Goal: Task Accomplishment & Management: Complete application form

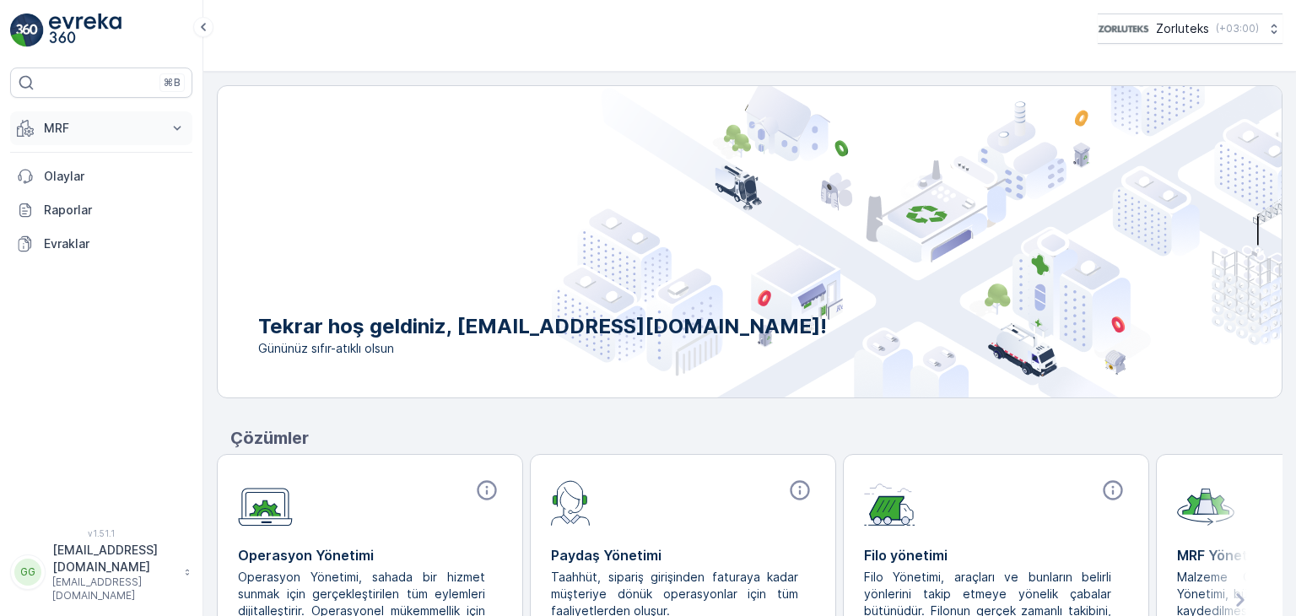
click at [72, 123] on p "MRF" at bounding box center [101, 128] width 115 height 17
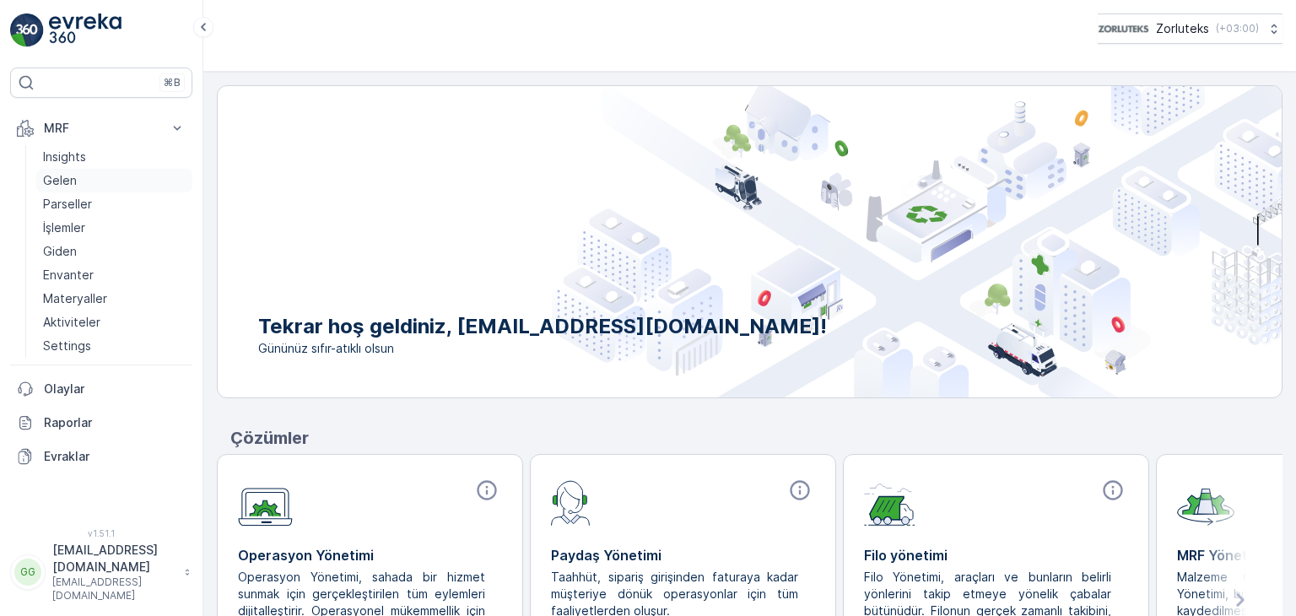
click at [62, 179] on p "Gelen" at bounding box center [60, 180] width 34 height 17
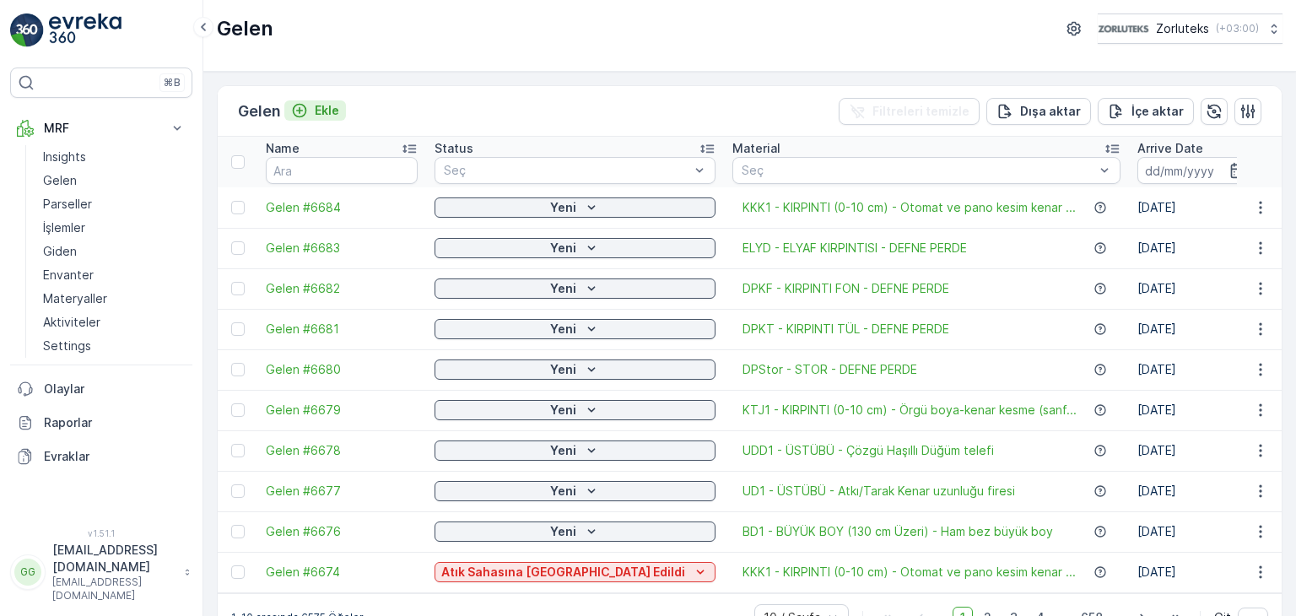
click at [318, 104] on p "Ekle" at bounding box center [327, 110] width 24 height 17
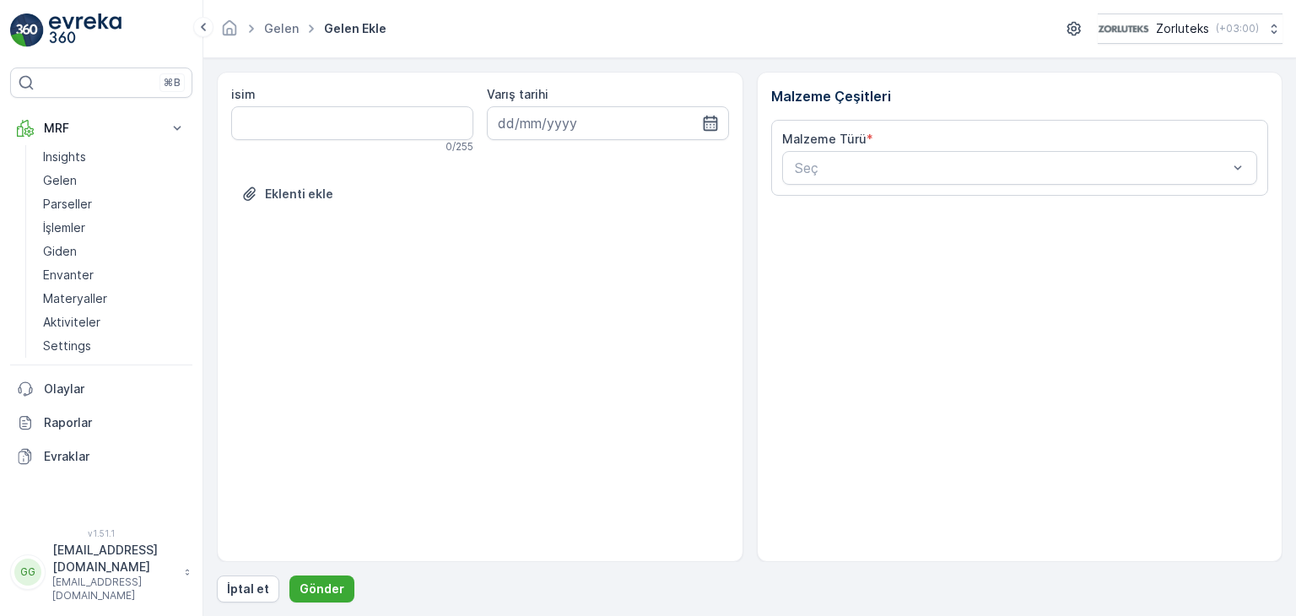
click at [705, 118] on icon "button" at bounding box center [710, 123] width 14 height 15
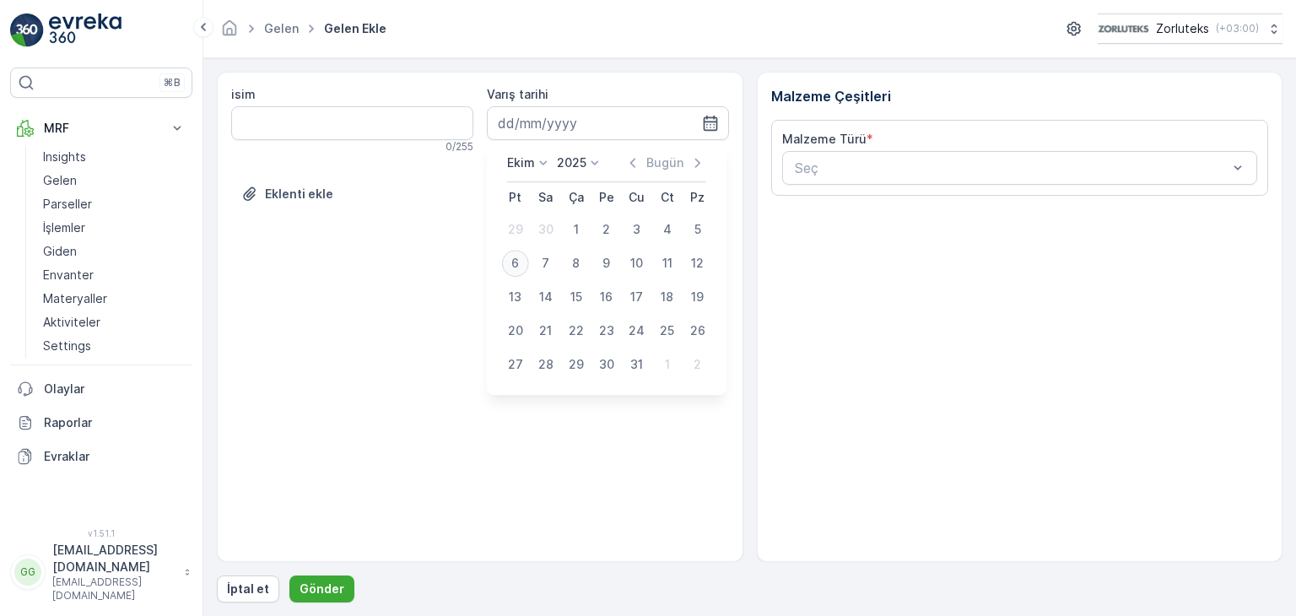
click at [516, 257] on div "6" at bounding box center [515, 263] width 27 height 27
type input "[DATE]"
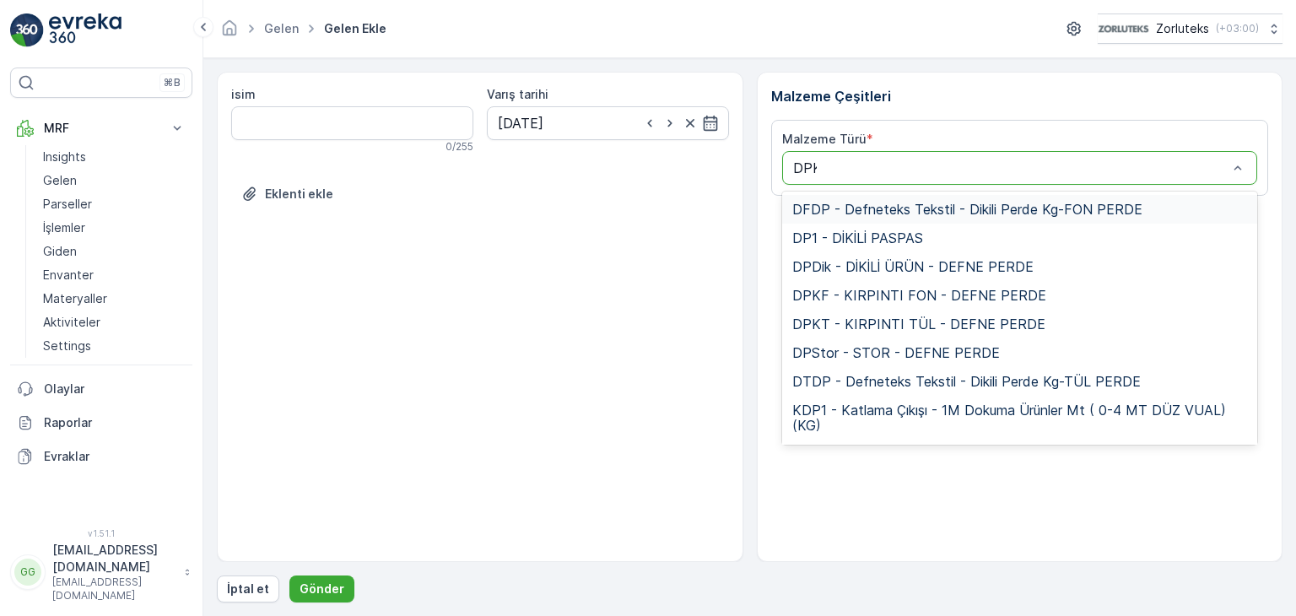
type input "DPKF"
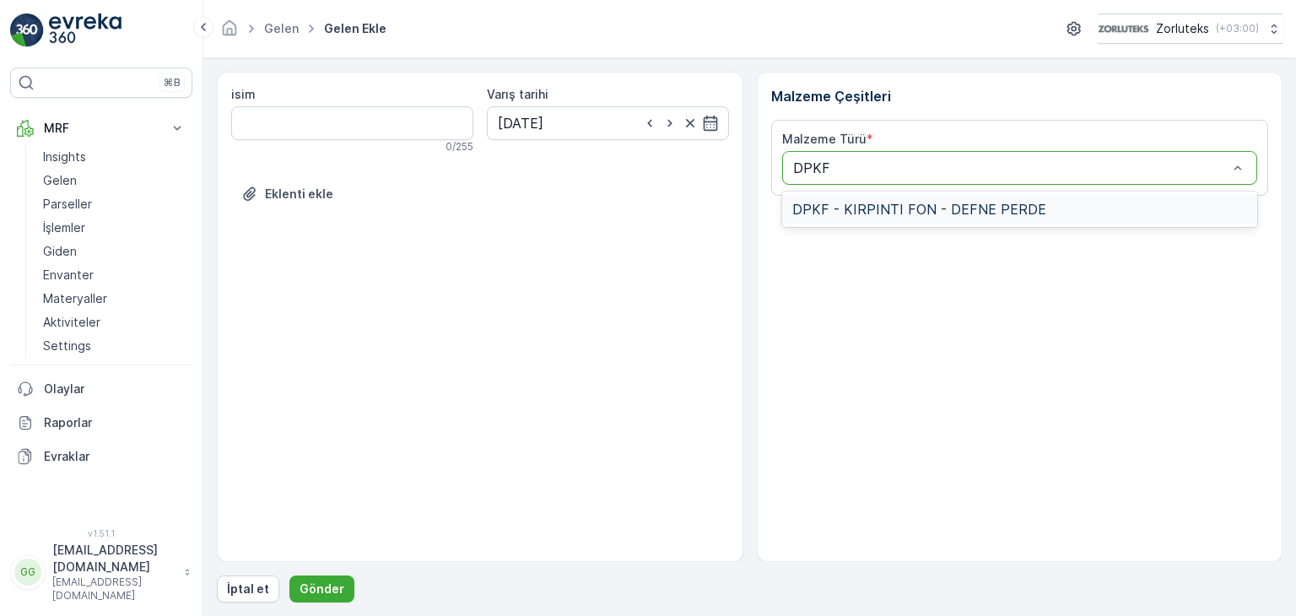
click at [918, 199] on div "DPKF - KIRPINTI FON - DEFNE PERDE" at bounding box center [1020, 209] width 476 height 29
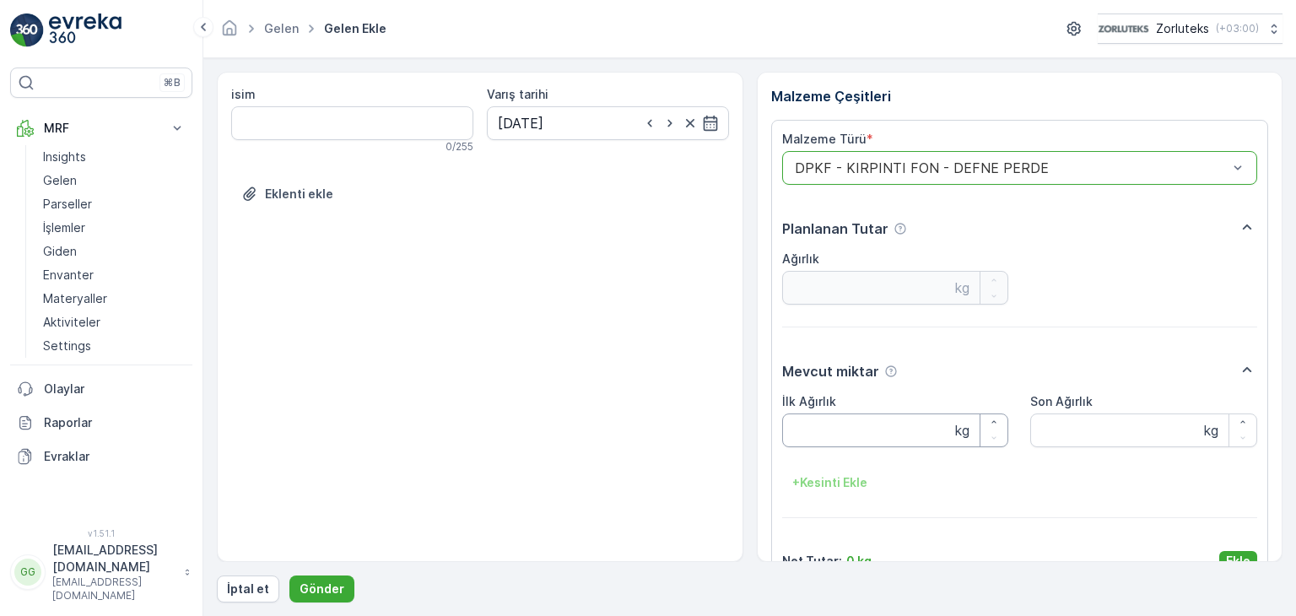
drag, startPoint x: 845, startPoint y: 430, endPoint x: 851, endPoint y: 408, distance: 22.7
click at [851, 423] on Ağırlık "İlk Ağırlık" at bounding box center [895, 430] width 227 height 34
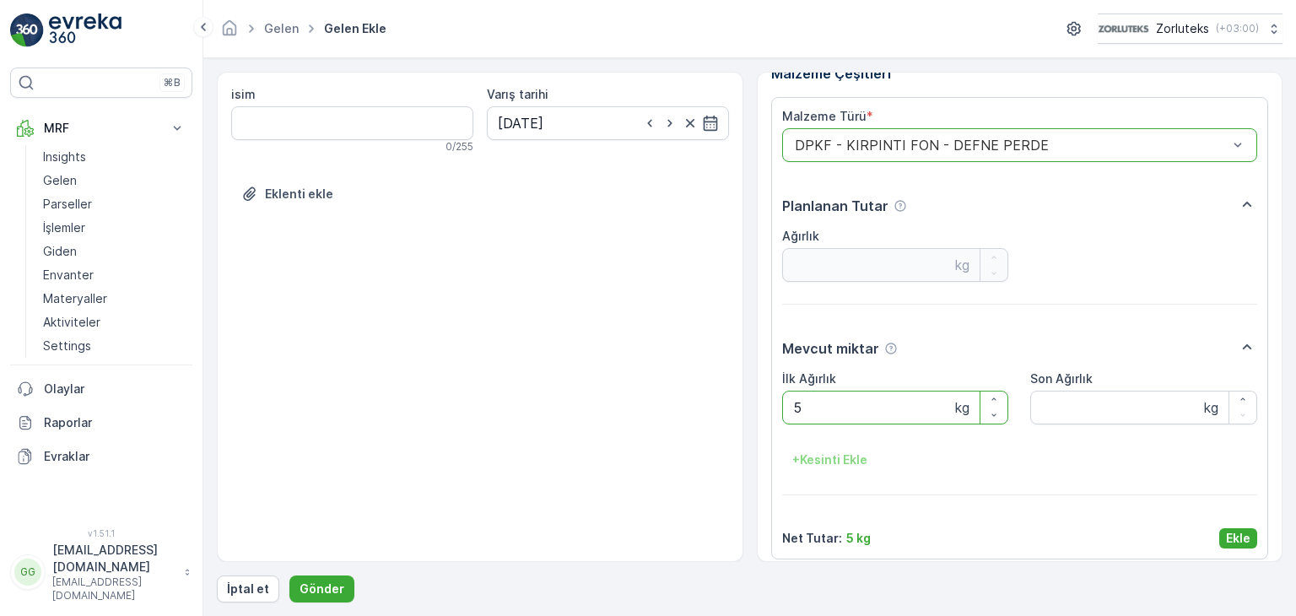
scroll to position [34, 0]
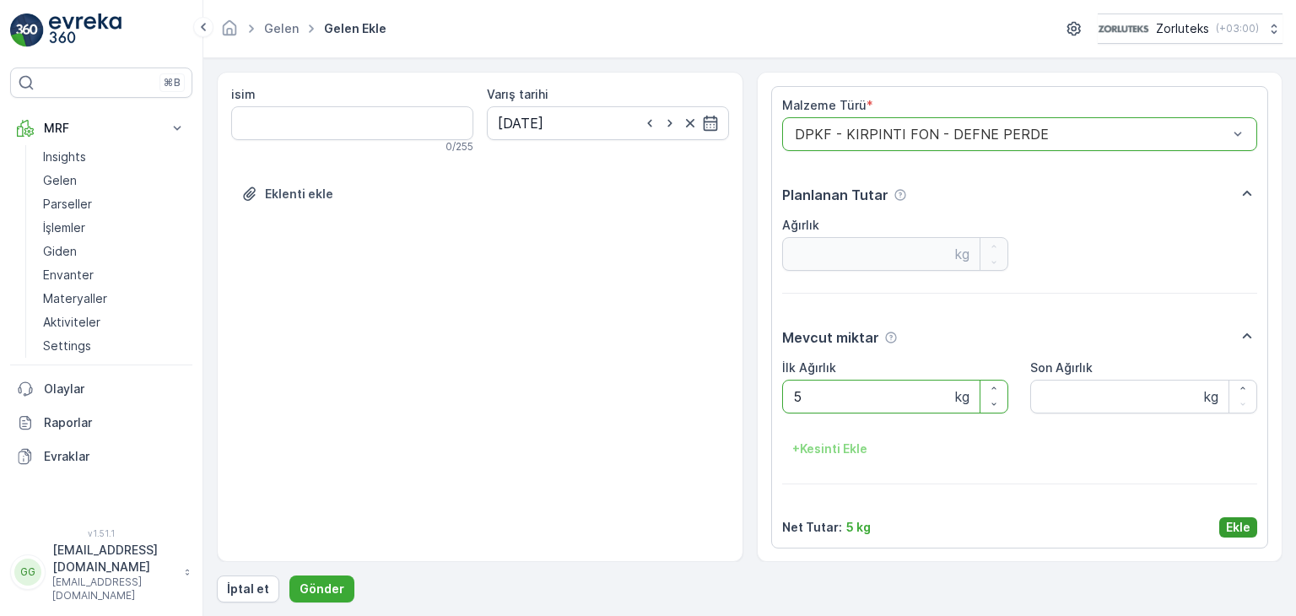
type Ağırlık "5"
click at [1238, 532] on p "Ekle" at bounding box center [1238, 527] width 24 height 17
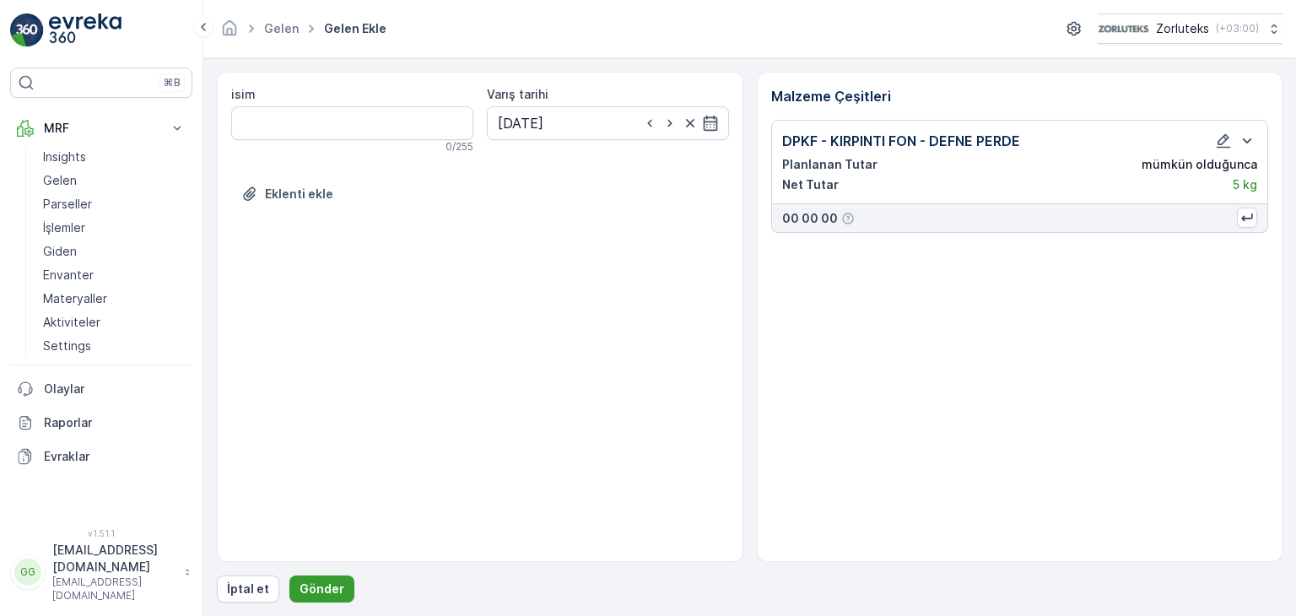
click at [318, 594] on p "Gönder" at bounding box center [322, 589] width 45 height 17
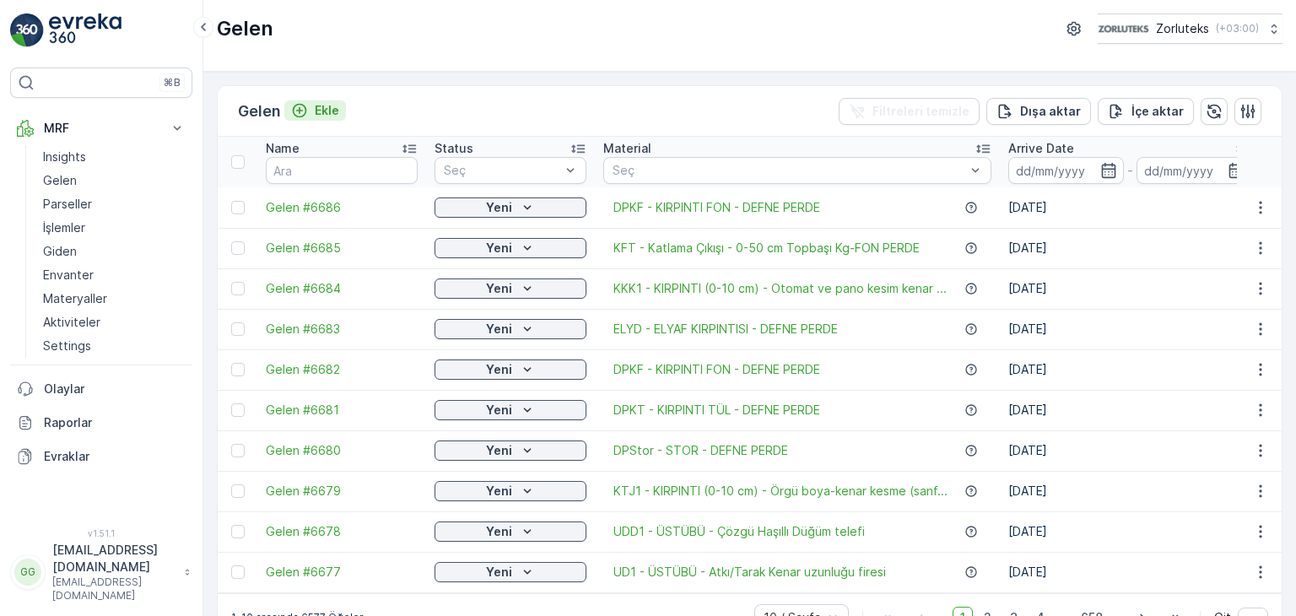
click at [331, 105] on p "Ekle" at bounding box center [327, 110] width 24 height 17
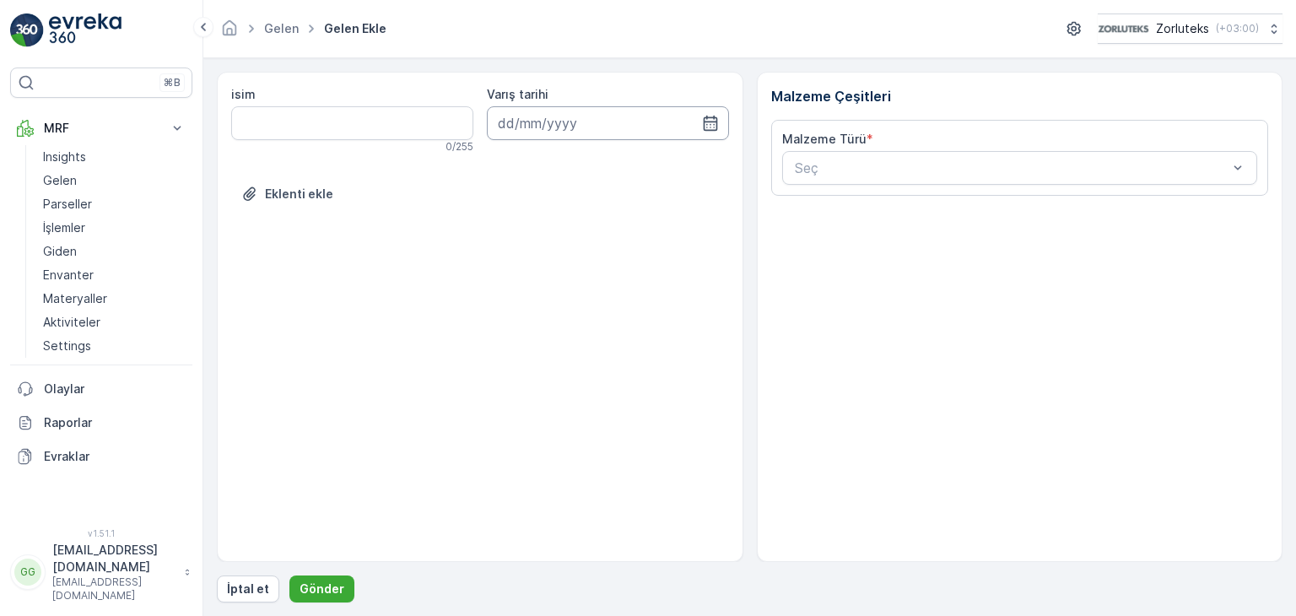
click at [581, 118] on input at bounding box center [608, 123] width 242 height 34
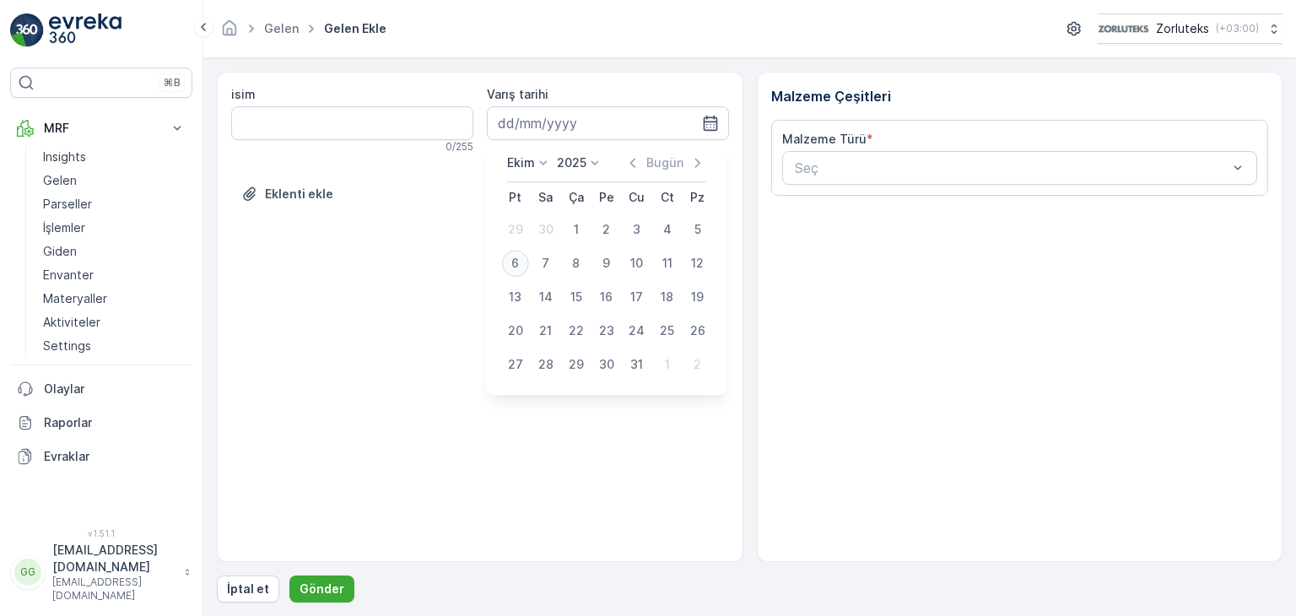
click at [509, 260] on div "6" at bounding box center [515, 263] width 27 height 27
type input "[DATE]"
click at [509, 260] on div "isim 0 / 255 Varış tarihi [DATE] Eklenti ekle" at bounding box center [480, 317] width 527 height 490
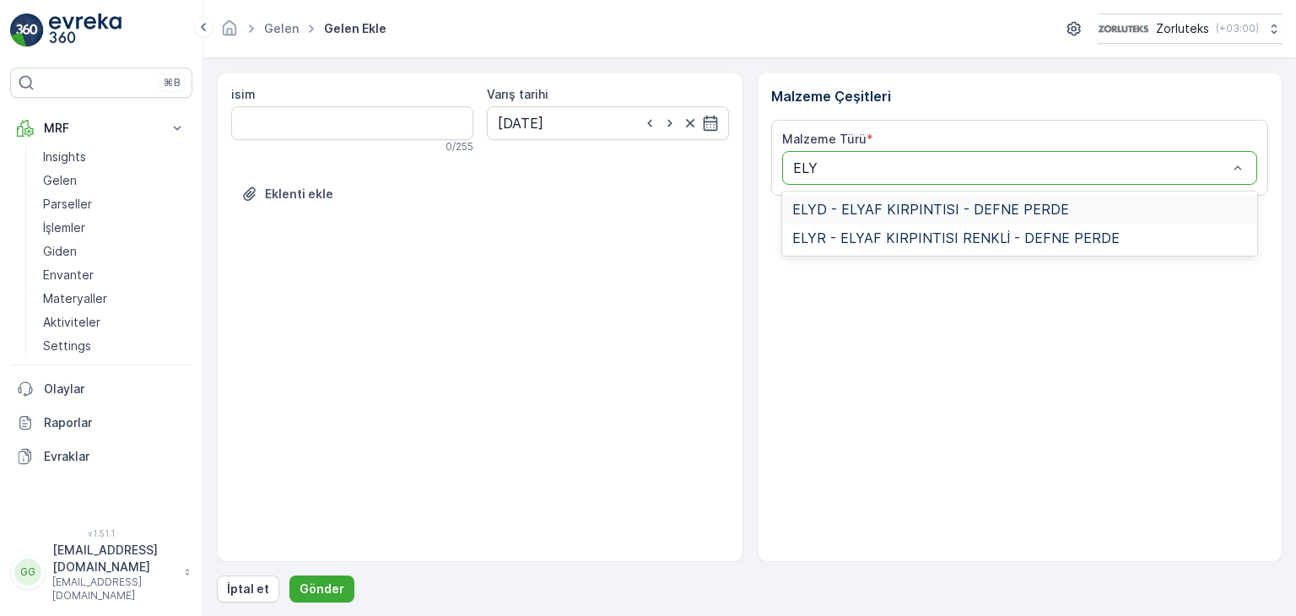
type input "ELYD"
click at [830, 203] on span "ELYD - ELYAF KIRPINTISI - DEFNE PERDE" at bounding box center [930, 209] width 277 height 15
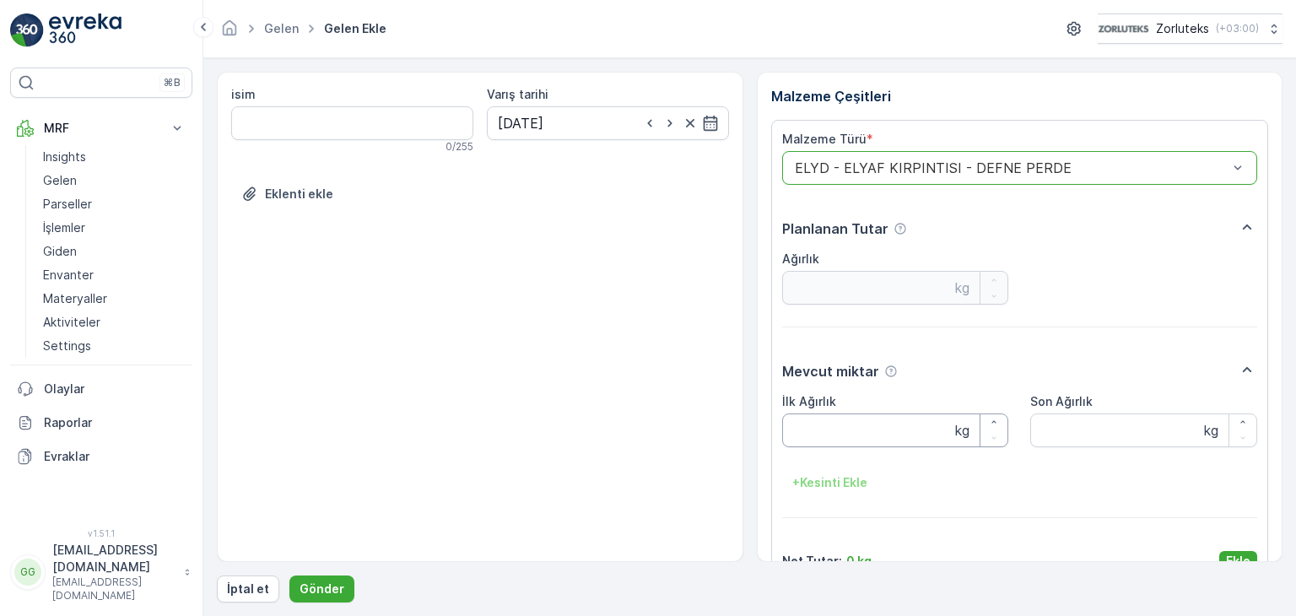
click at [815, 431] on Ağırlık "İlk Ağırlık" at bounding box center [895, 430] width 227 height 34
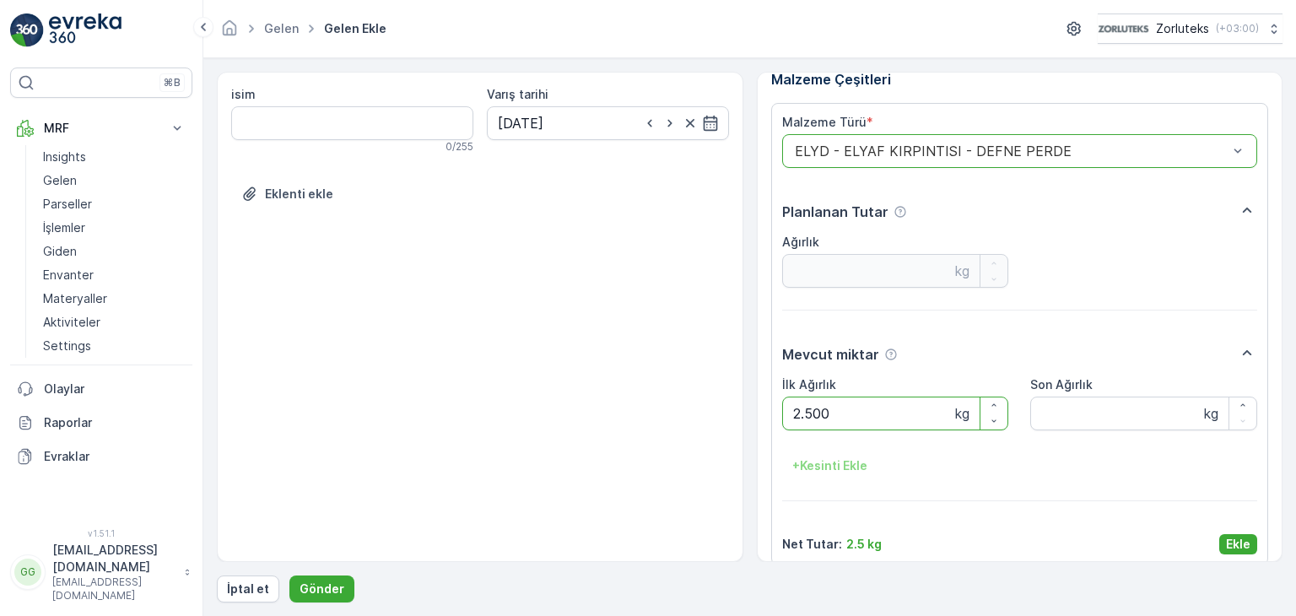
scroll to position [34, 0]
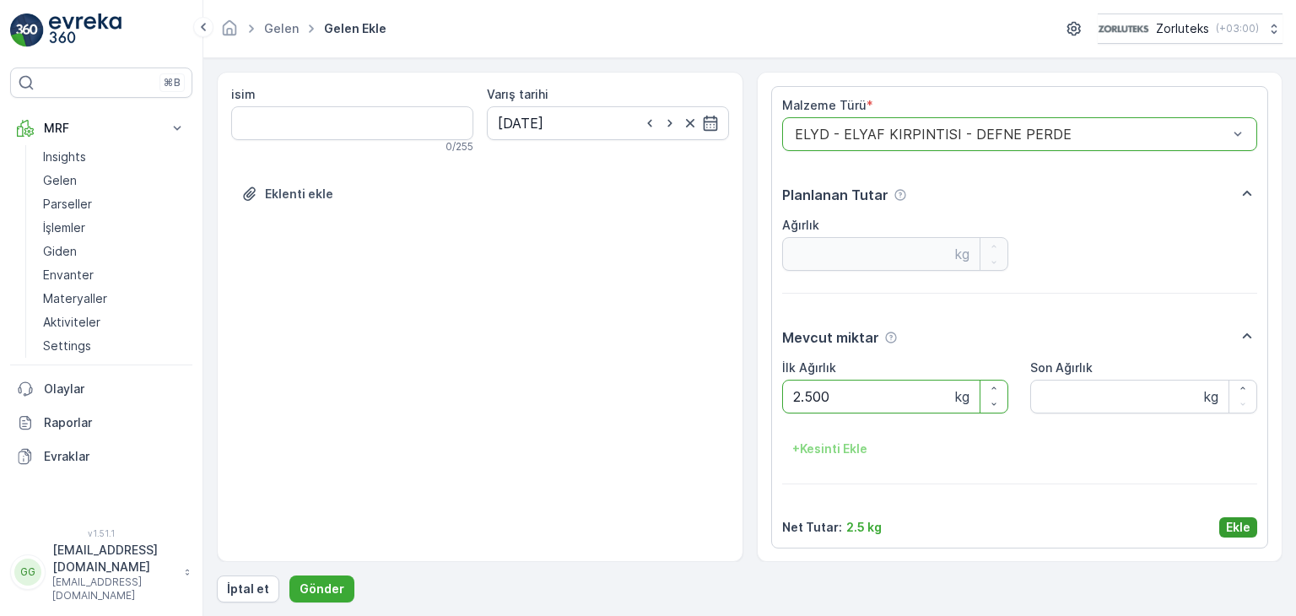
type Ağırlık "2.500"
click at [1245, 531] on p "Ekle" at bounding box center [1238, 527] width 24 height 17
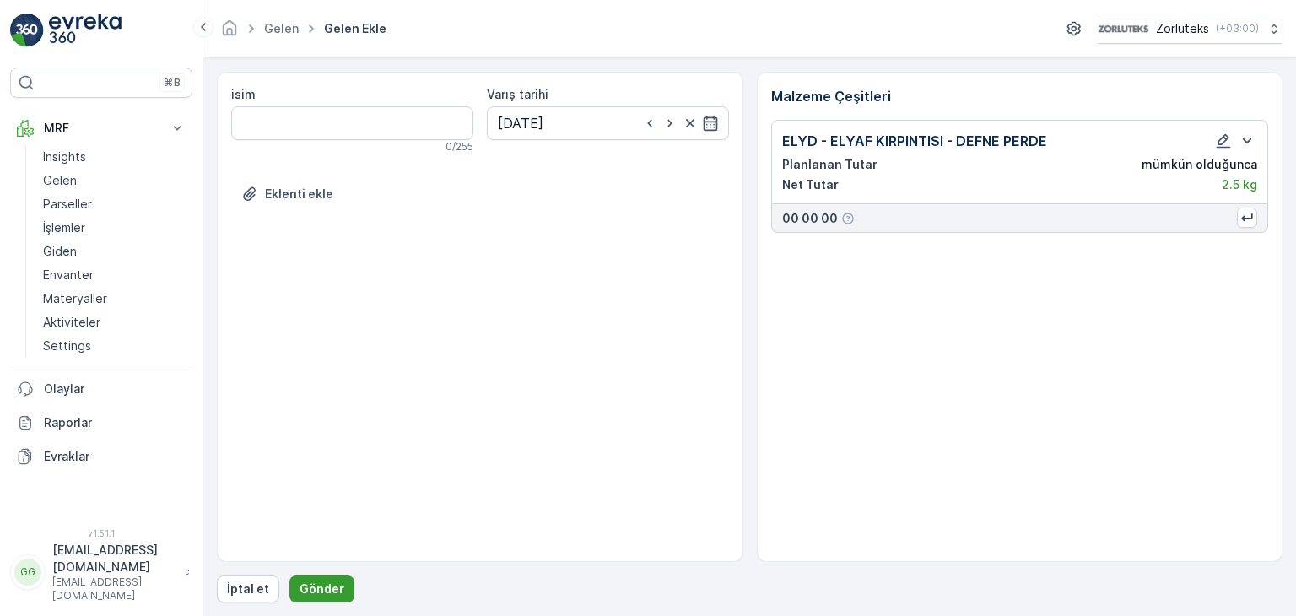
click at [332, 583] on p "Gönder" at bounding box center [322, 589] width 45 height 17
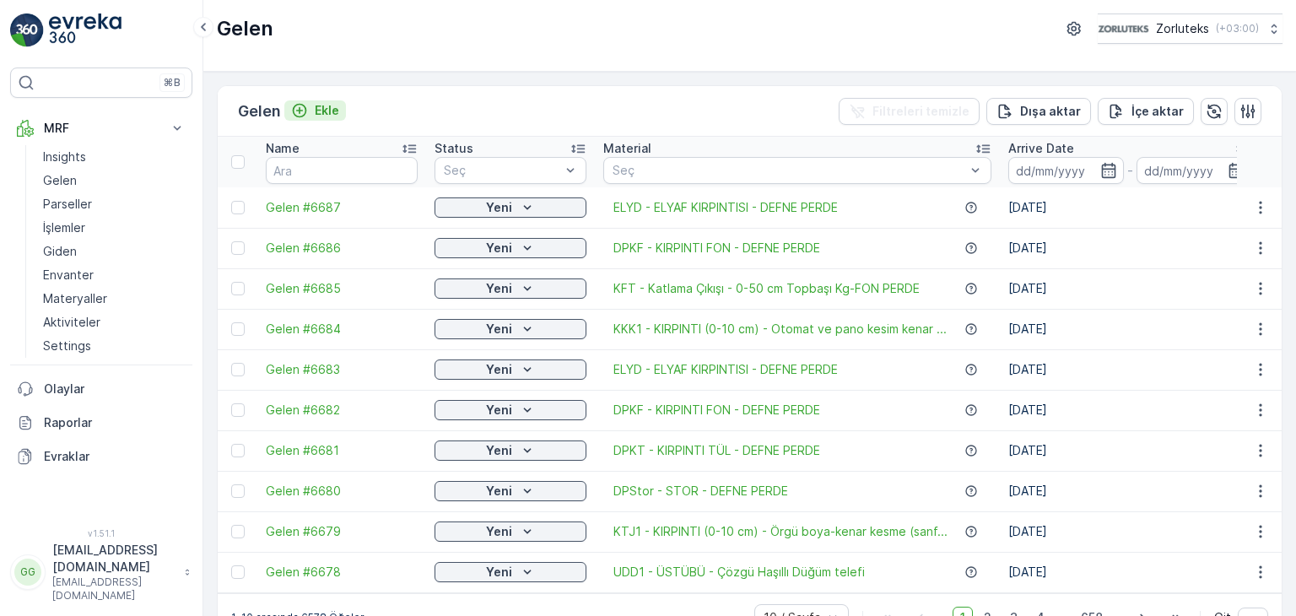
click at [317, 107] on p "Ekle" at bounding box center [327, 110] width 24 height 17
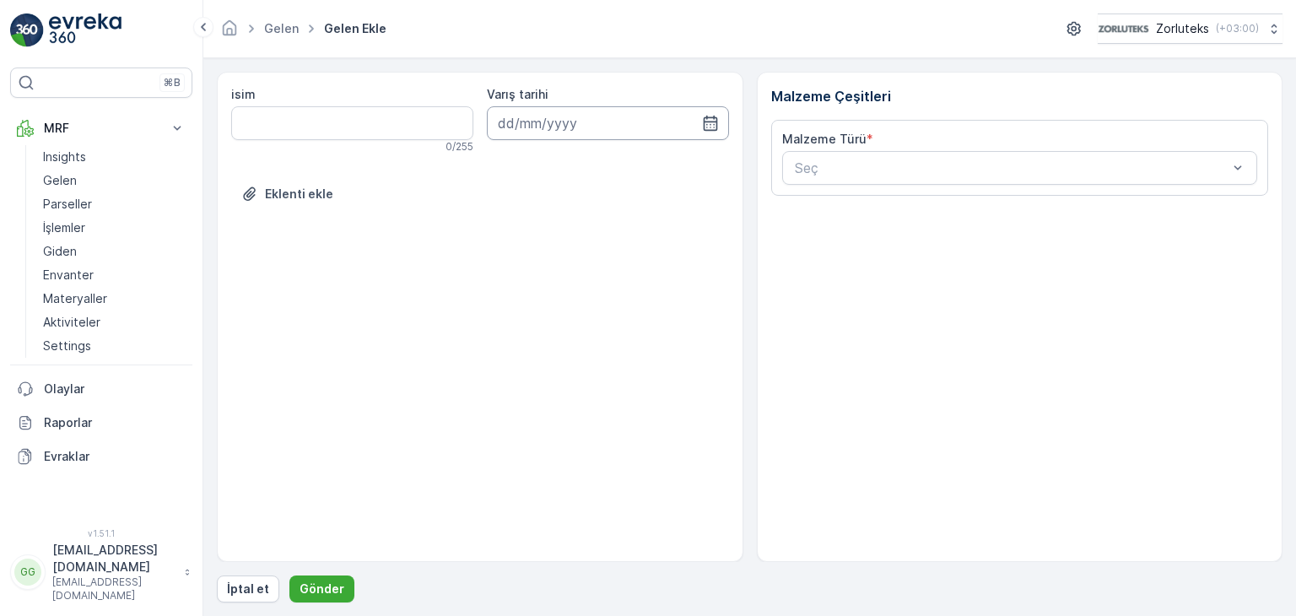
click at [602, 111] on input at bounding box center [608, 123] width 242 height 34
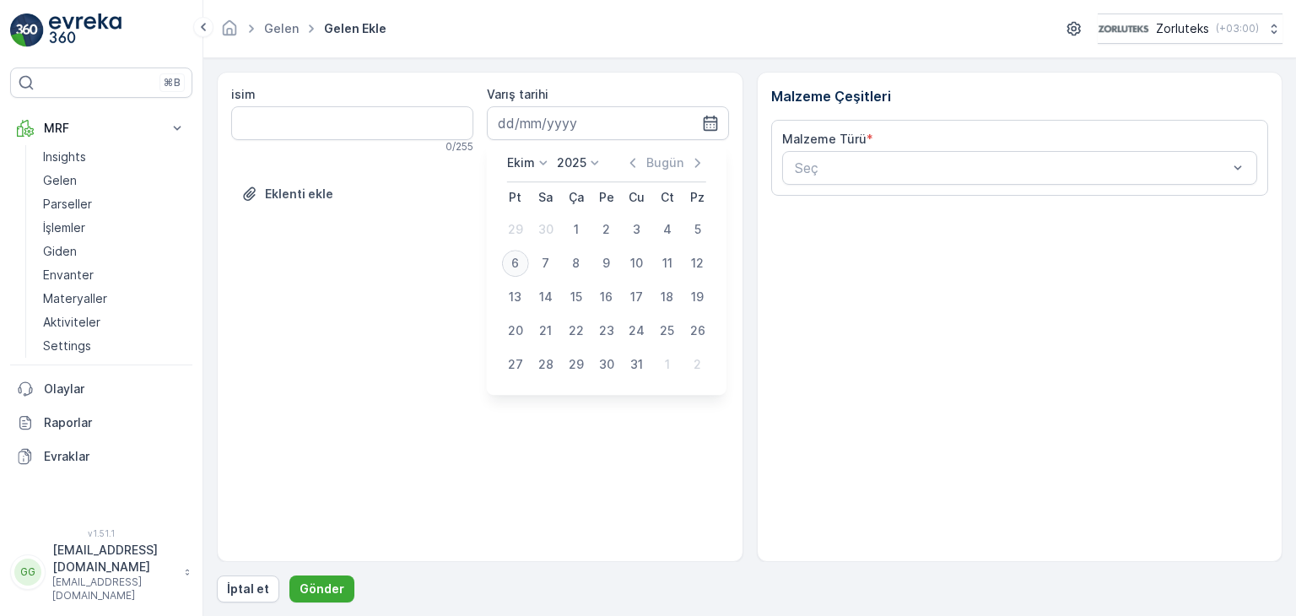
click at [514, 254] on div "6" at bounding box center [515, 263] width 27 height 27
type input "[DATE]"
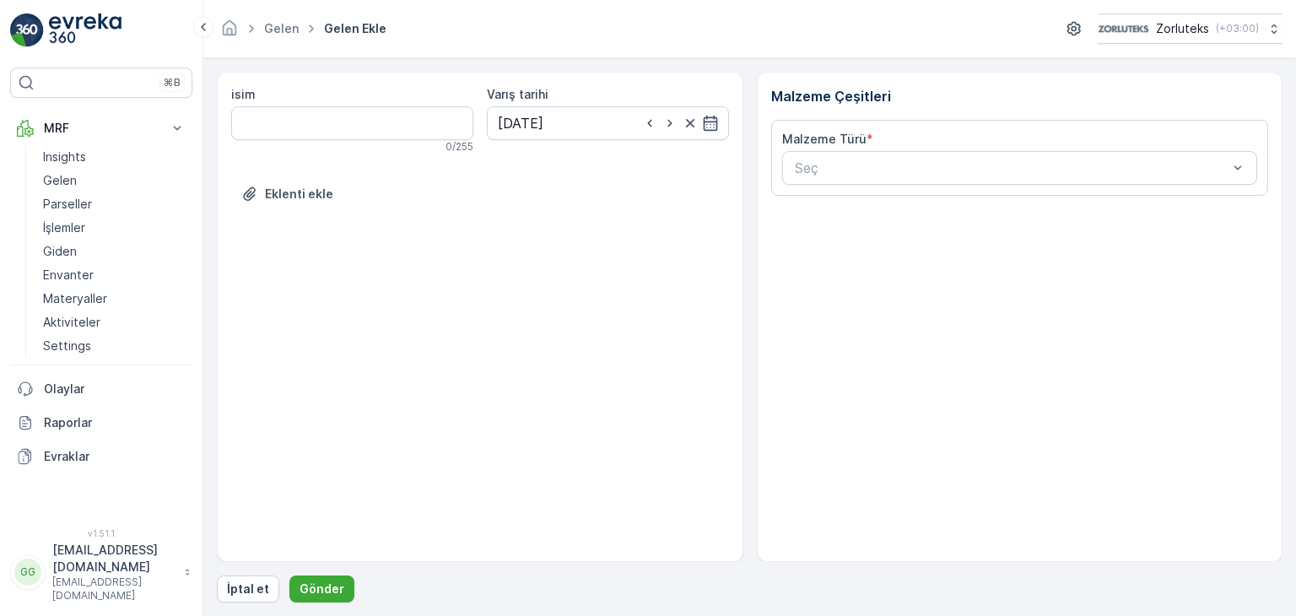
click at [514, 254] on div "isim 0 / 255 Varış tarihi [DATE] Eklenti ekle" at bounding box center [480, 317] width 527 height 490
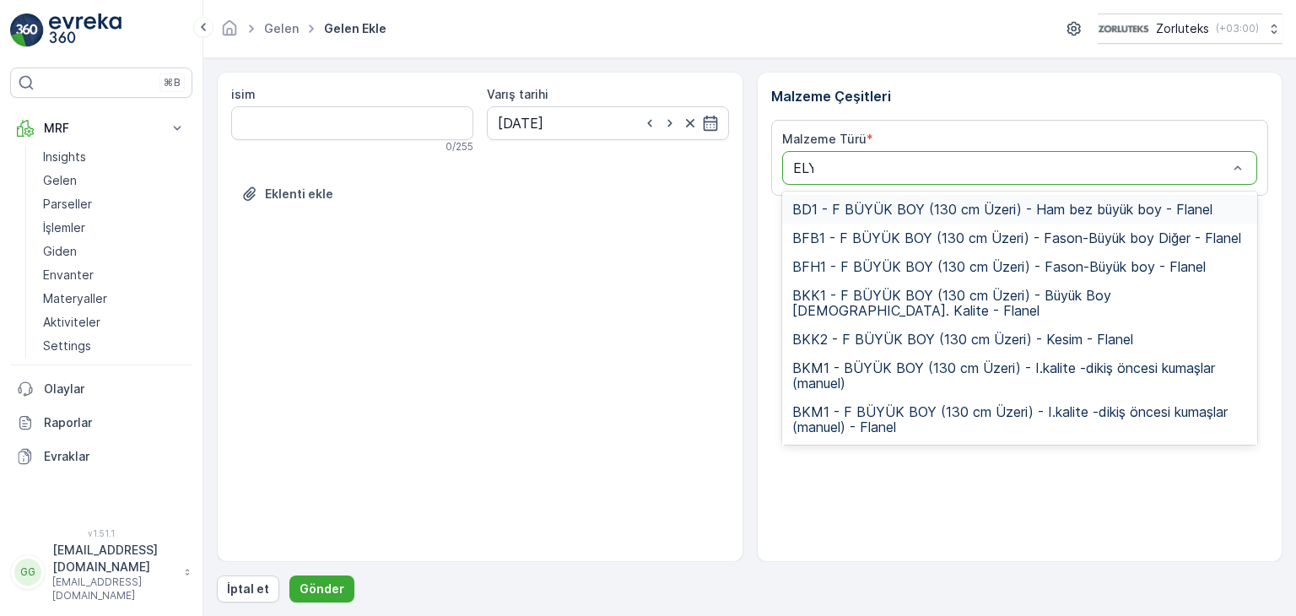
type input "ELYR"
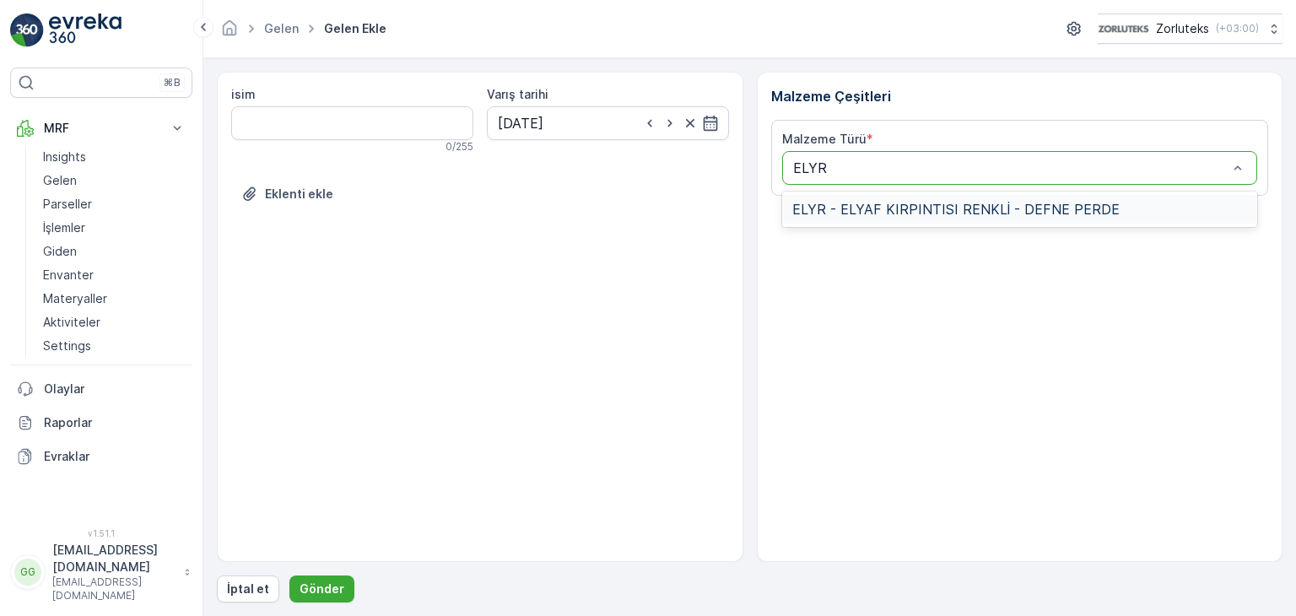
click at [836, 202] on span "ELYR - ELYAF KIRPINTISI RENKLİ - DEFNE PERDE" at bounding box center [955, 209] width 327 height 15
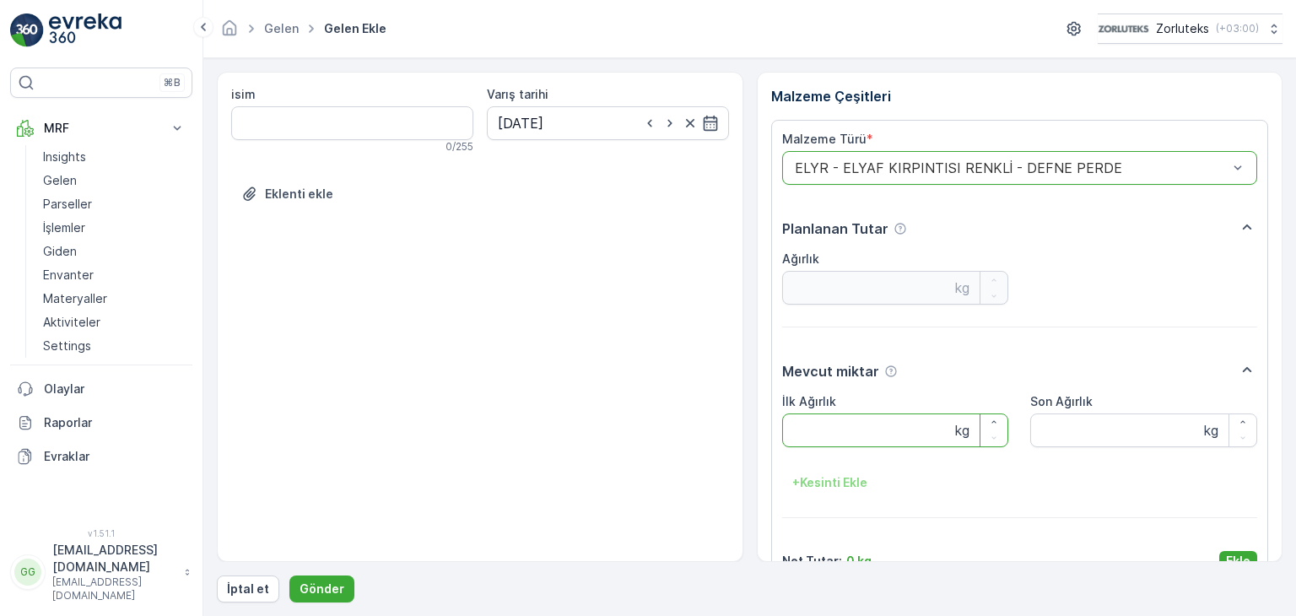
drag, startPoint x: 819, startPoint y: 421, endPoint x: 817, endPoint y: 406, distance: 15.3
click at [819, 423] on Ağırlık "İlk Ağırlık" at bounding box center [895, 430] width 227 height 34
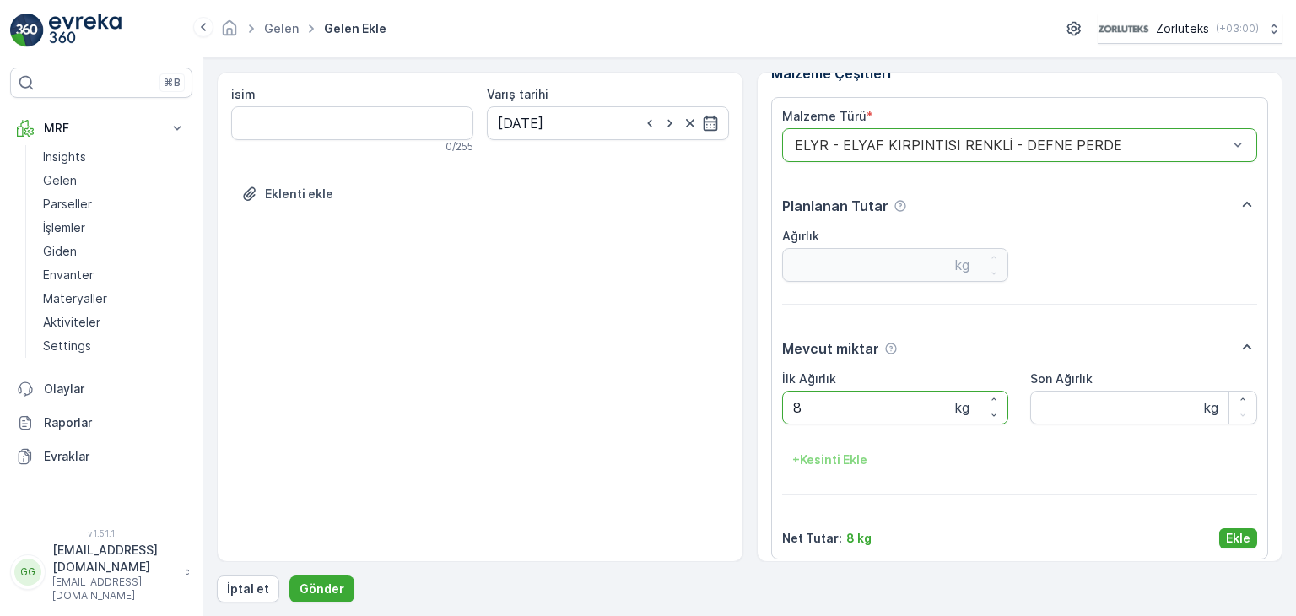
scroll to position [34, 0]
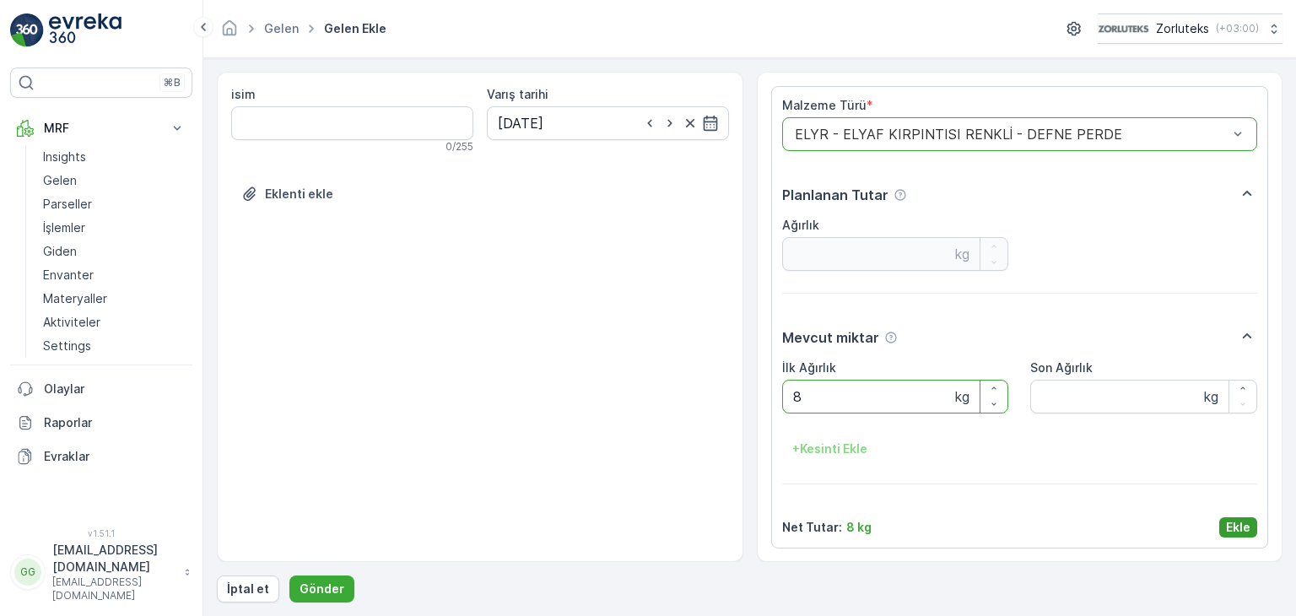
type Ağırlık "8"
click at [1240, 519] on p "Ekle" at bounding box center [1238, 527] width 24 height 17
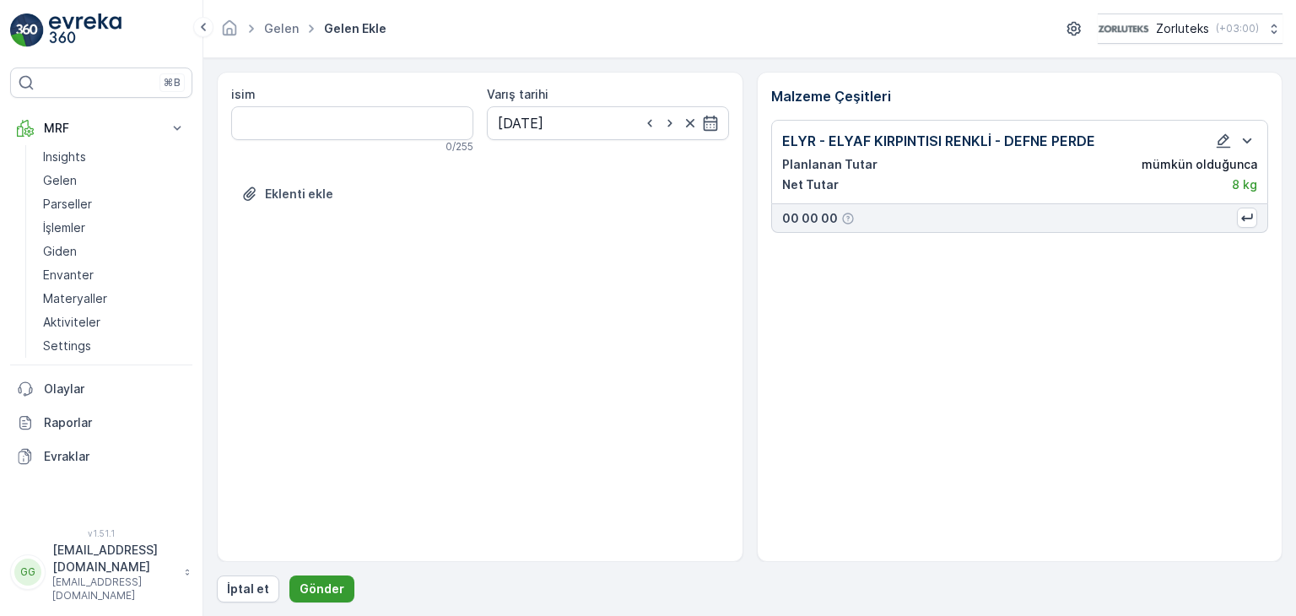
click at [334, 578] on button "Gönder" at bounding box center [321, 588] width 65 height 27
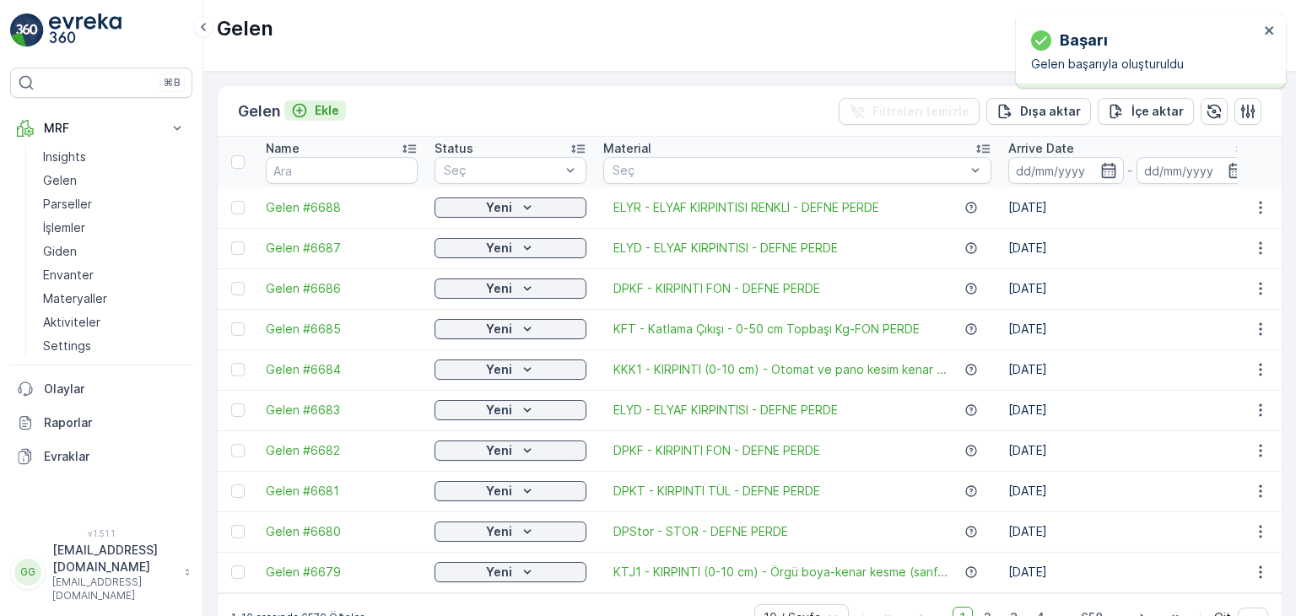
click at [321, 119] on button "Ekle" at bounding box center [315, 110] width 62 height 20
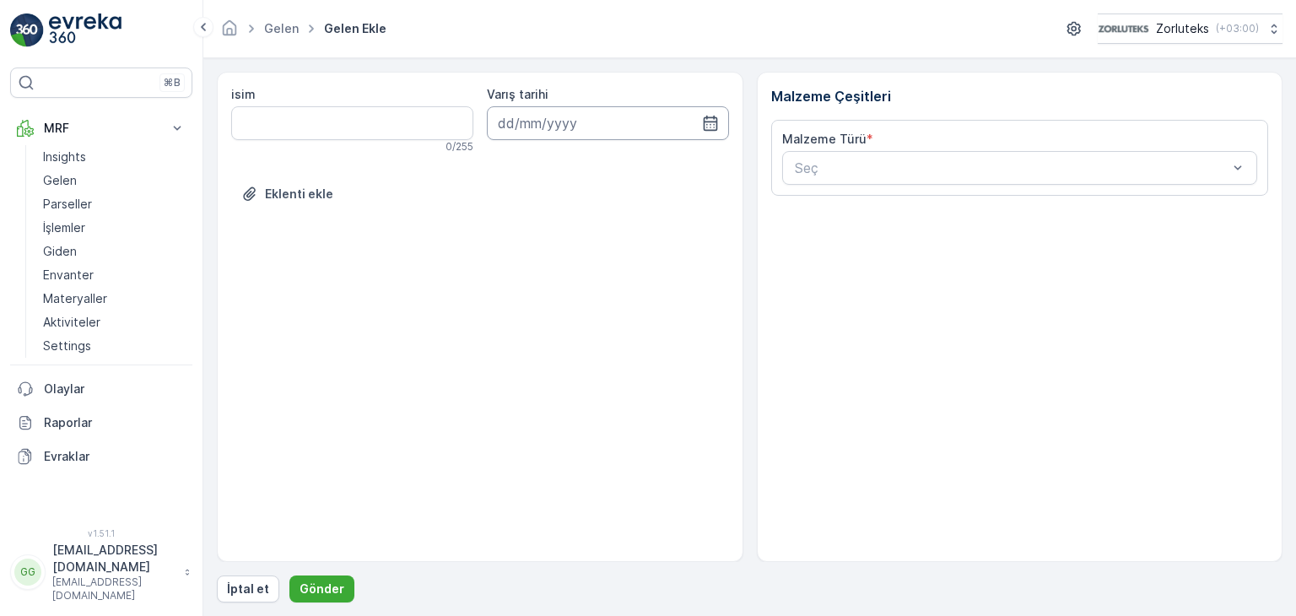
click at [551, 124] on input at bounding box center [608, 123] width 242 height 34
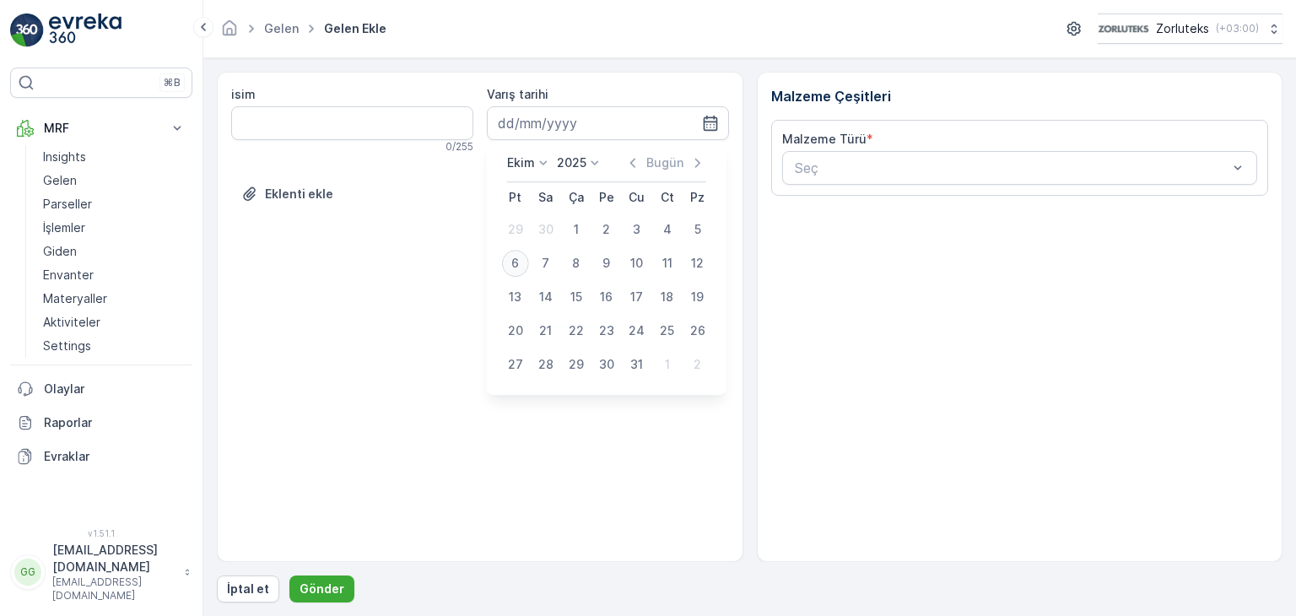
click at [518, 267] on div "6" at bounding box center [515, 263] width 27 height 27
type input "[DATE]"
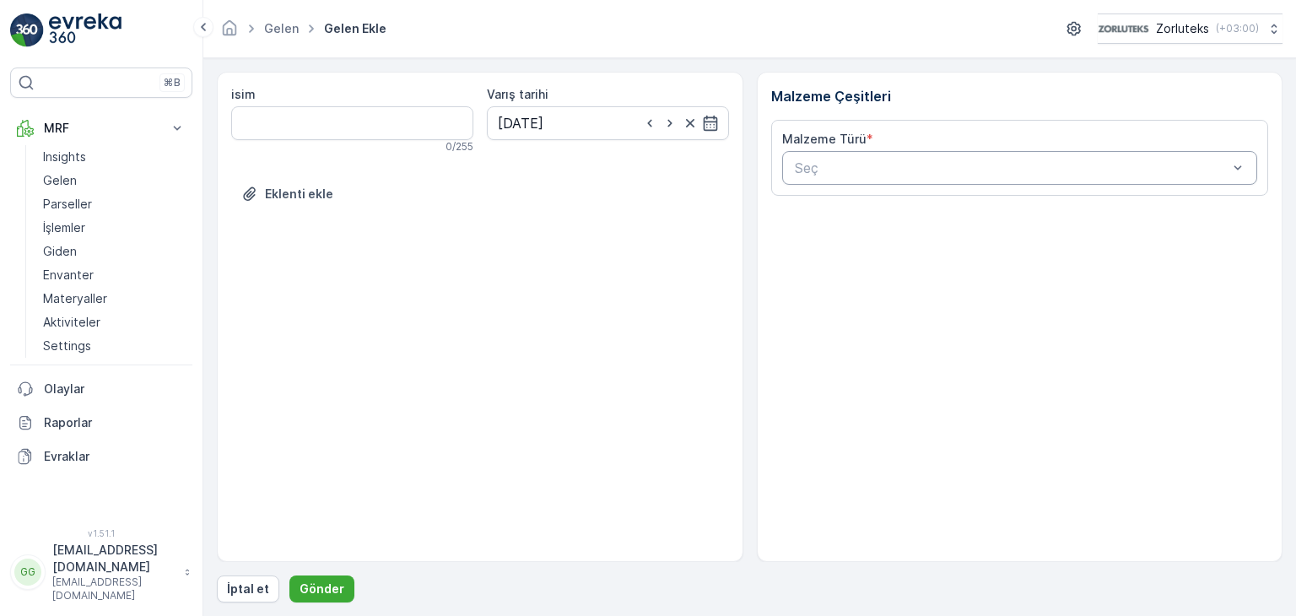
click at [834, 179] on div "Seç" at bounding box center [1020, 168] width 476 height 34
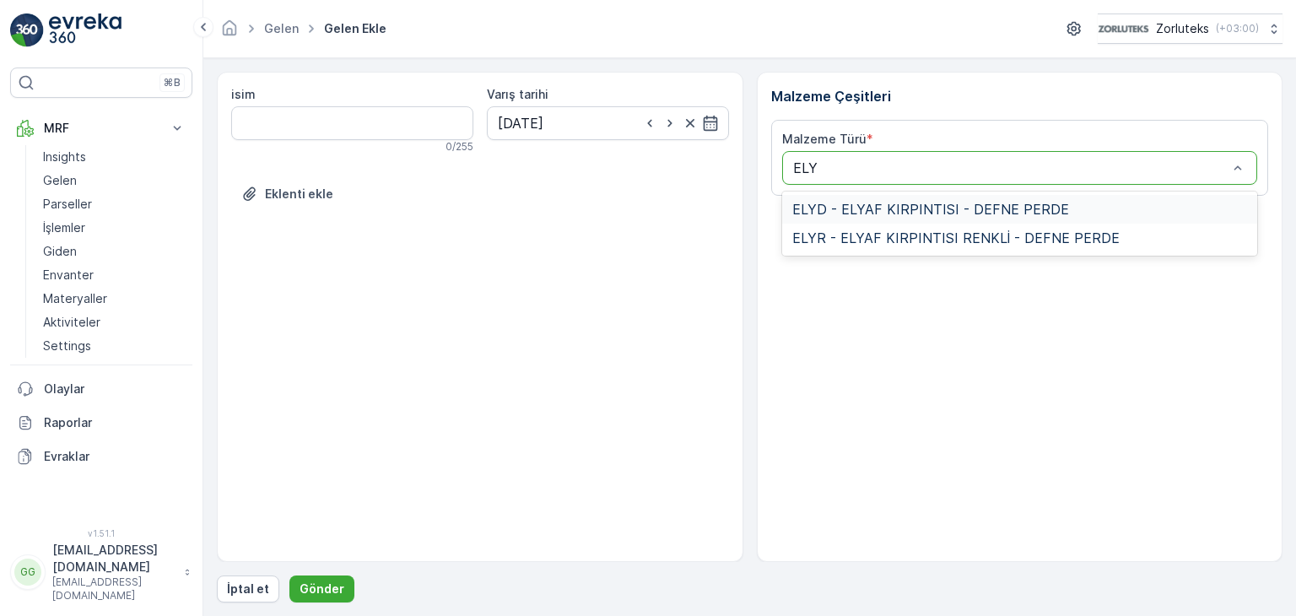
type input "ELYR"
click at [820, 210] on span "ELYR - ELYAF KIRPINTISI RENKLİ - DEFNE PERDE" at bounding box center [955, 209] width 327 height 15
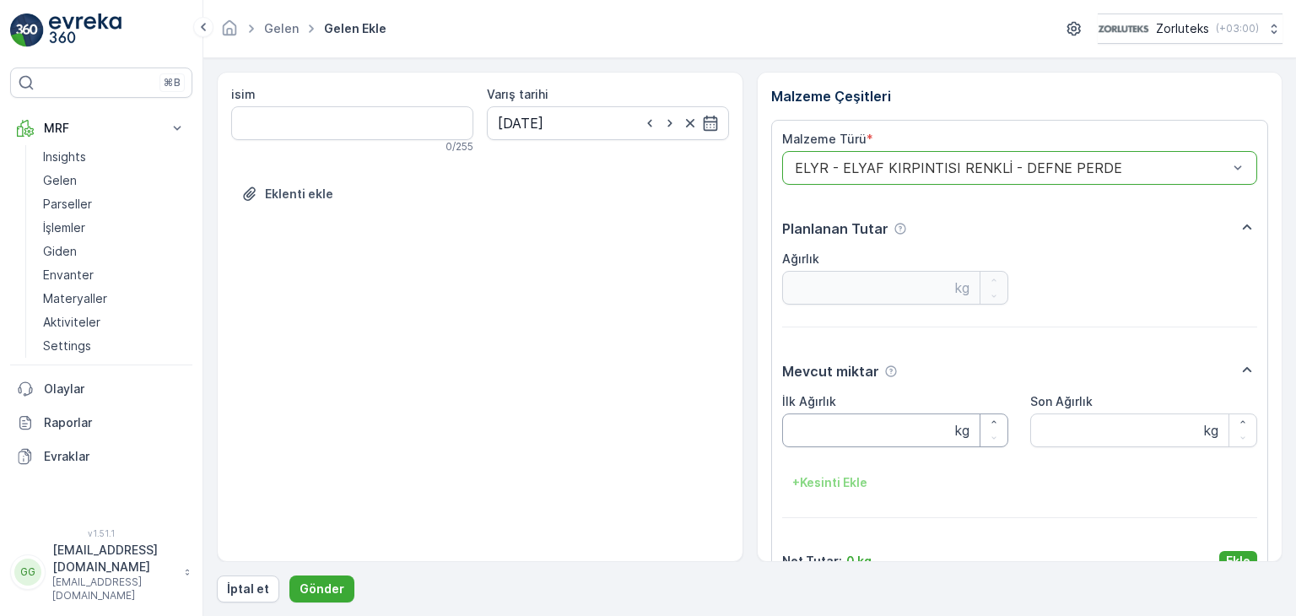
drag, startPoint x: 851, startPoint y: 433, endPoint x: 862, endPoint y: 419, distance: 18.1
click at [854, 431] on Ağırlık "İlk Ağırlık" at bounding box center [895, 430] width 227 height 34
type Ağırlık "3.500"
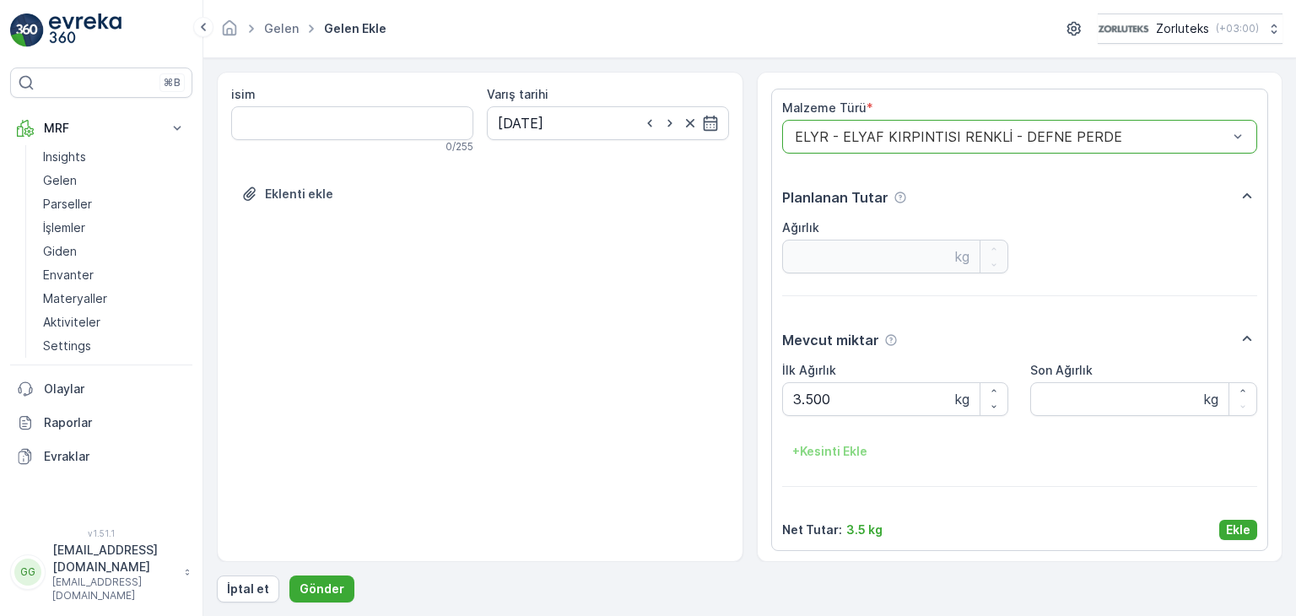
scroll to position [34, 0]
click at [1236, 530] on p "Ekle" at bounding box center [1238, 527] width 24 height 17
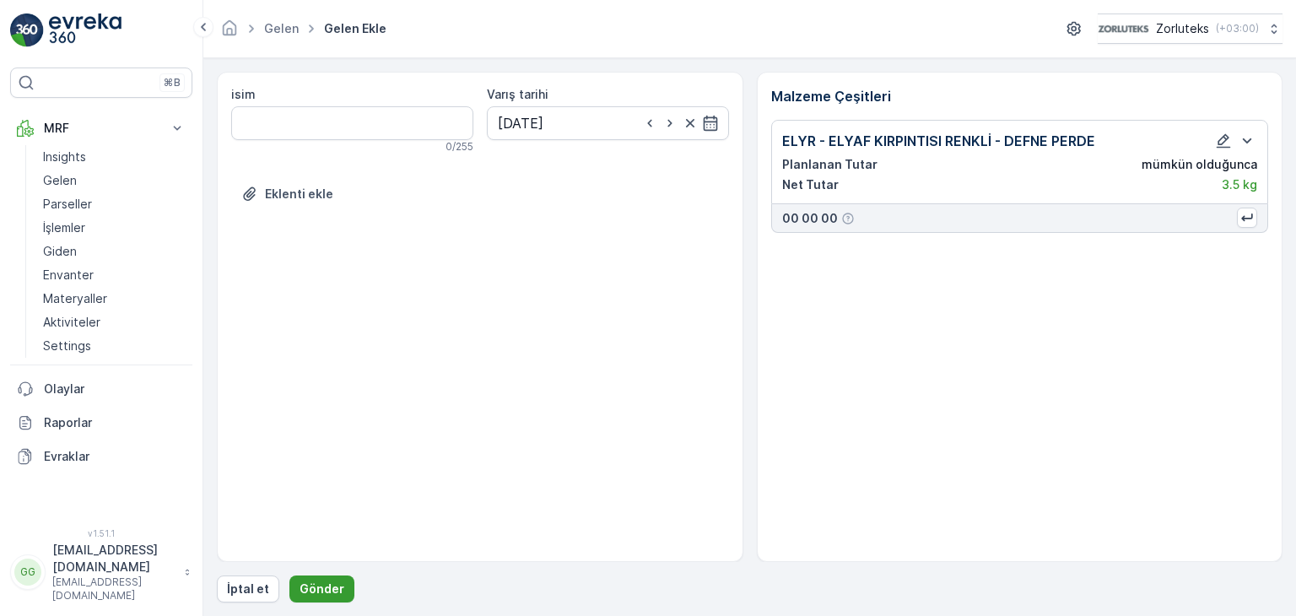
click at [317, 585] on p "Gönder" at bounding box center [322, 589] width 45 height 17
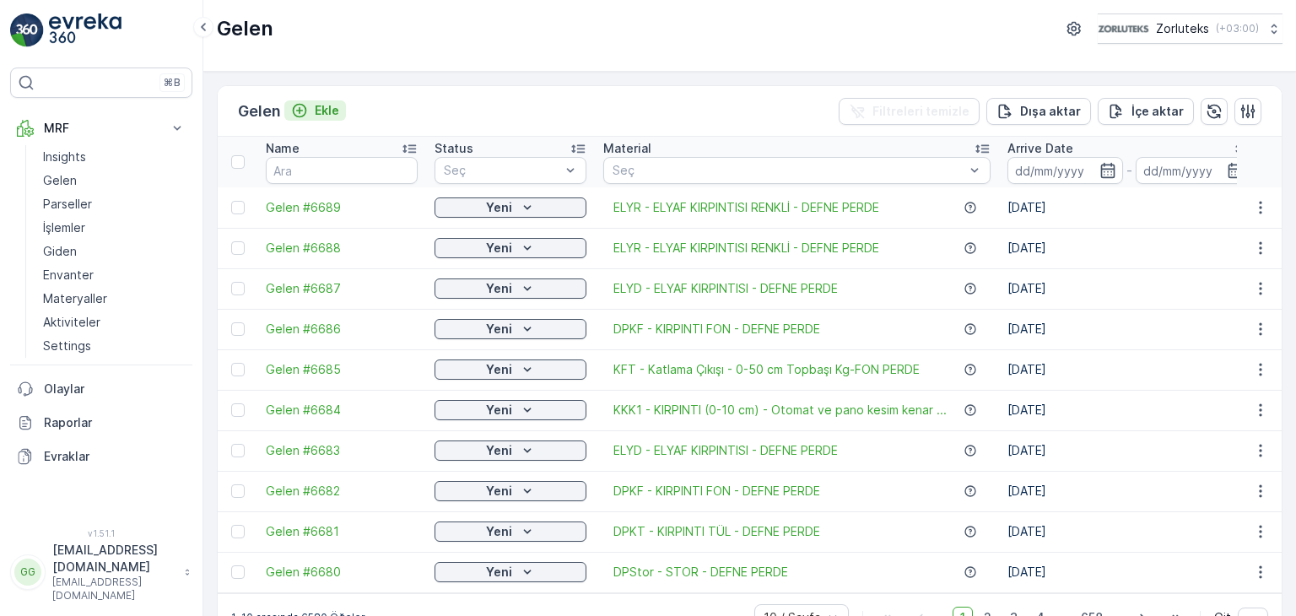
click at [334, 107] on p "Ekle" at bounding box center [327, 110] width 24 height 17
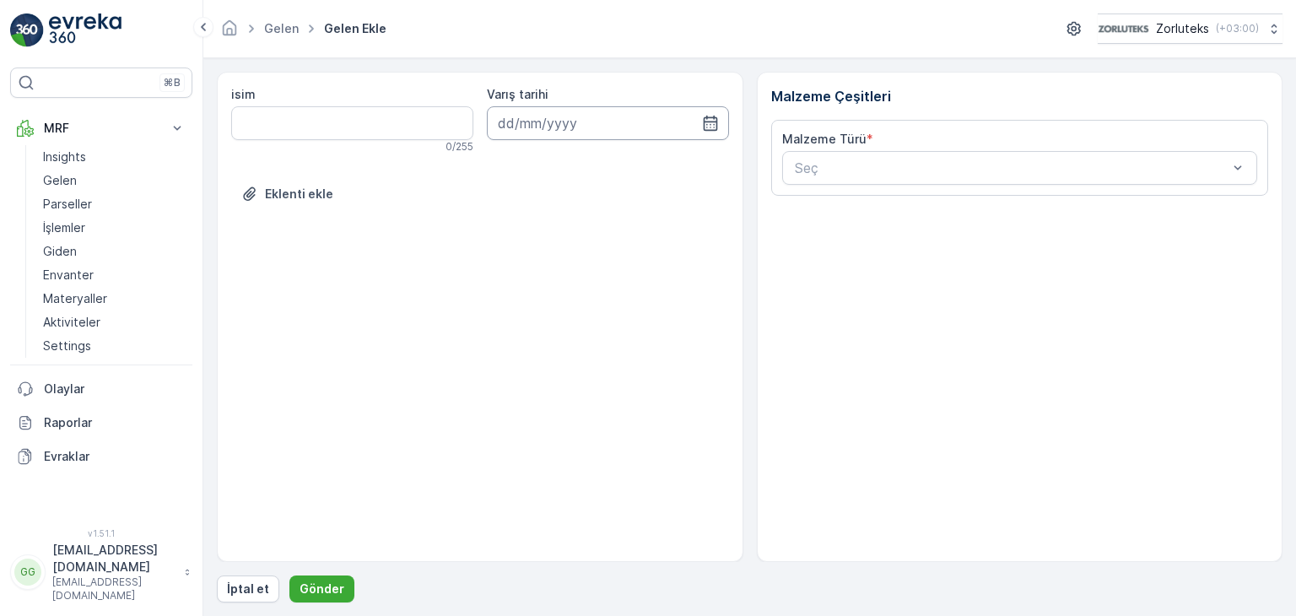
click at [672, 121] on input at bounding box center [608, 123] width 242 height 34
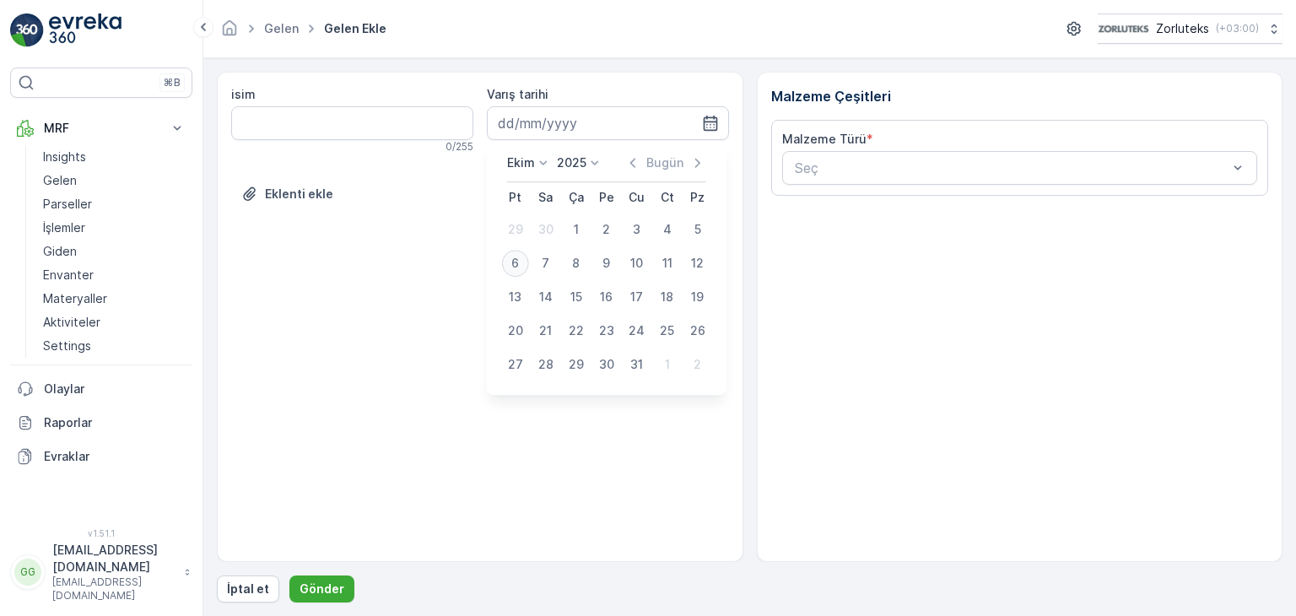
click at [520, 262] on div "6" at bounding box center [515, 263] width 27 height 27
type input "[DATE]"
click at [520, 262] on div "isim 0 / 255 Varış tarihi [DATE] Eklenti ekle" at bounding box center [480, 317] width 527 height 490
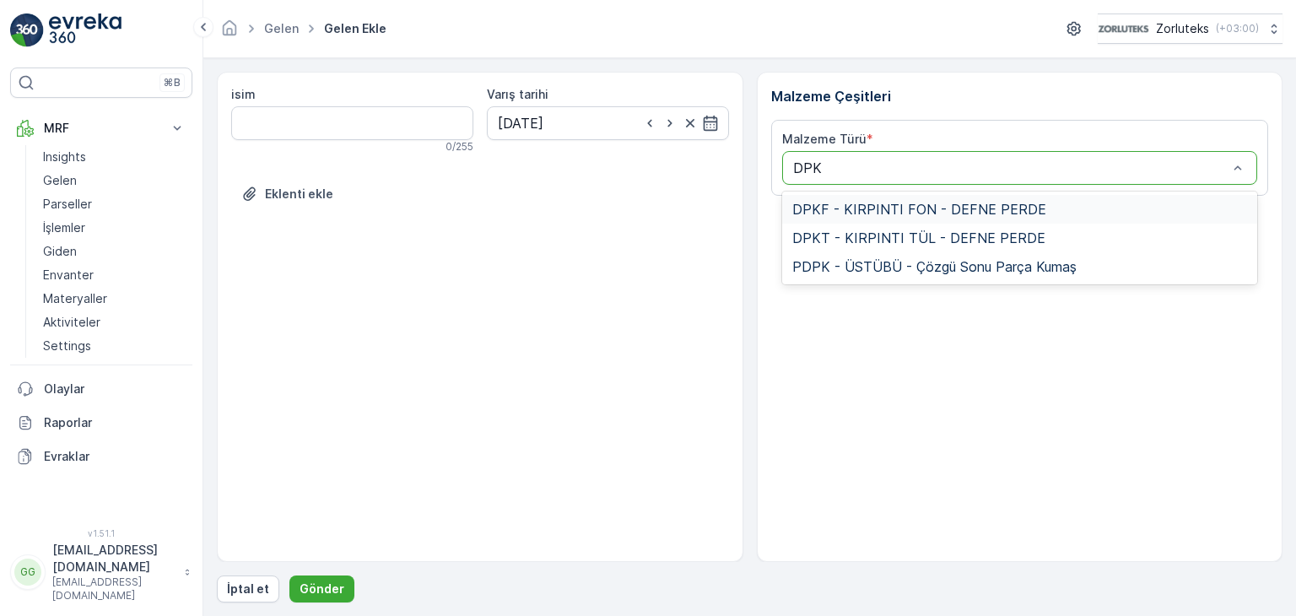
type input "DPKT"
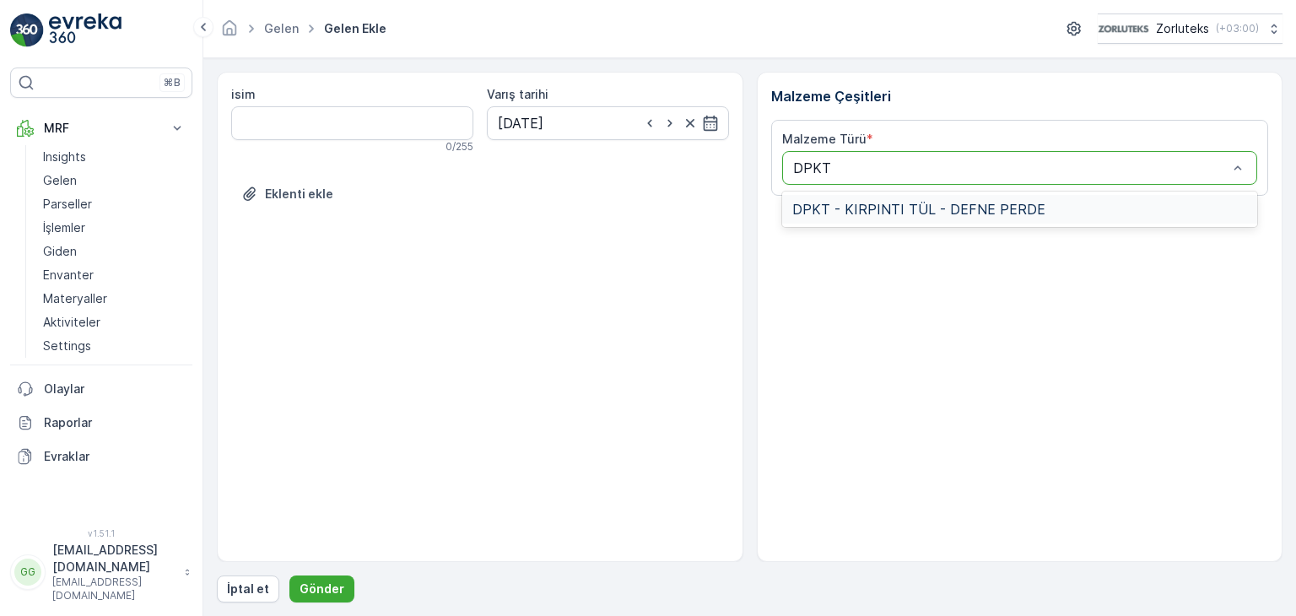
click at [849, 204] on span "DPKT - KIRPINTI TÜL - DEFNE PERDE" at bounding box center [918, 209] width 253 height 15
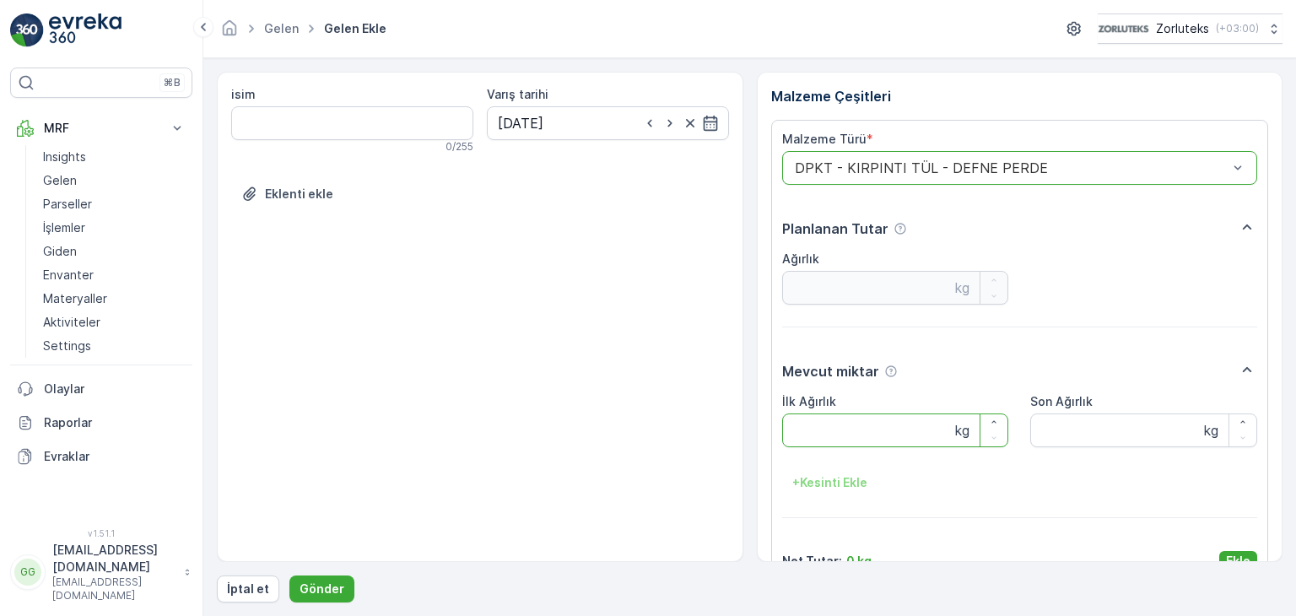
click at [807, 426] on Ağırlık "İlk Ağırlık" at bounding box center [895, 430] width 227 height 34
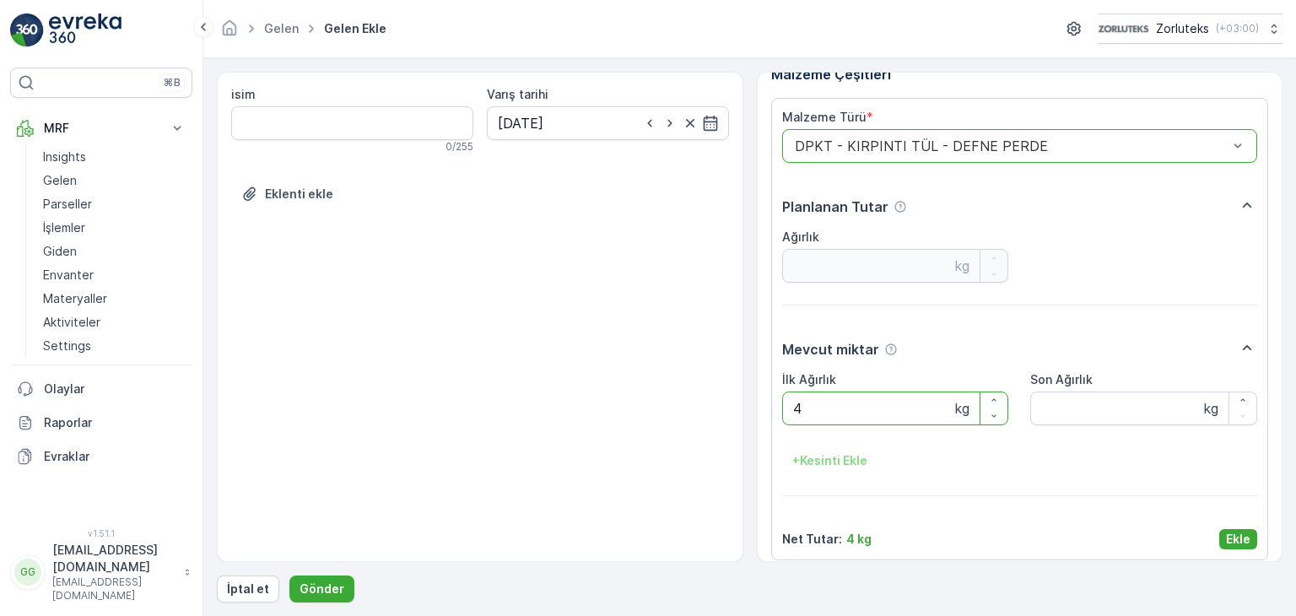
scroll to position [34, 0]
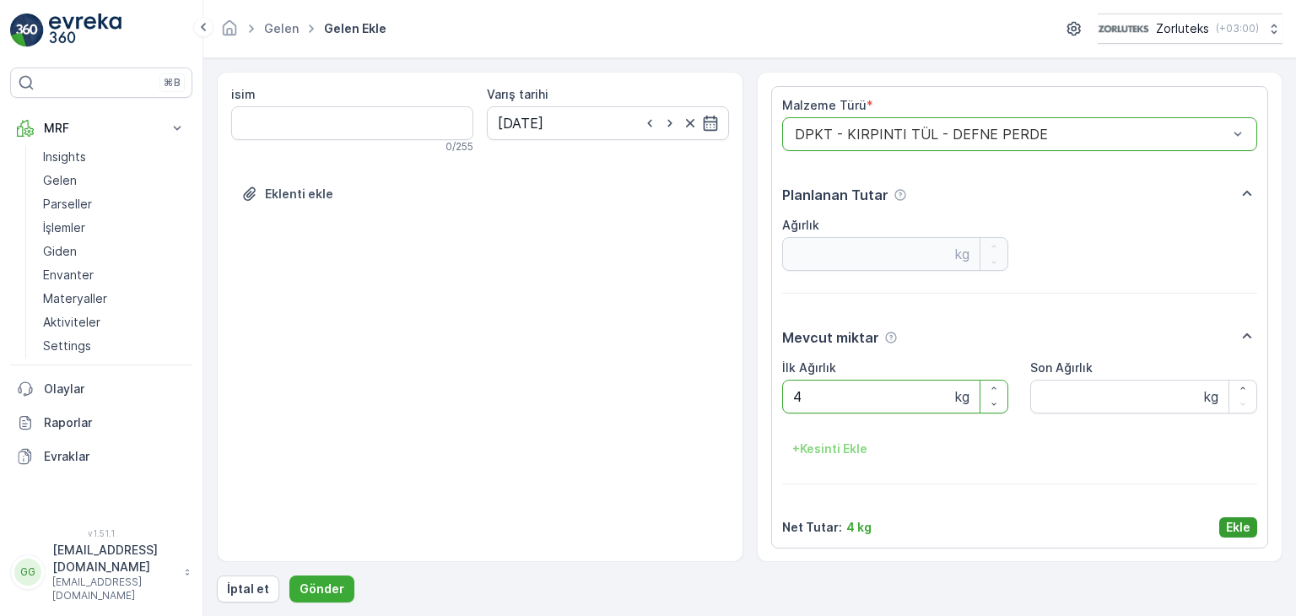
type Ağırlık "4"
click at [1230, 526] on p "Ekle" at bounding box center [1238, 527] width 24 height 17
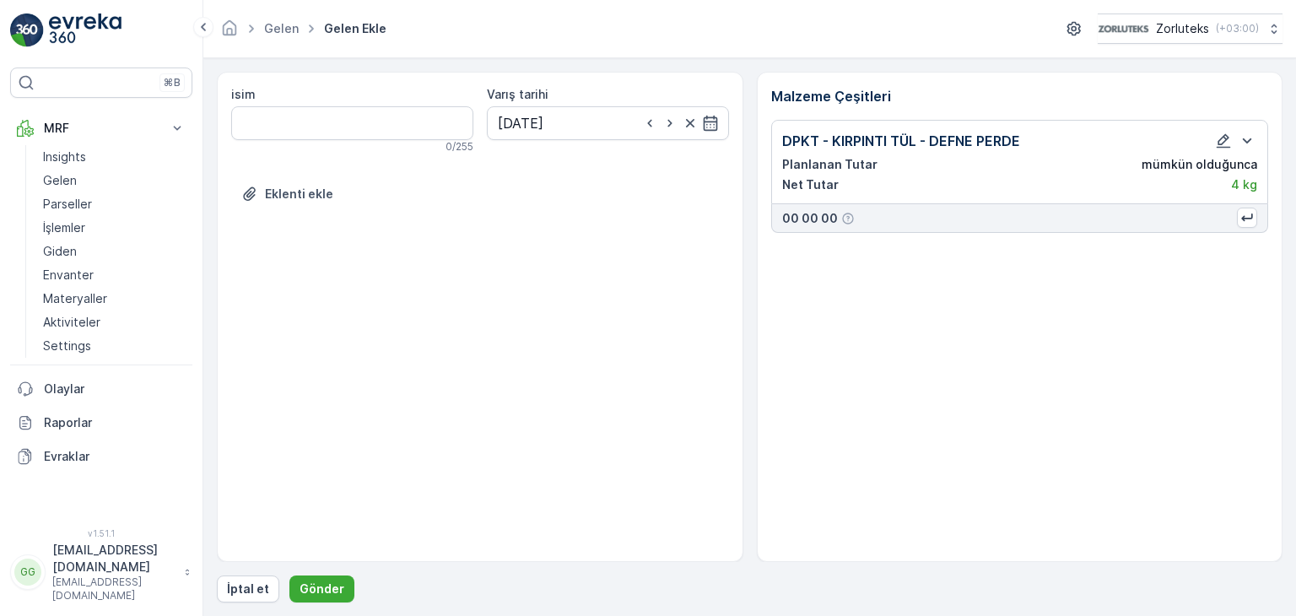
scroll to position [0, 0]
click at [321, 588] on p "Gönder" at bounding box center [322, 589] width 45 height 17
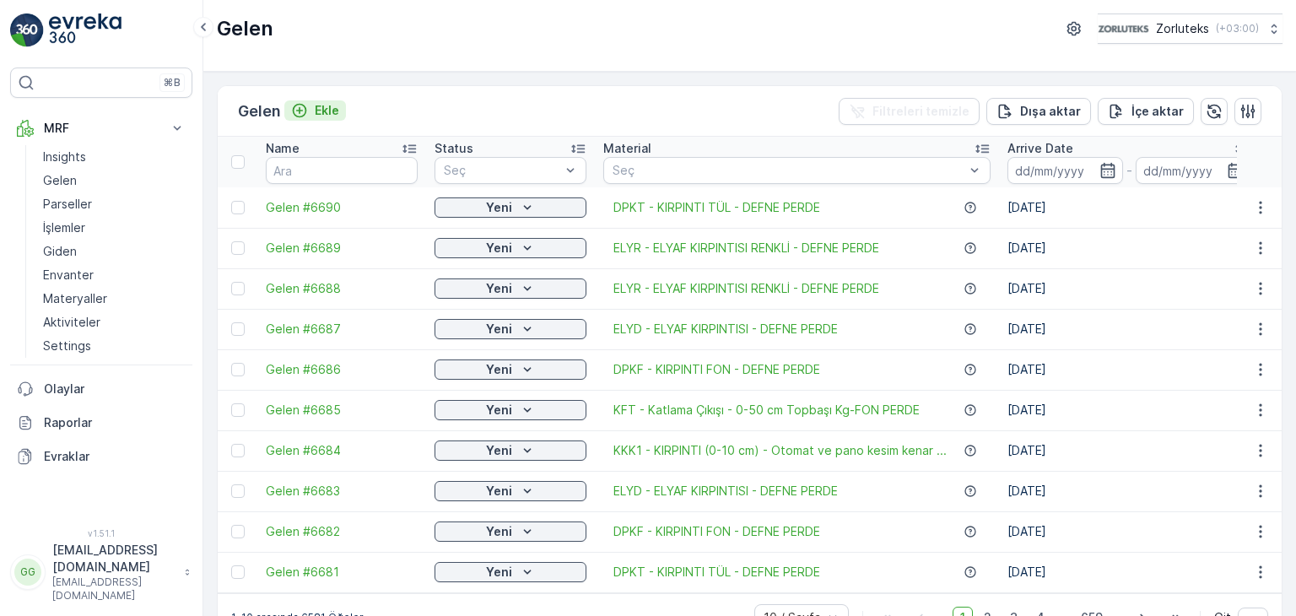
click at [325, 110] on p "Ekle" at bounding box center [327, 110] width 24 height 17
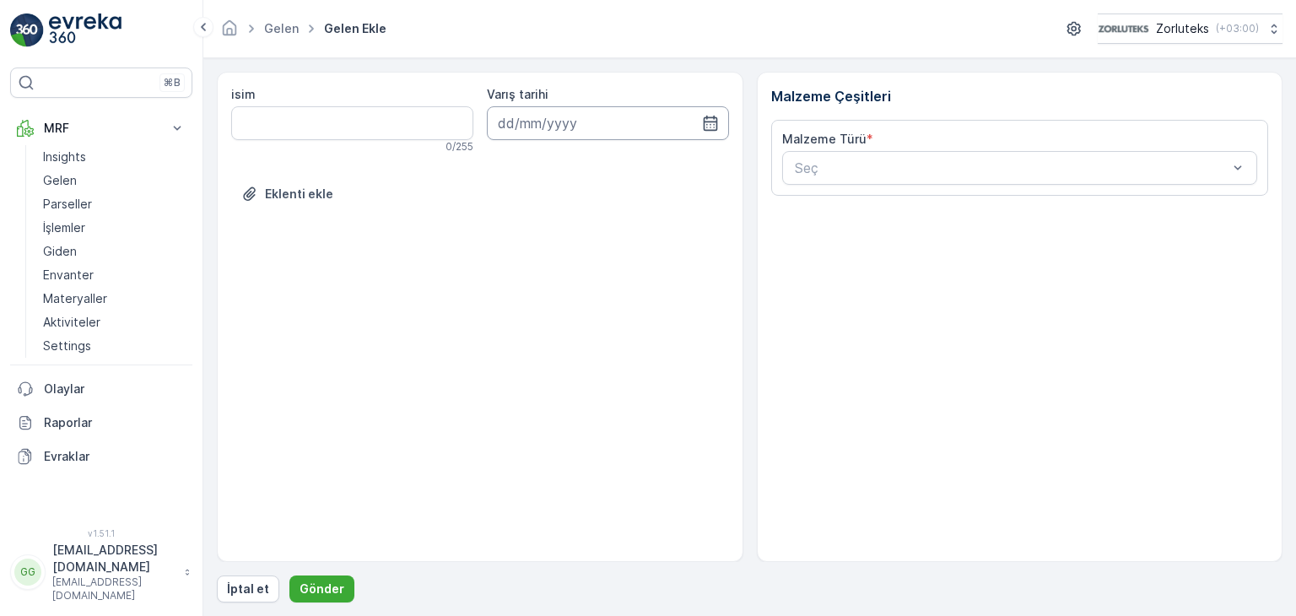
click at [575, 127] on input at bounding box center [608, 123] width 242 height 34
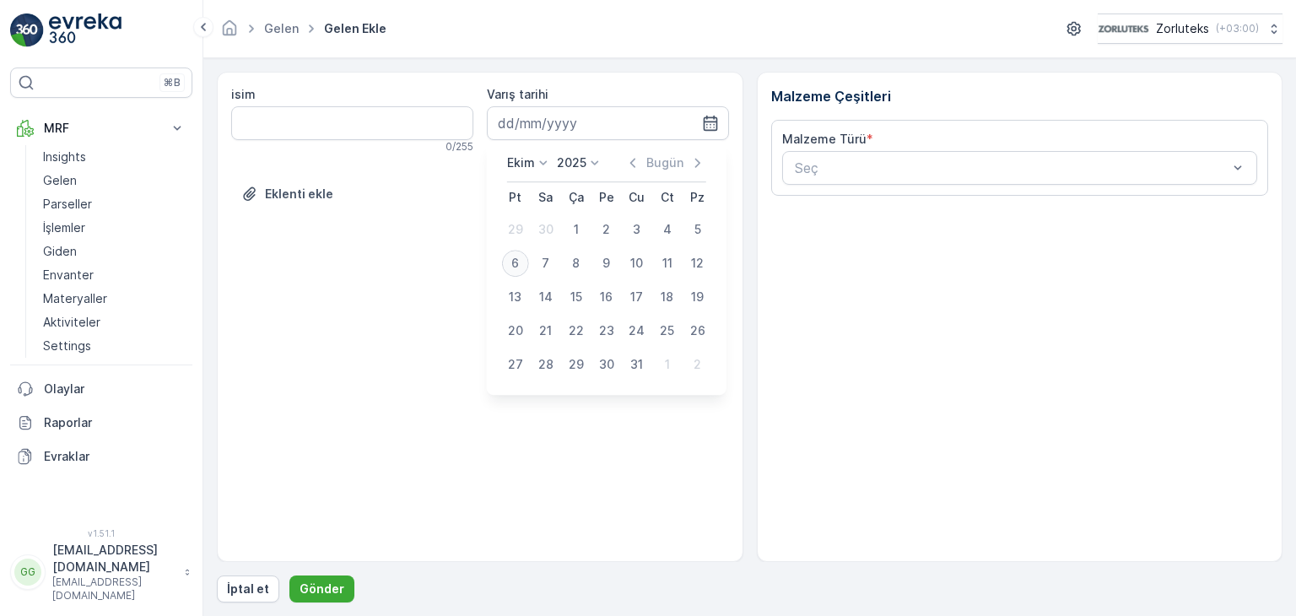
click at [520, 268] on div "6" at bounding box center [515, 263] width 27 height 27
type input "[DATE]"
click at [520, 268] on div "isim 0 / 255 Varış tarihi [DATE] Eklenti ekle" at bounding box center [480, 317] width 527 height 490
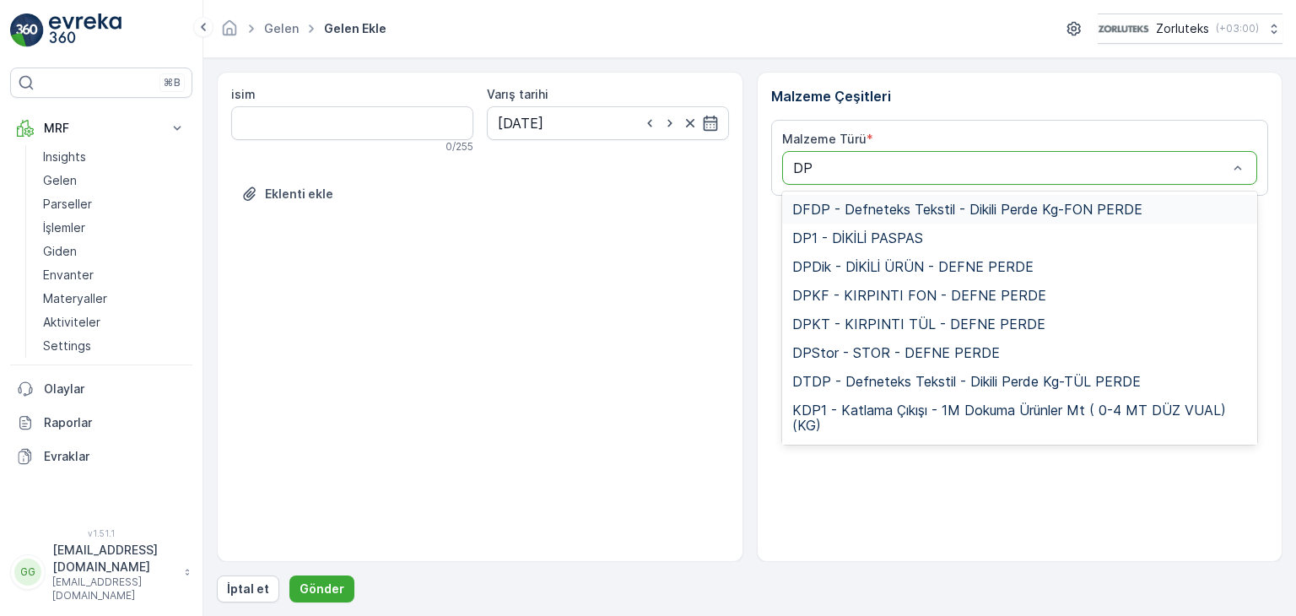
type input "DPK"
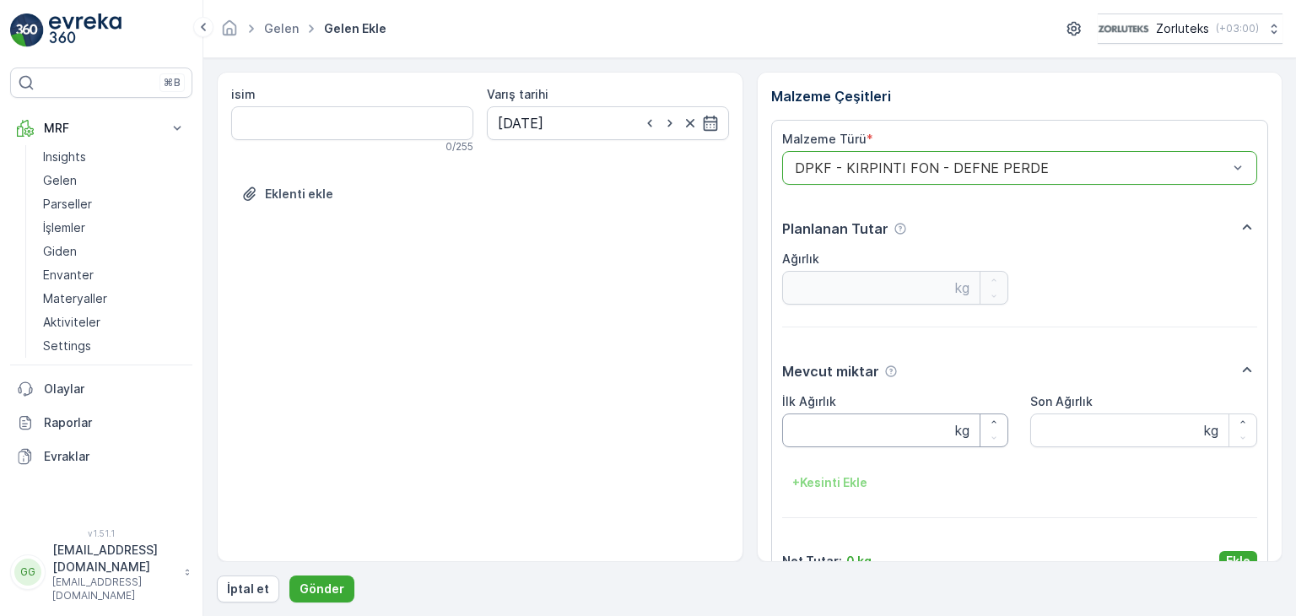
drag, startPoint x: 848, startPoint y: 426, endPoint x: 853, endPoint y: 391, distance: 35.8
click at [849, 419] on Ağırlık "İlk Ağırlık" at bounding box center [895, 430] width 227 height 34
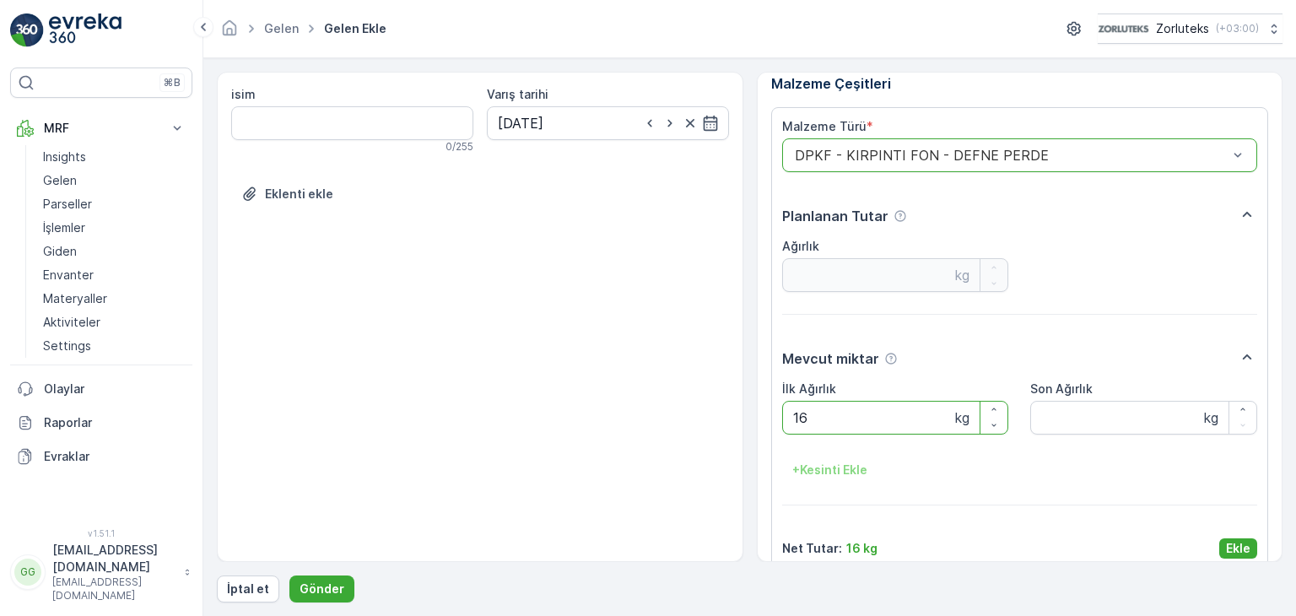
scroll to position [34, 0]
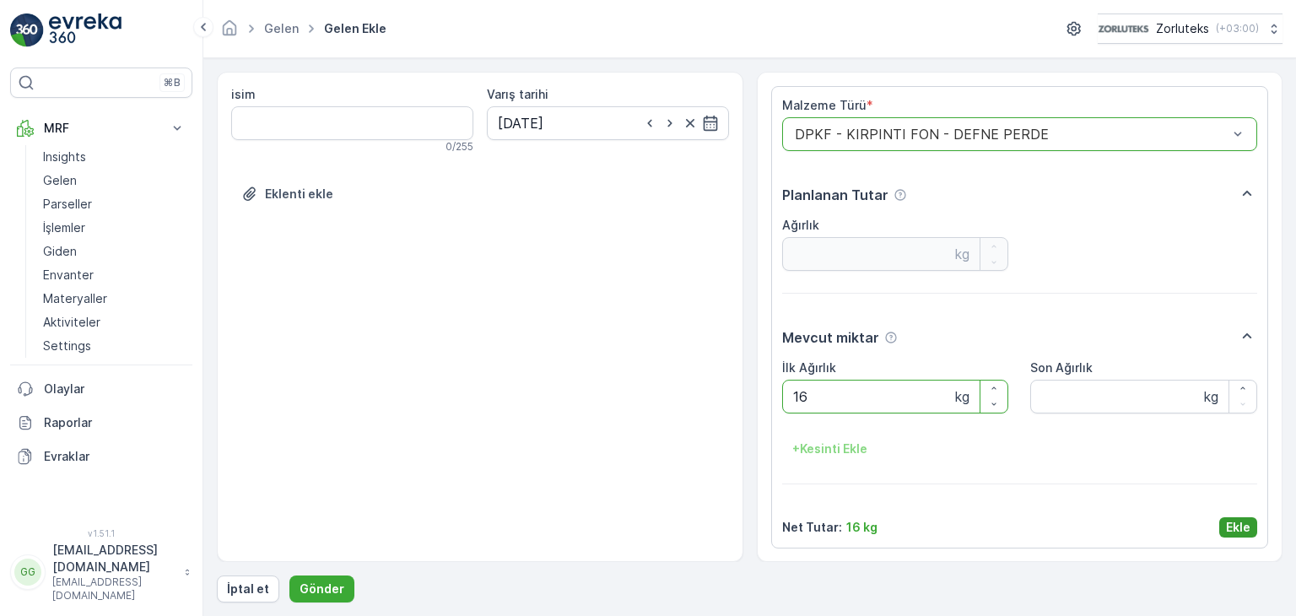
type Ağırlık "16"
click at [1228, 528] on p "Ekle" at bounding box center [1238, 527] width 24 height 17
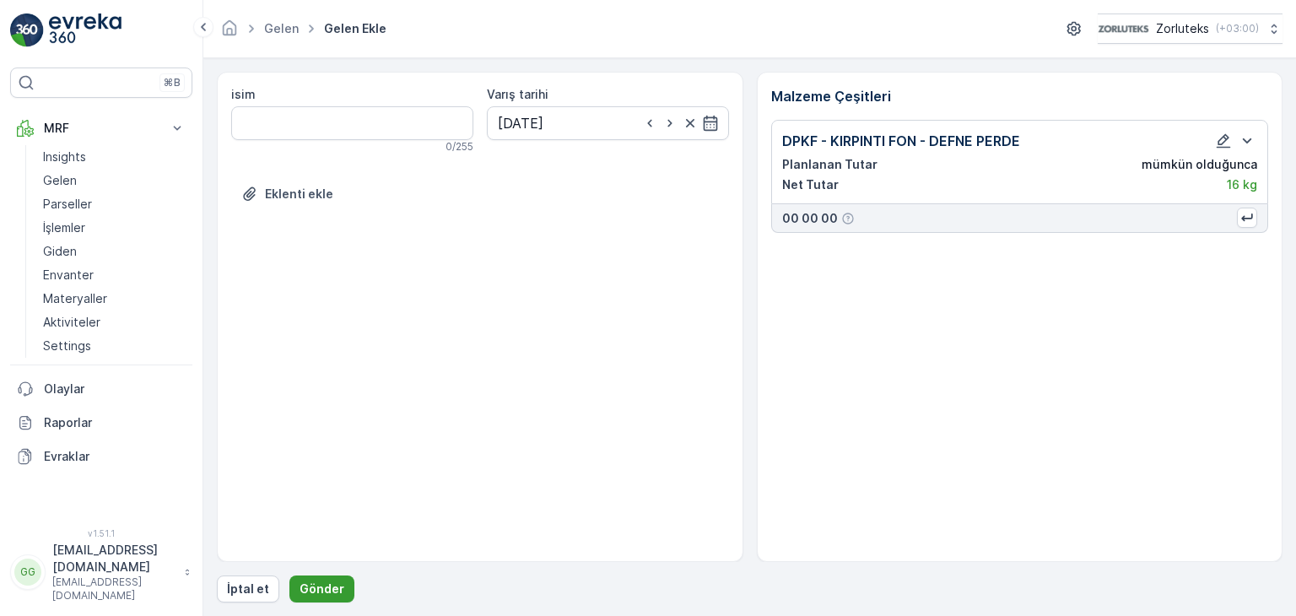
click at [303, 590] on p "Gönder" at bounding box center [322, 589] width 45 height 17
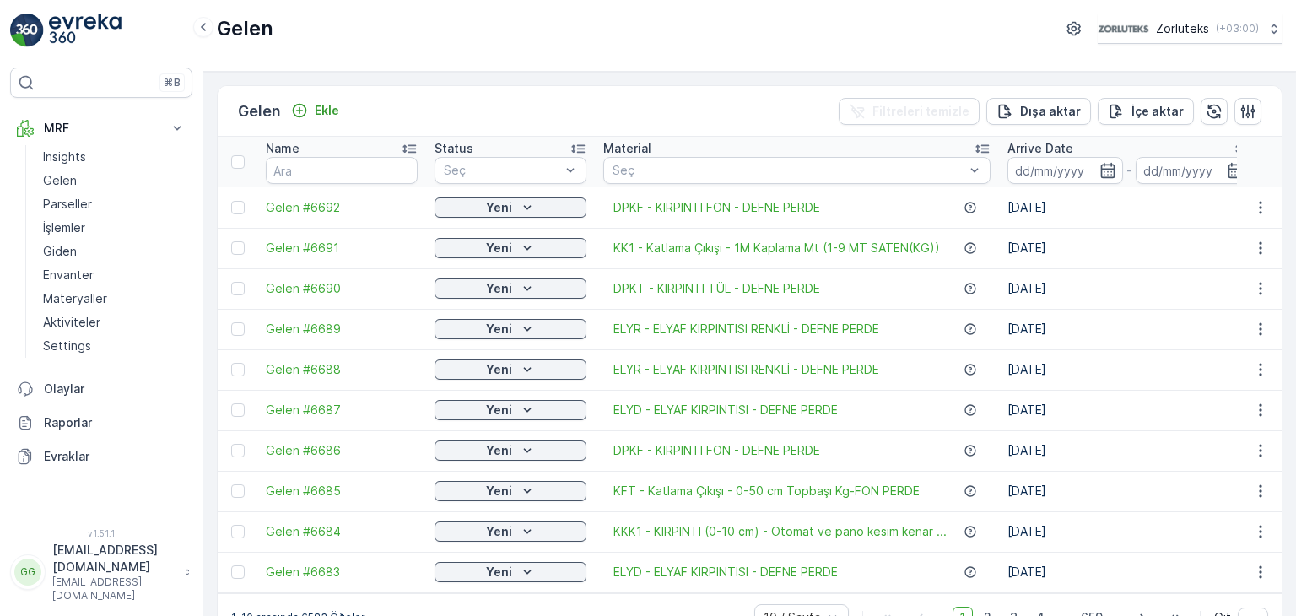
click at [231, 206] on div at bounding box center [238, 208] width 14 height 14
click at [231, 201] on input "checkbox" at bounding box center [231, 201] width 0 height 0
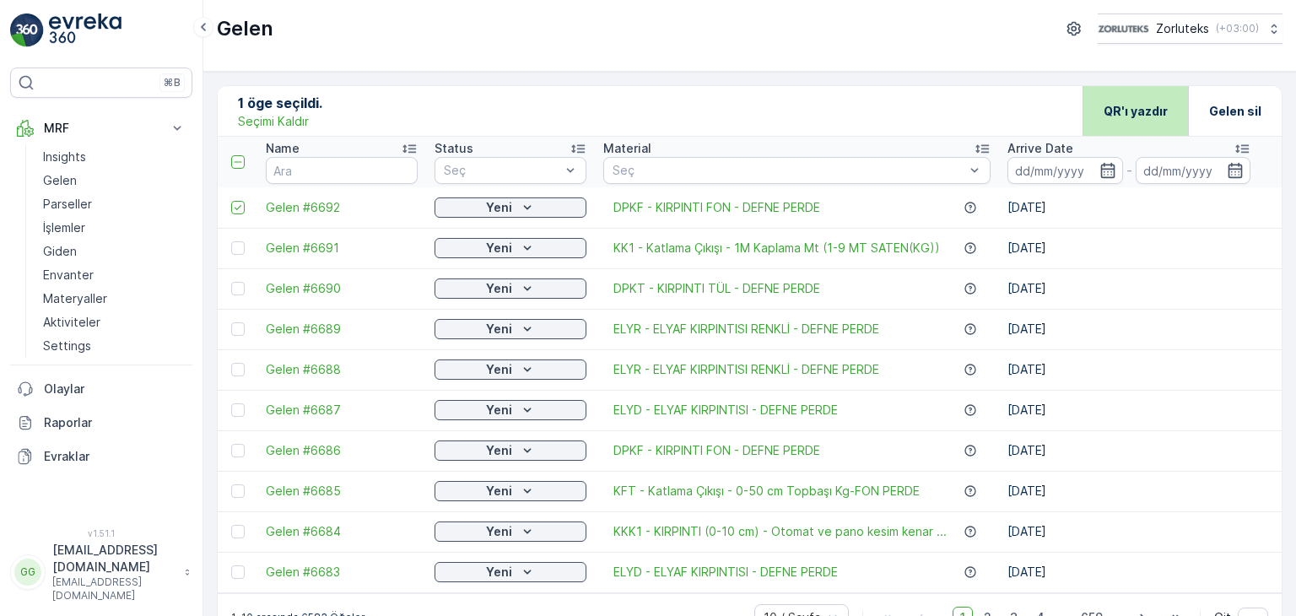
click at [1147, 105] on p "QR'ı yazdır" at bounding box center [1136, 111] width 64 height 17
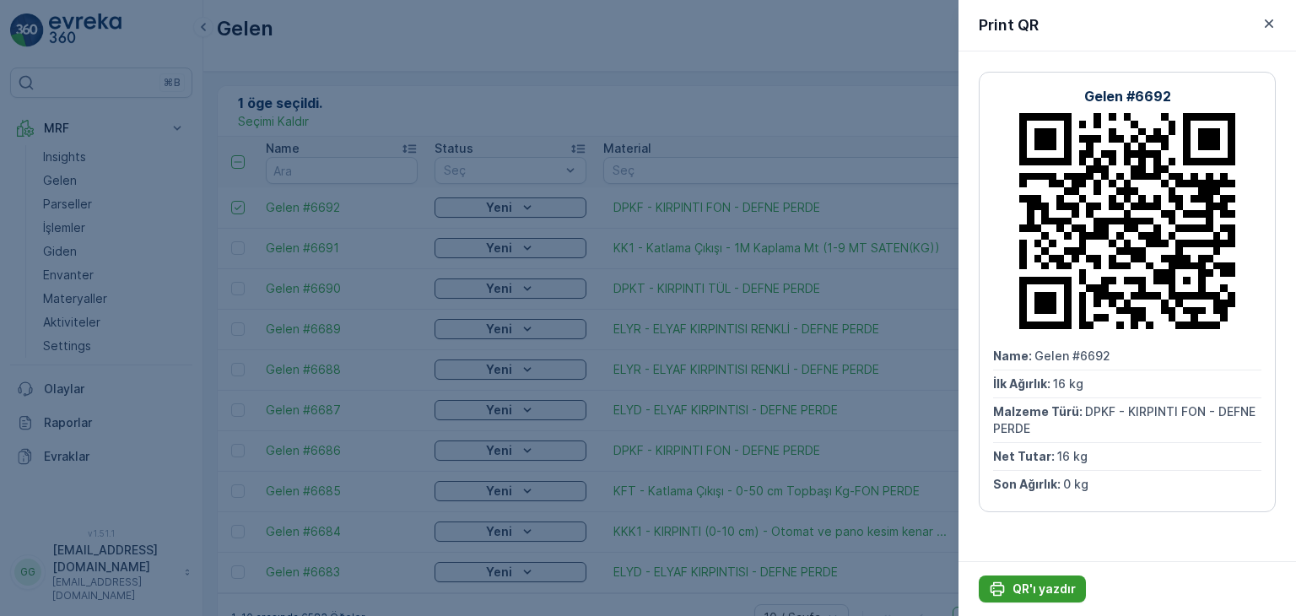
click at [1053, 592] on p "QR'ı yazdır" at bounding box center [1044, 589] width 63 height 17
click at [1270, 27] on icon "button" at bounding box center [1269, 23] width 17 height 17
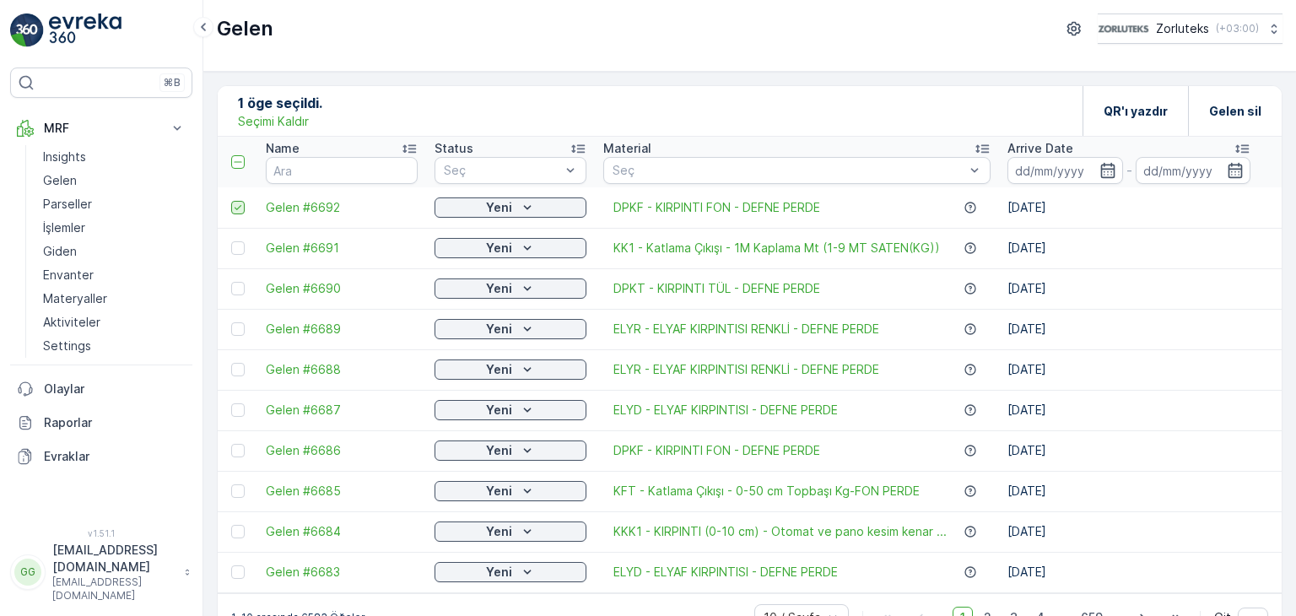
drag, startPoint x: 236, startPoint y: 203, endPoint x: 236, endPoint y: 271, distance: 68.4
click at [236, 203] on icon at bounding box center [238, 208] width 12 height 12
click at [231, 201] on input "checkbox" at bounding box center [231, 201] width 0 height 0
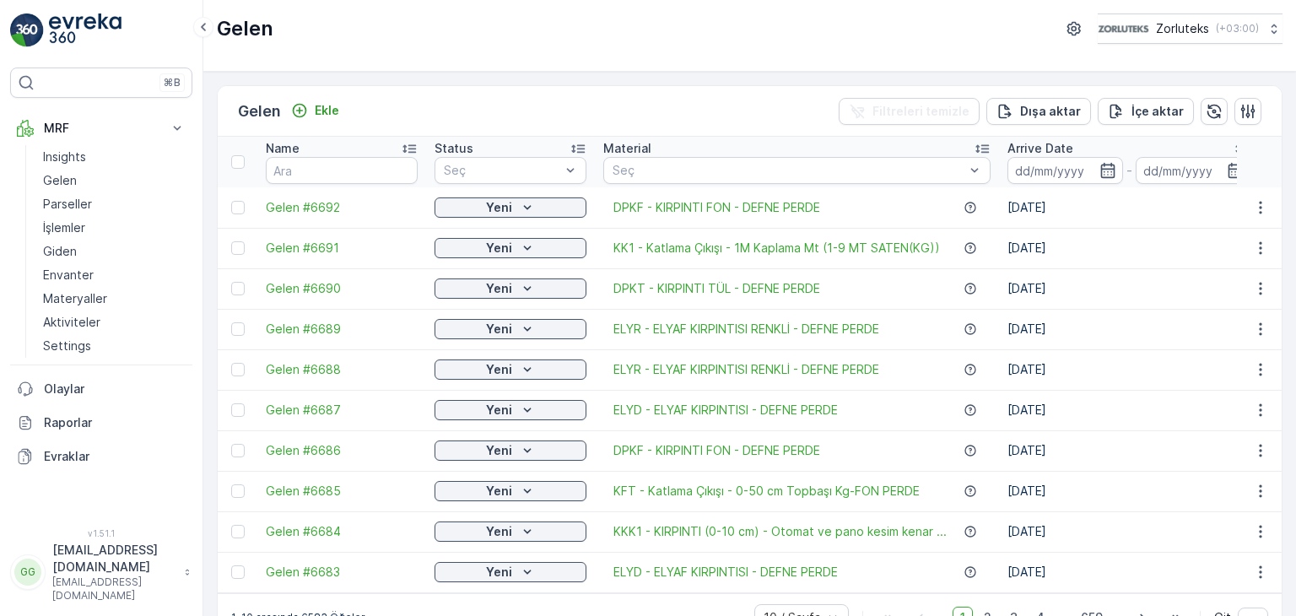
click at [236, 298] on td at bounding box center [238, 288] width 40 height 41
click at [237, 288] on div at bounding box center [238, 289] width 14 height 14
click at [231, 282] on input "checkbox" at bounding box center [231, 282] width 0 height 0
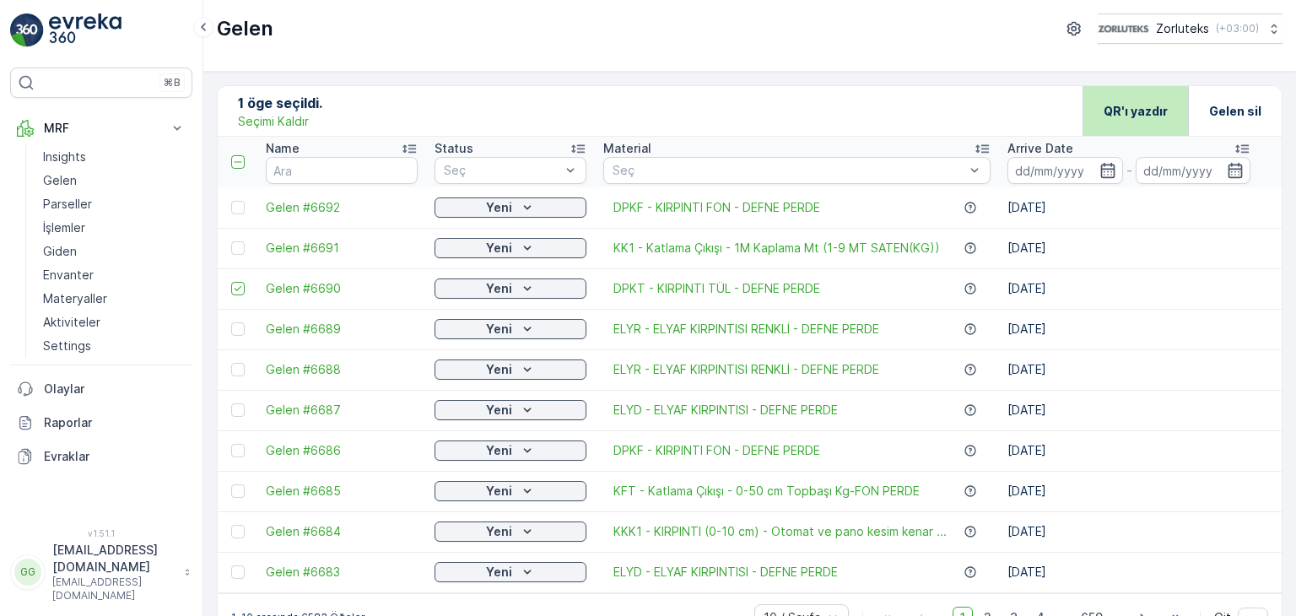
click at [1139, 116] on p "QR'ı yazdır" at bounding box center [1136, 111] width 64 height 17
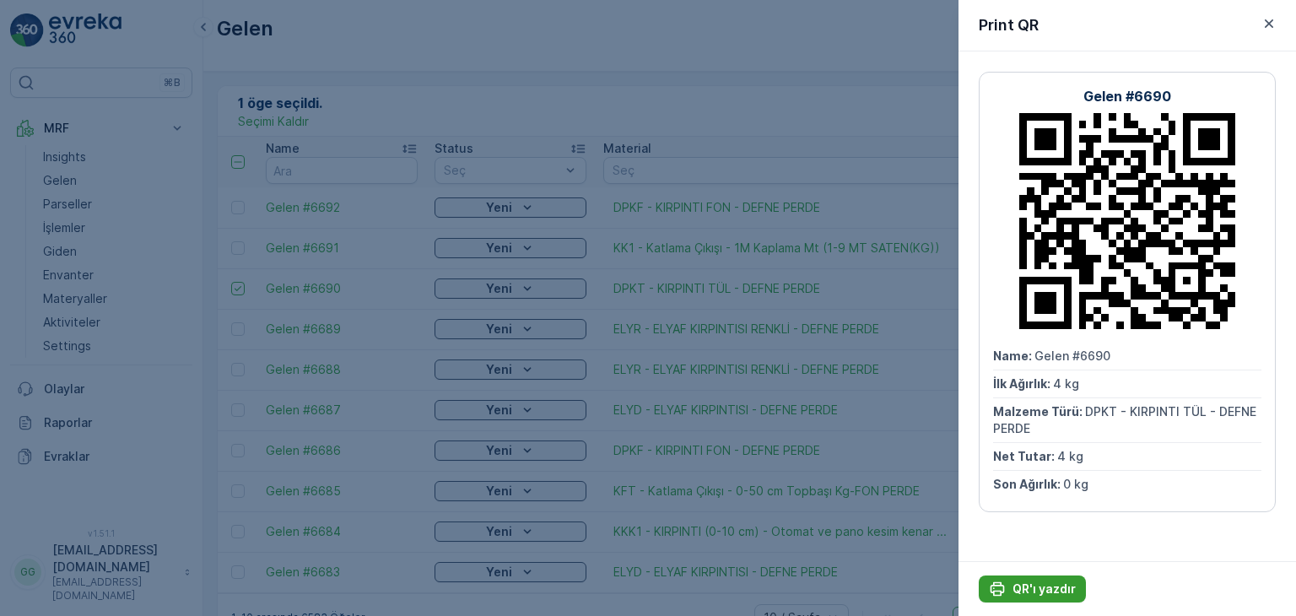
click at [1030, 581] on p "QR'ı yazdır" at bounding box center [1044, 589] width 63 height 17
click at [447, 331] on div at bounding box center [648, 308] width 1296 height 616
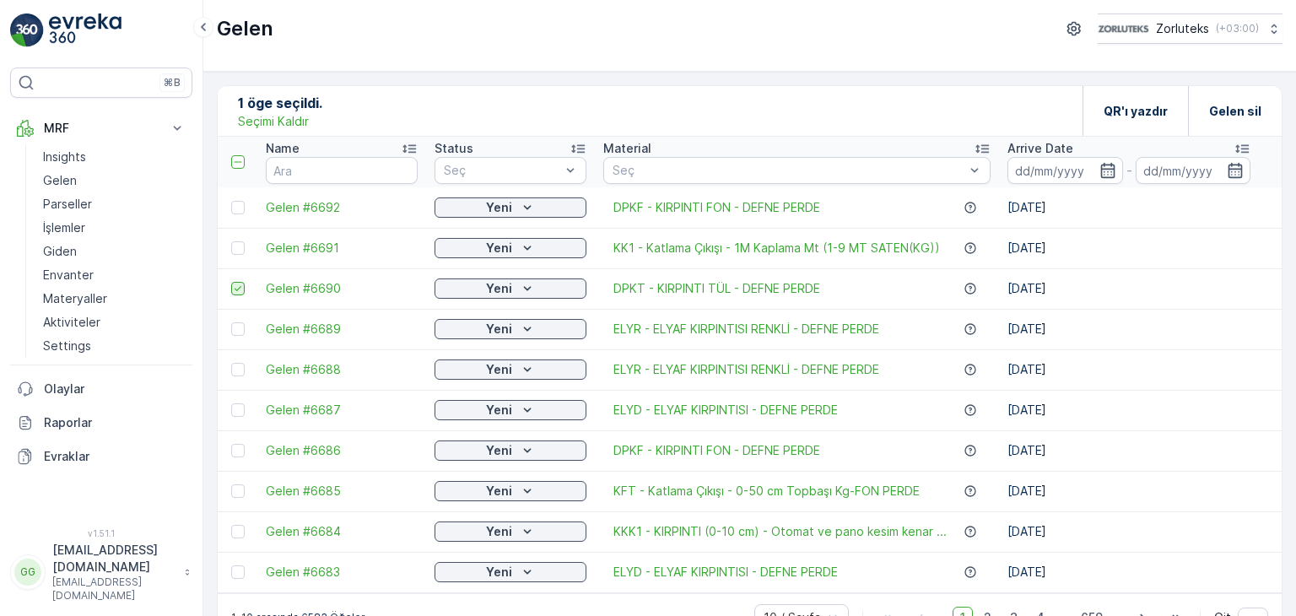
click at [237, 284] on icon at bounding box center [238, 289] width 12 height 12
click at [231, 282] on input "checkbox" at bounding box center [231, 282] width 0 height 0
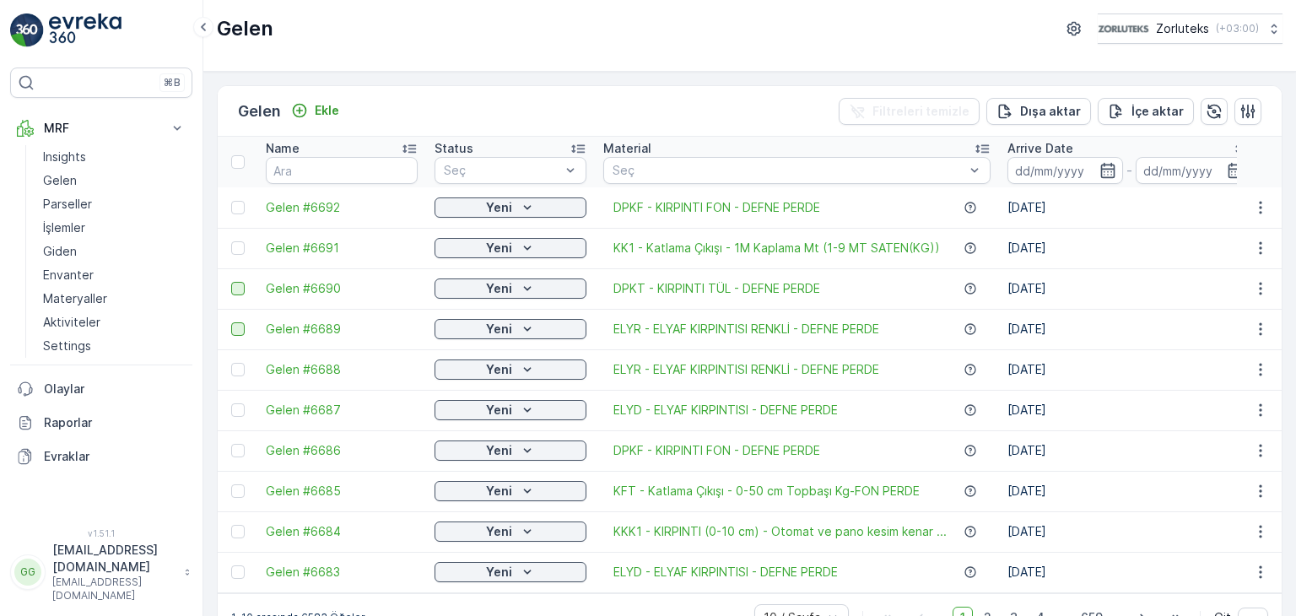
click at [240, 330] on div at bounding box center [238, 329] width 14 height 14
click at [231, 322] on input "checkbox" at bounding box center [231, 322] width 0 height 0
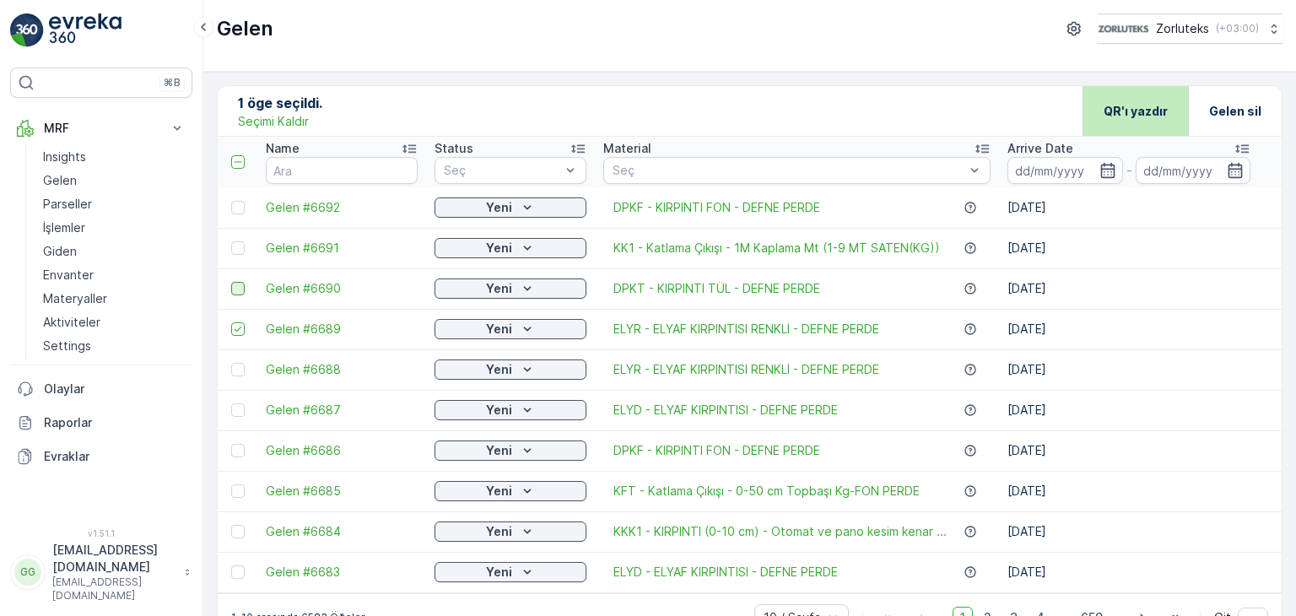
click at [1139, 103] on p "QR'ı yazdır" at bounding box center [1136, 111] width 64 height 17
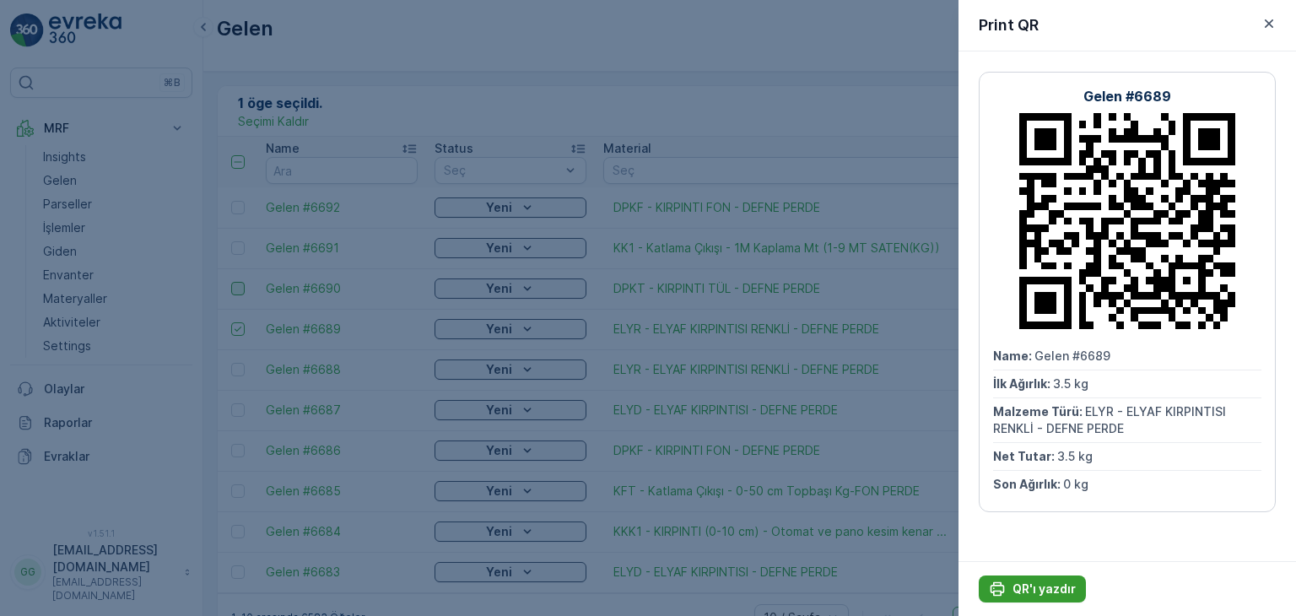
click at [1062, 592] on p "QR'ı yazdır" at bounding box center [1044, 589] width 63 height 17
click at [1272, 21] on icon "button" at bounding box center [1269, 23] width 8 height 8
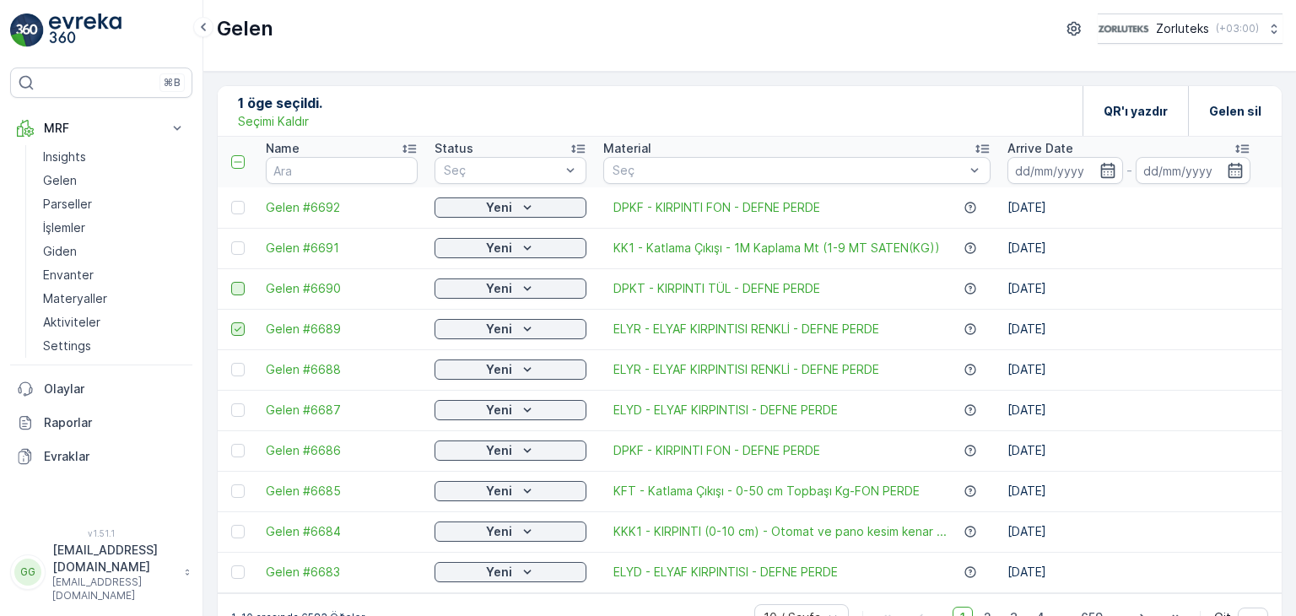
click at [239, 325] on icon at bounding box center [238, 329] width 12 height 12
click at [231, 322] on input "checkbox" at bounding box center [231, 322] width 0 height 0
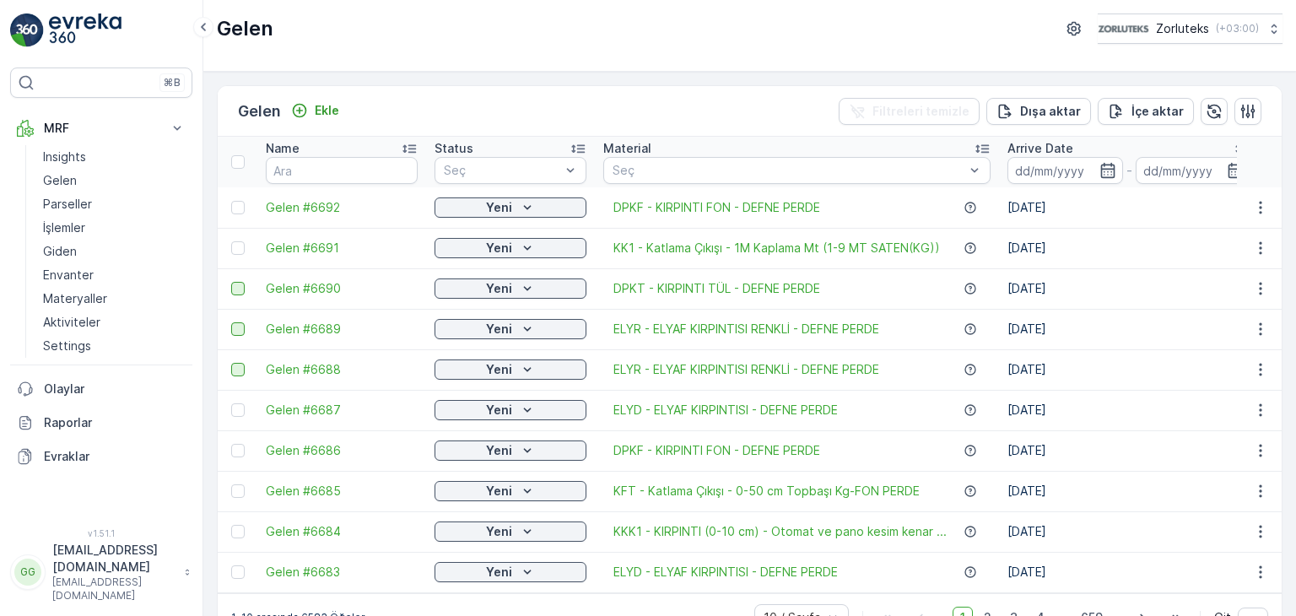
click at [236, 366] on div at bounding box center [238, 370] width 14 height 14
click at [231, 363] on input "checkbox" at bounding box center [231, 363] width 0 height 0
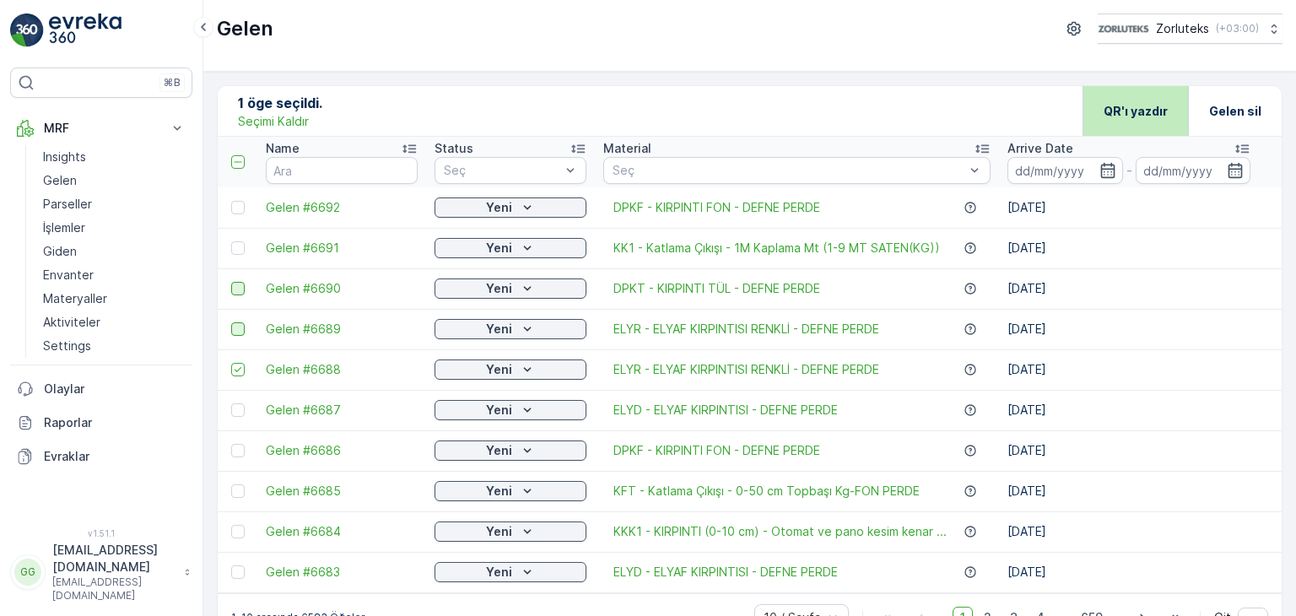
click at [1126, 98] on div "QR'ı yazdır" at bounding box center [1136, 111] width 64 height 50
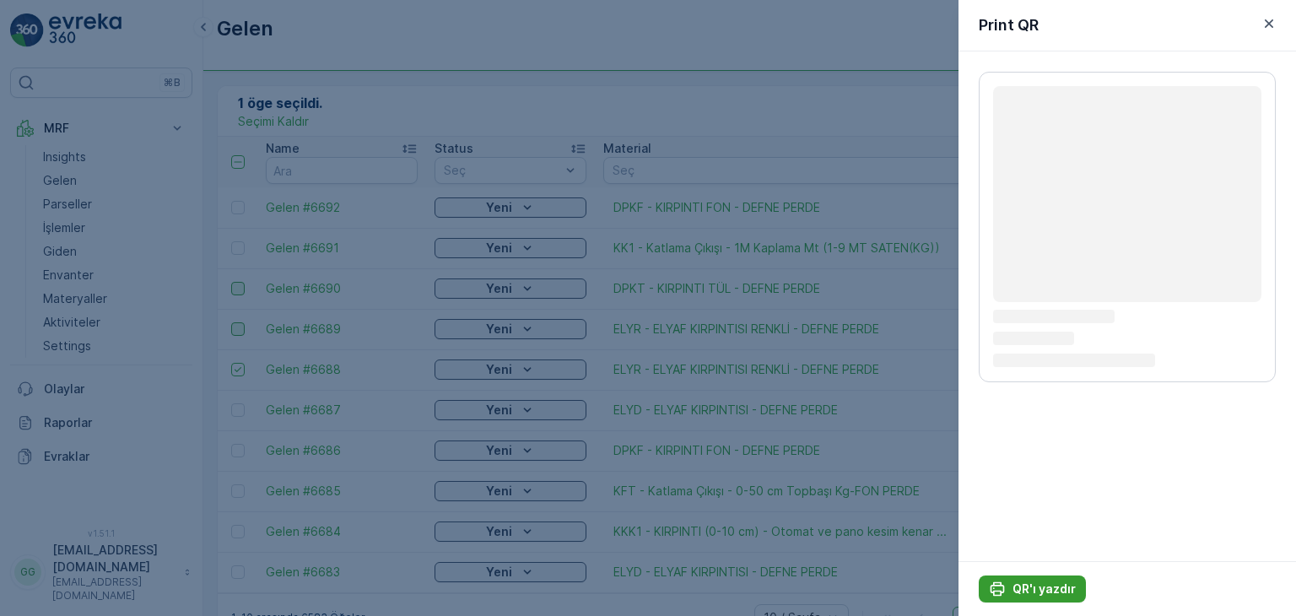
click at [1067, 592] on p "QR'ı yazdır" at bounding box center [1044, 589] width 63 height 17
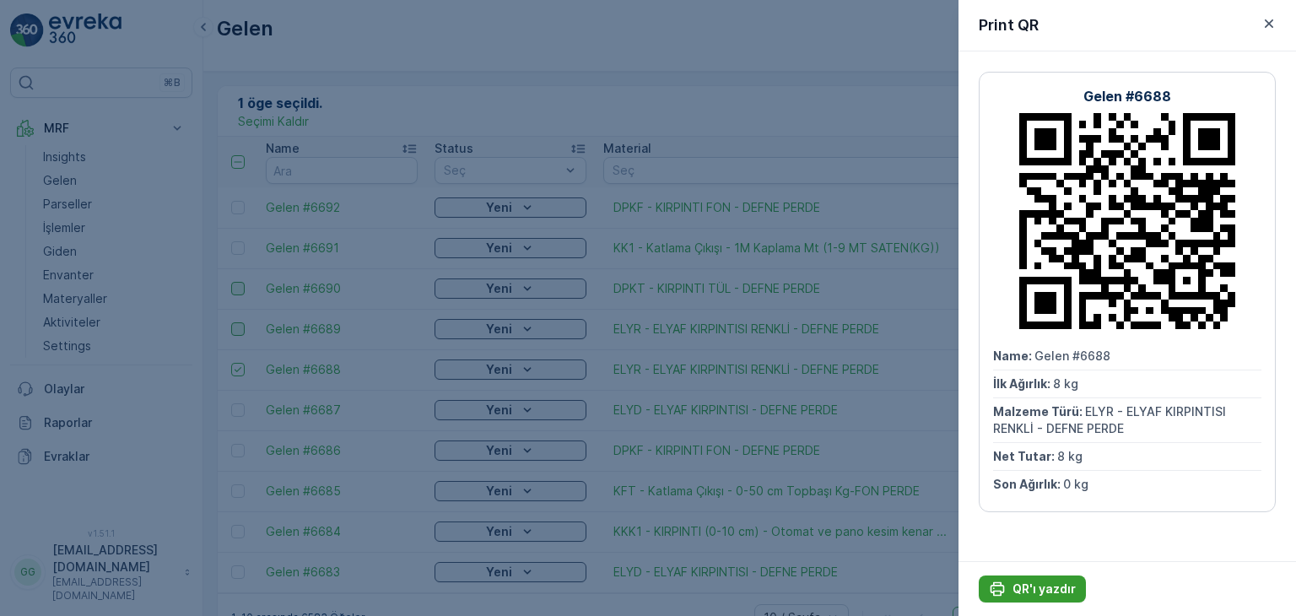
click at [1025, 592] on p "QR'ı yazdır" at bounding box center [1044, 589] width 63 height 17
drag, startPoint x: 1266, startPoint y: 27, endPoint x: 1245, endPoint y: 49, distance: 29.9
click at [1267, 26] on icon "button" at bounding box center [1269, 23] width 8 height 8
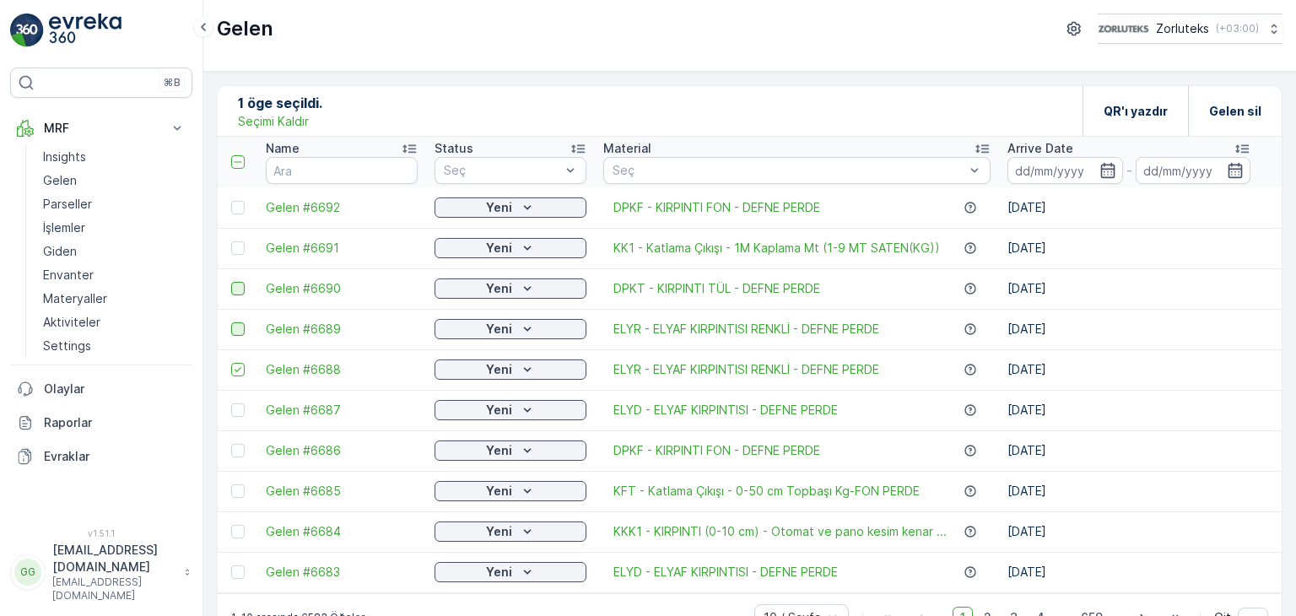
click at [234, 370] on icon at bounding box center [238, 370] width 12 height 12
click at [231, 363] on input "checkbox" at bounding box center [231, 363] width 0 height 0
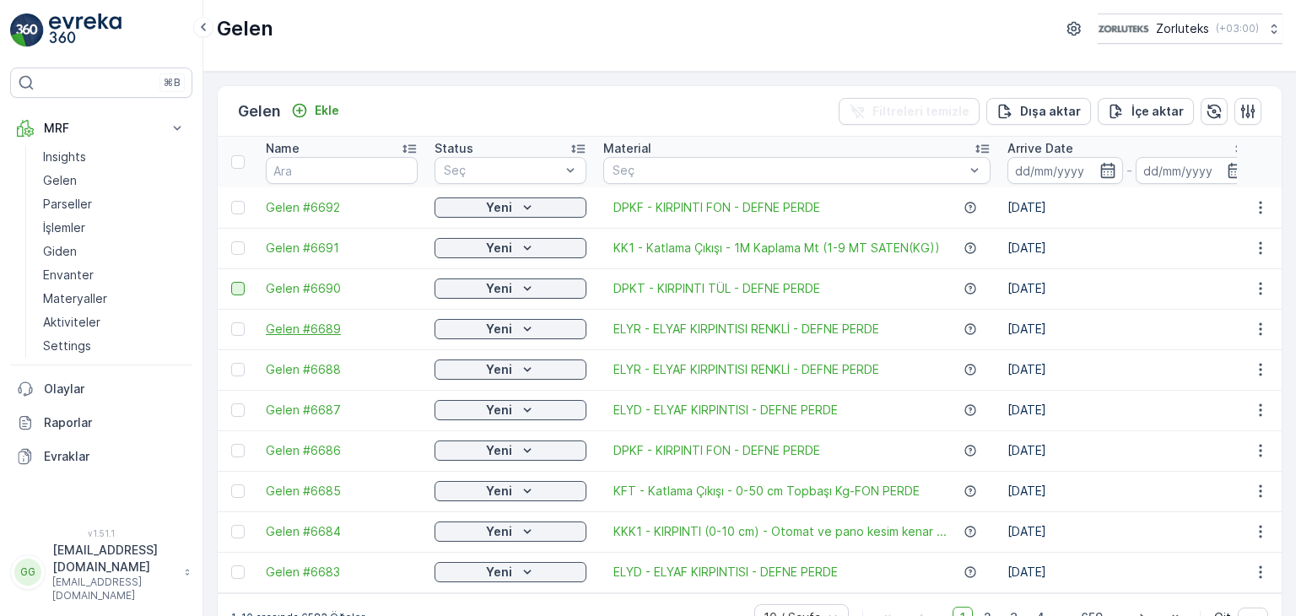
drag, startPoint x: 236, startPoint y: 333, endPoint x: 371, endPoint y: 332, distance: 135.0
click at [236, 332] on div at bounding box center [238, 329] width 14 height 14
click at [231, 322] on input "checkbox" at bounding box center [231, 322] width 0 height 0
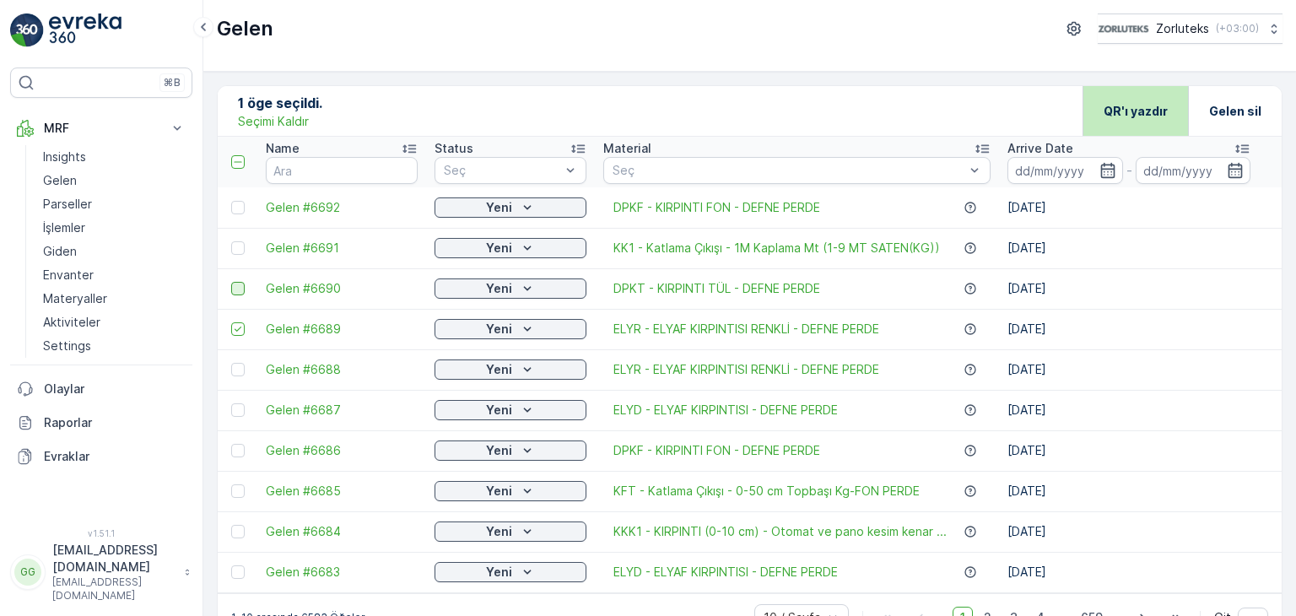
click at [1122, 112] on p "QR'ı yazdır" at bounding box center [1136, 111] width 64 height 17
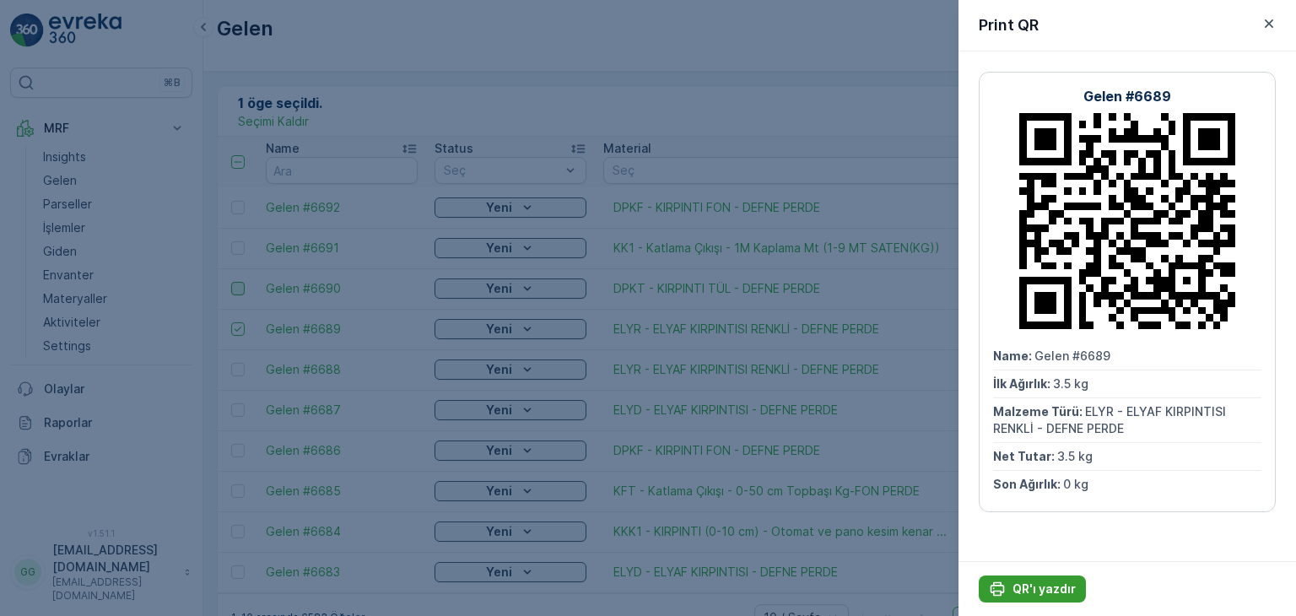
click at [1068, 590] on p "QR'ı yazdır" at bounding box center [1044, 589] width 63 height 17
click at [1271, 23] on icon "button" at bounding box center [1269, 23] width 17 height 17
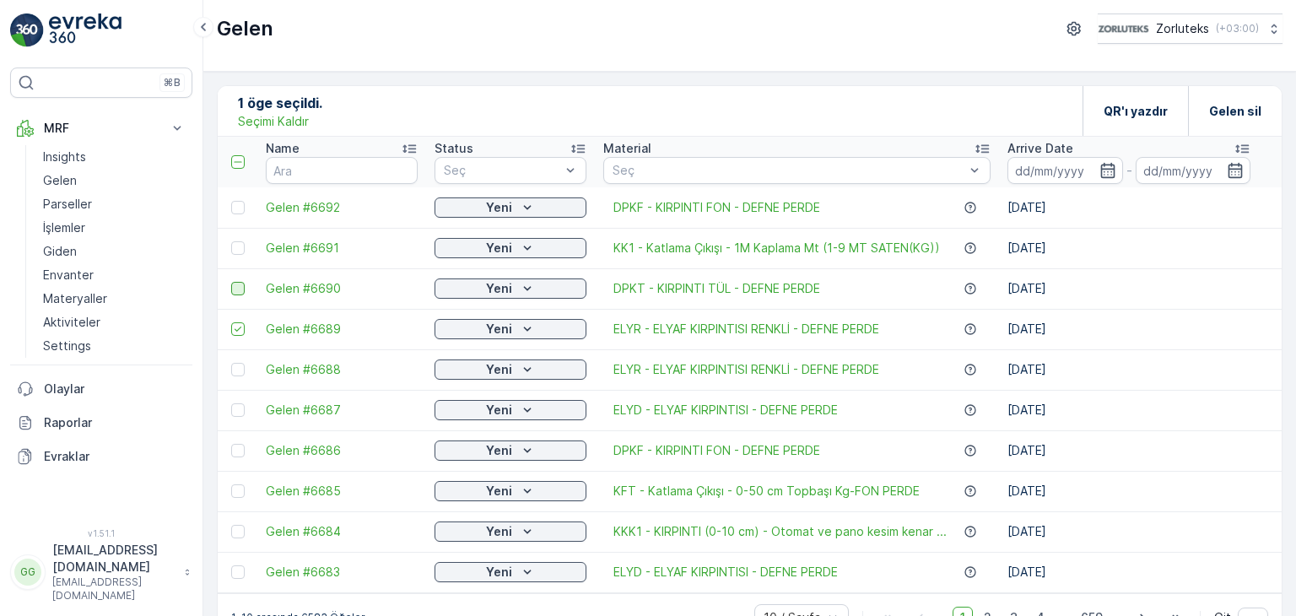
click at [236, 335] on div at bounding box center [238, 329] width 14 height 14
click at [231, 322] on input "checkbox" at bounding box center [231, 322] width 0 height 0
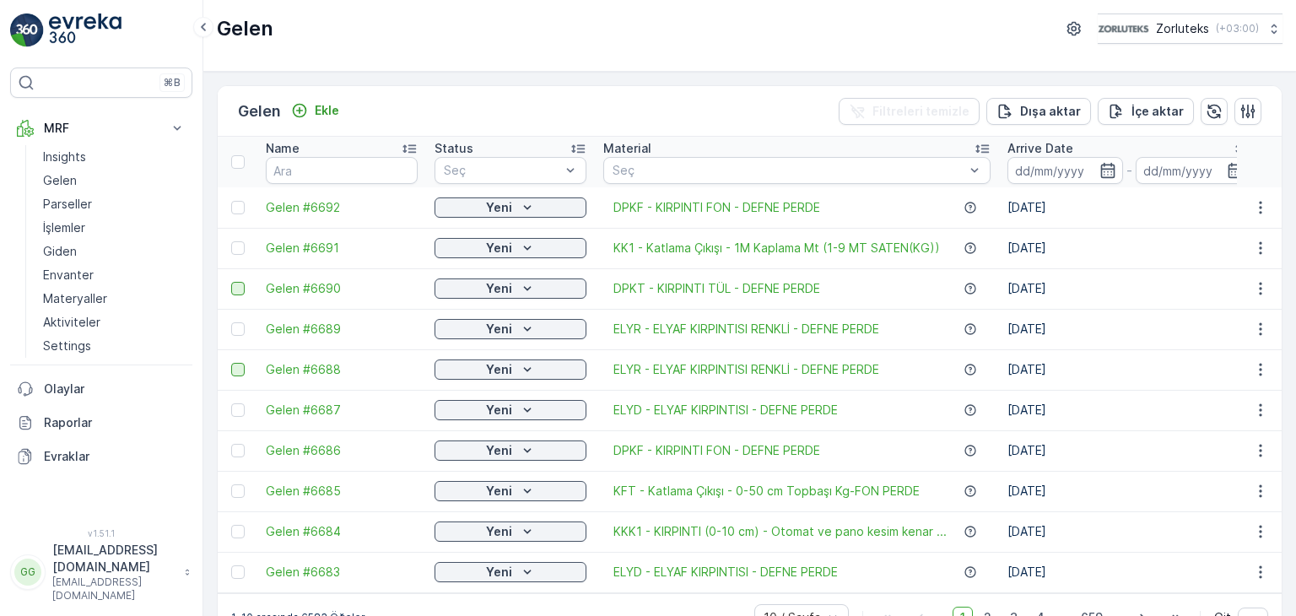
click at [240, 365] on div at bounding box center [238, 370] width 14 height 14
click at [231, 363] on input "checkbox" at bounding box center [231, 363] width 0 height 0
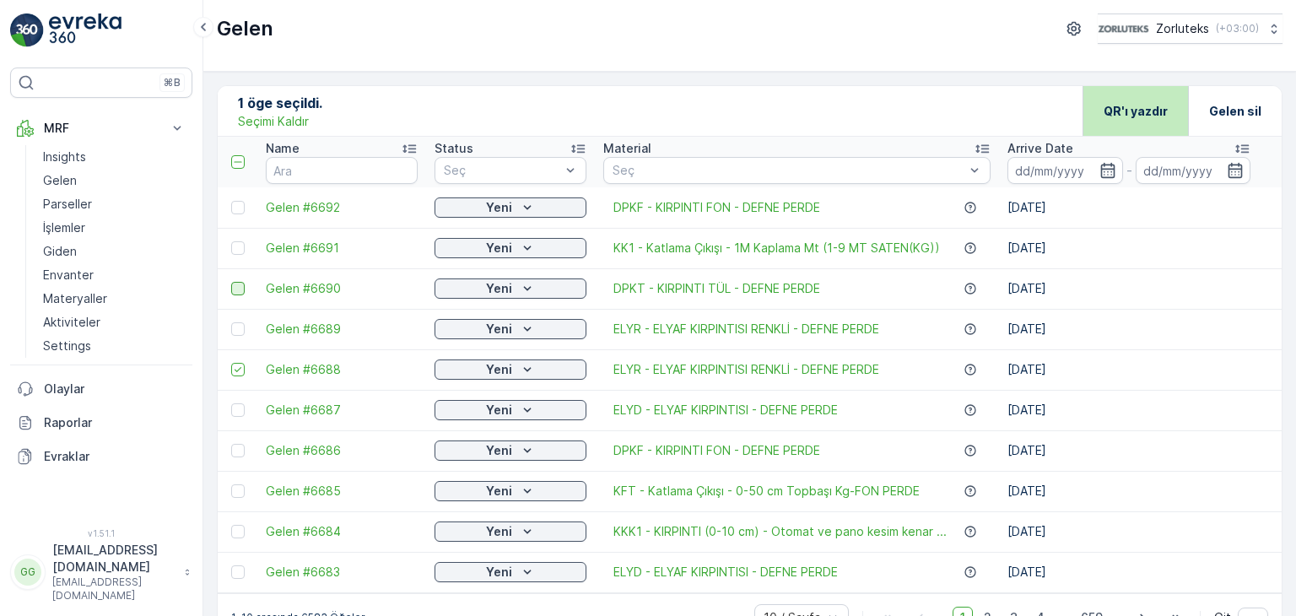
click at [1127, 119] on div "QR'ı yazdır" at bounding box center [1136, 111] width 64 height 50
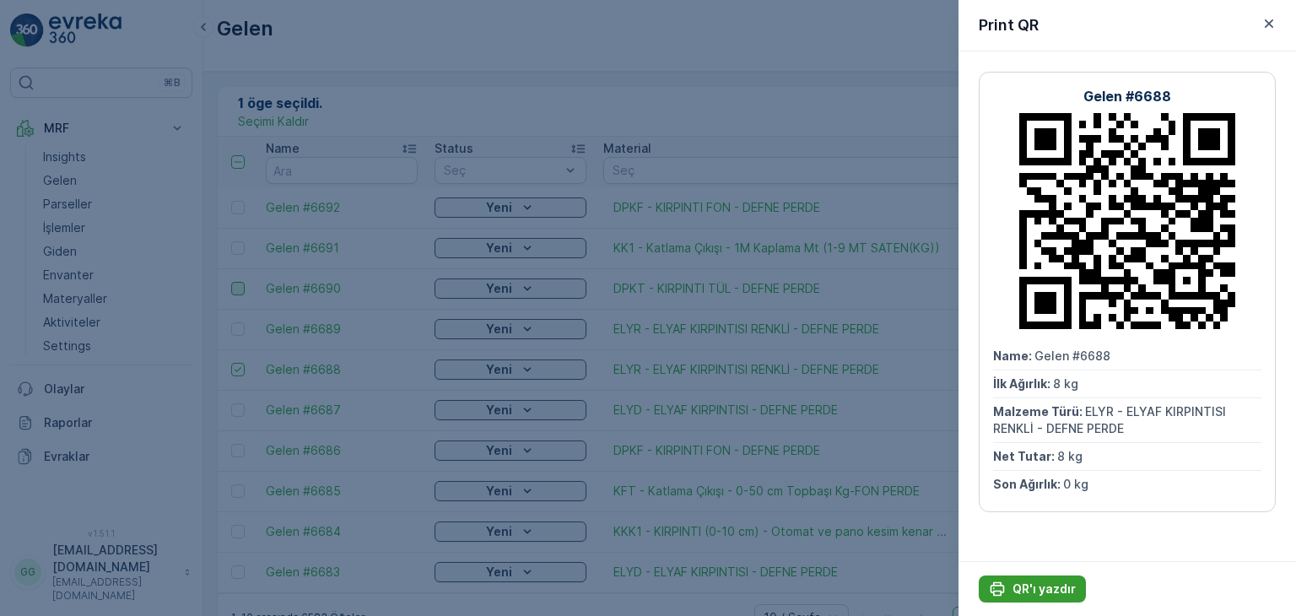
click at [1060, 588] on p "QR'ı yazdır" at bounding box center [1044, 589] width 63 height 17
click at [1267, 28] on icon "button" at bounding box center [1269, 23] width 17 height 17
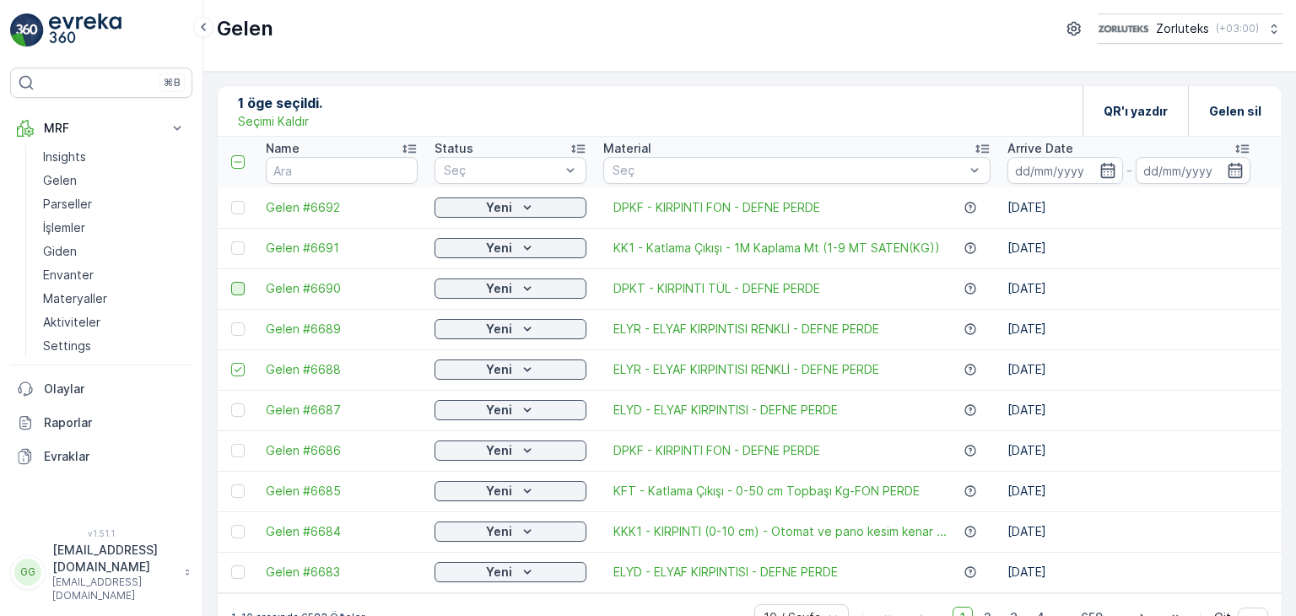
drag, startPoint x: 230, startPoint y: 365, endPoint x: 236, endPoint y: 381, distance: 17.1
click at [231, 365] on div at bounding box center [238, 370] width 14 height 14
click at [231, 363] on input "checkbox" at bounding box center [231, 363] width 0 height 0
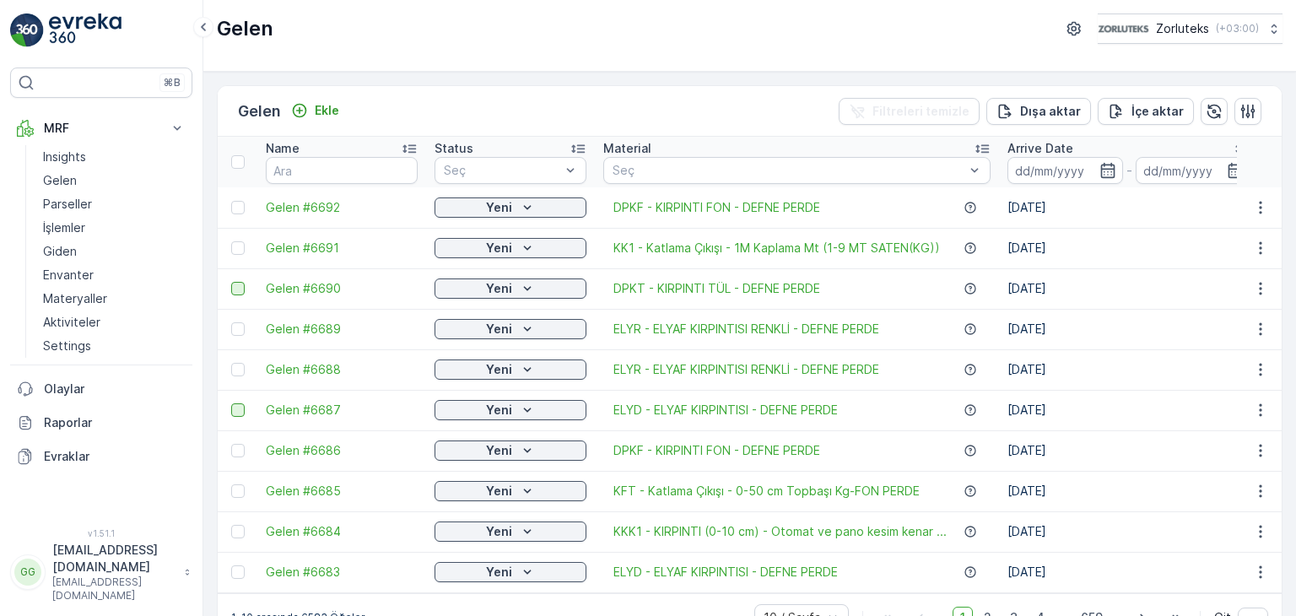
click at [242, 416] on div at bounding box center [238, 410] width 14 height 14
click at [231, 403] on input "checkbox" at bounding box center [231, 403] width 0 height 0
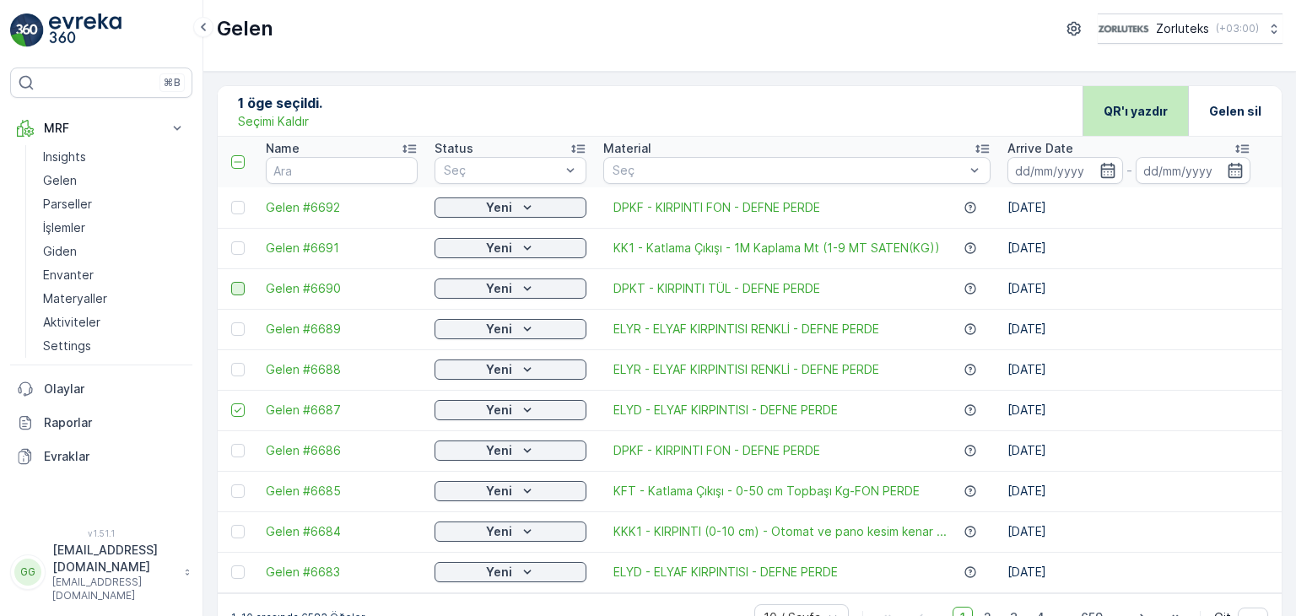
click at [1108, 103] on p "QR'ı yazdır" at bounding box center [1136, 111] width 64 height 17
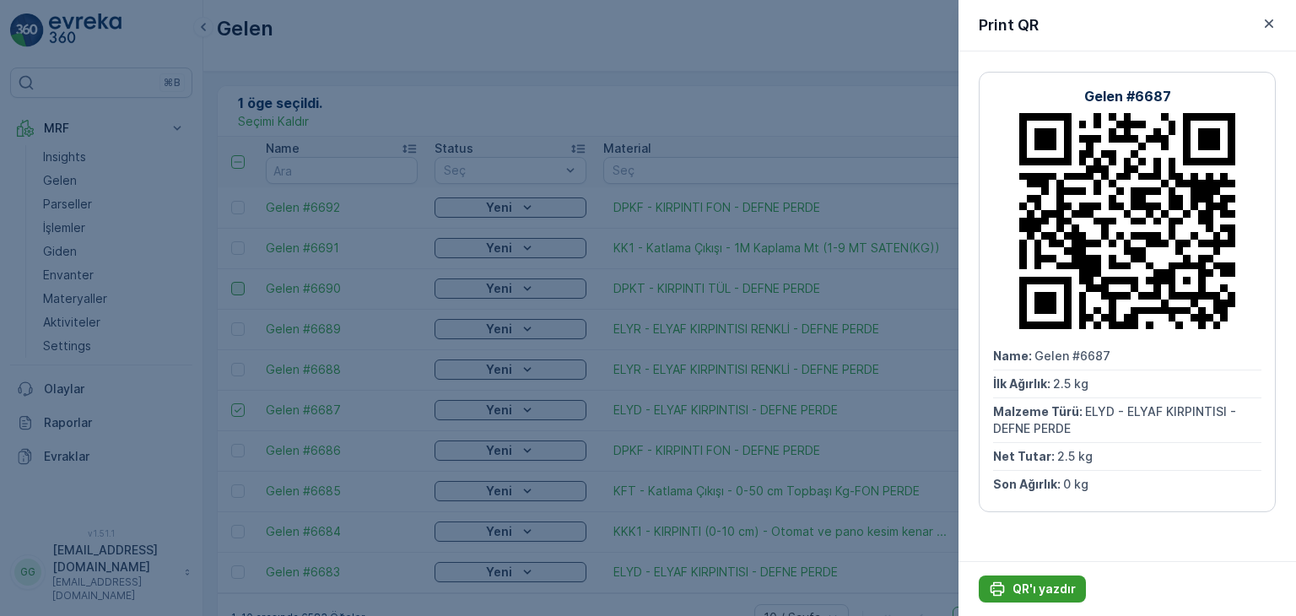
click at [1049, 590] on p "QR'ı yazdır" at bounding box center [1044, 589] width 63 height 17
click at [294, 348] on div at bounding box center [648, 308] width 1296 height 616
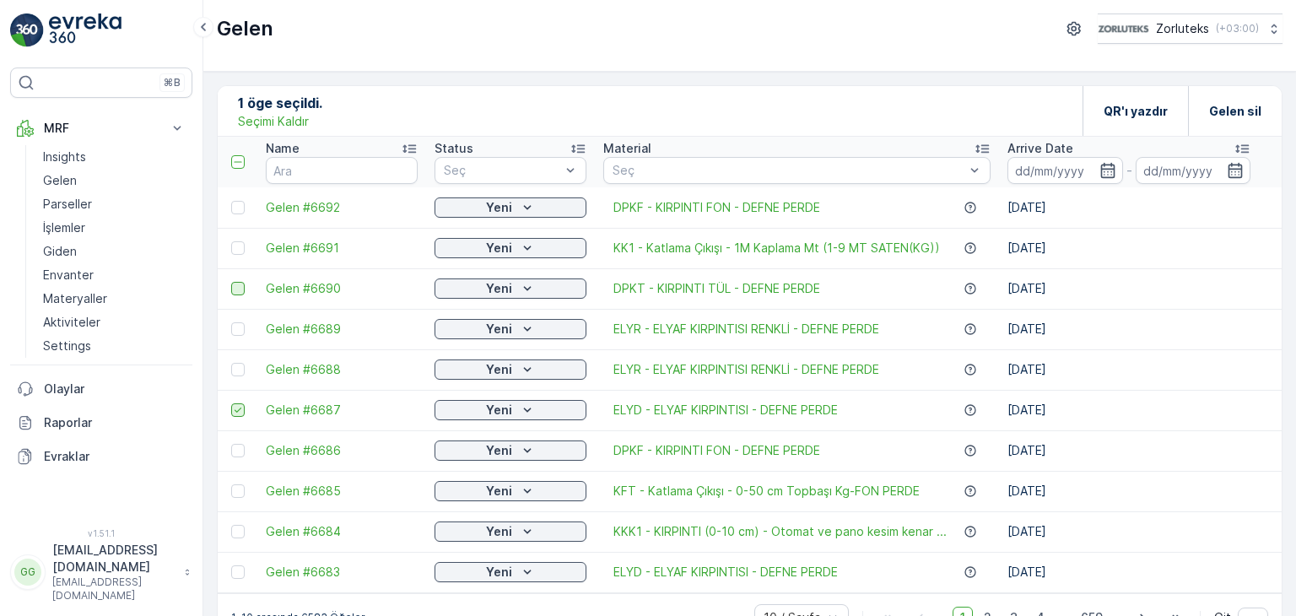
click at [237, 408] on icon at bounding box center [238, 410] width 12 height 12
click at [231, 403] on input "checkbox" at bounding box center [231, 403] width 0 height 0
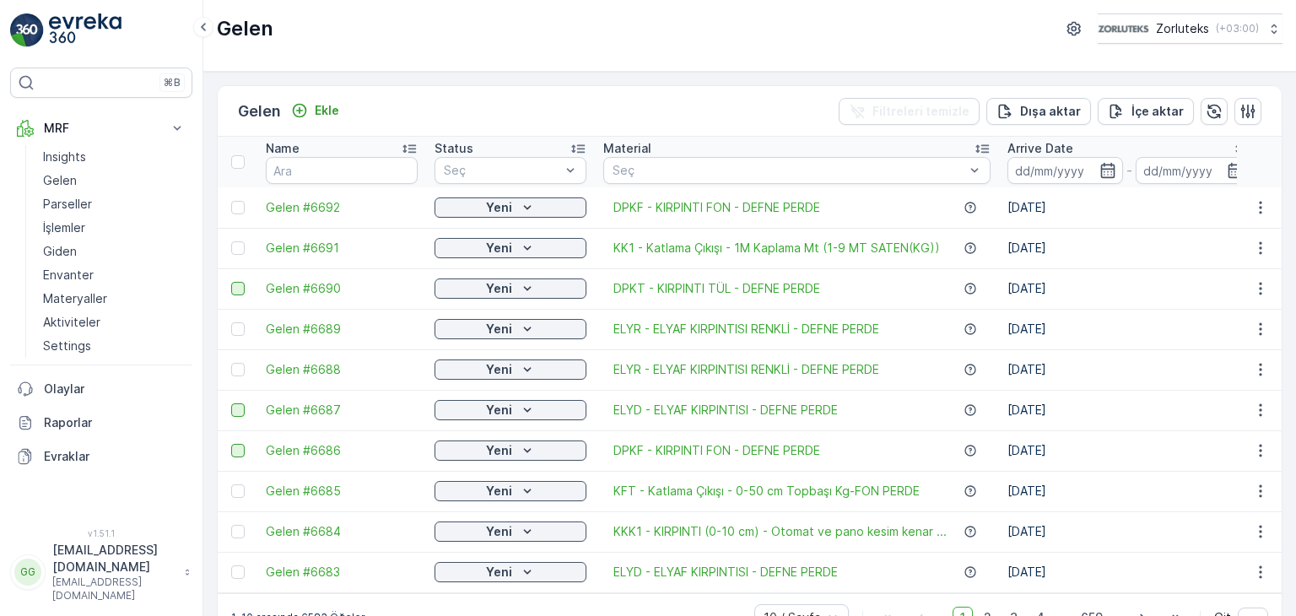
click at [237, 453] on div at bounding box center [238, 451] width 14 height 14
click at [231, 444] on input "checkbox" at bounding box center [231, 444] width 0 height 0
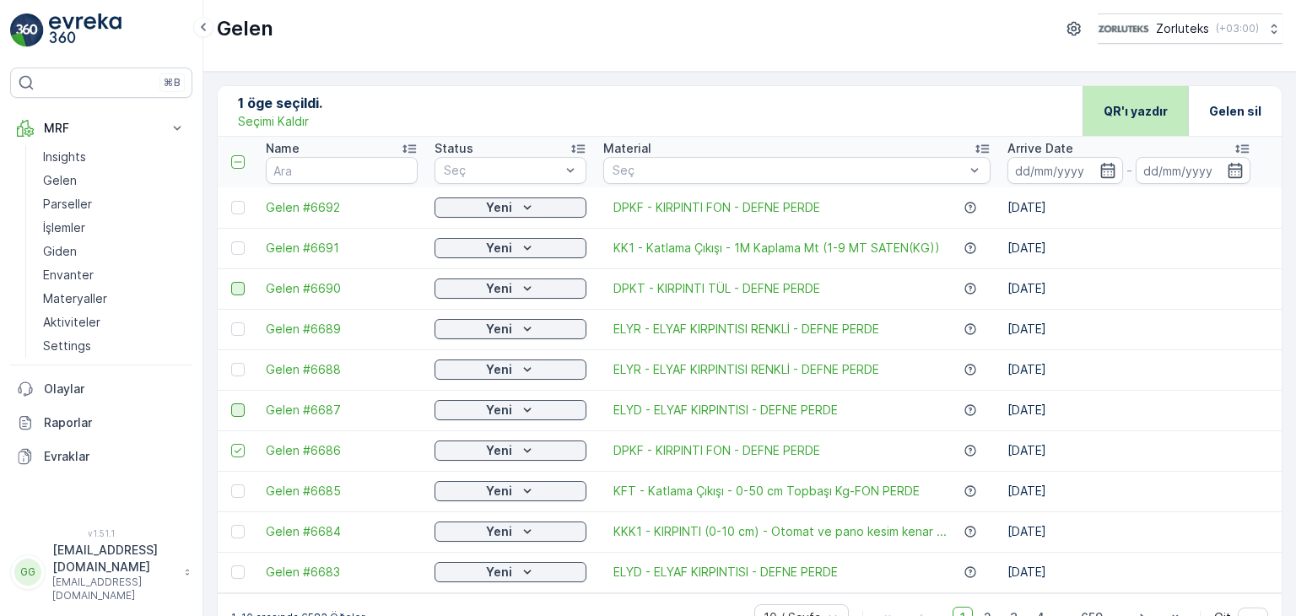
click at [1124, 105] on p "QR'ı yazdır" at bounding box center [1136, 111] width 64 height 17
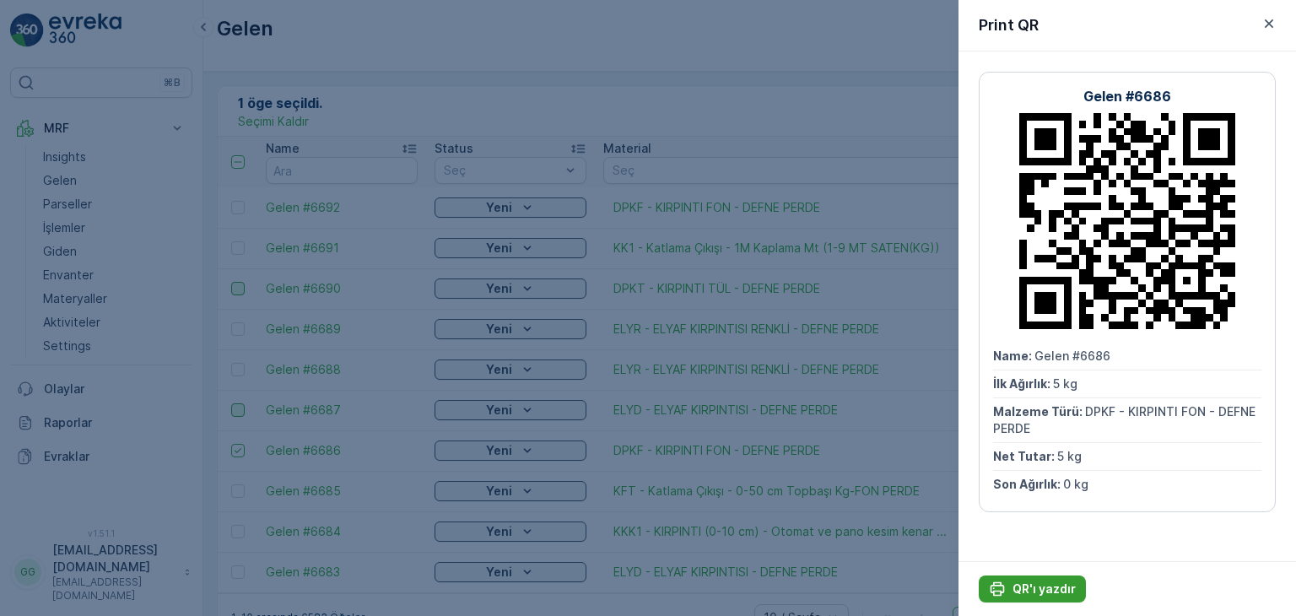
click at [1061, 587] on p "QR'ı yazdır" at bounding box center [1044, 589] width 63 height 17
